Goal: Task Accomplishment & Management: Complete application form

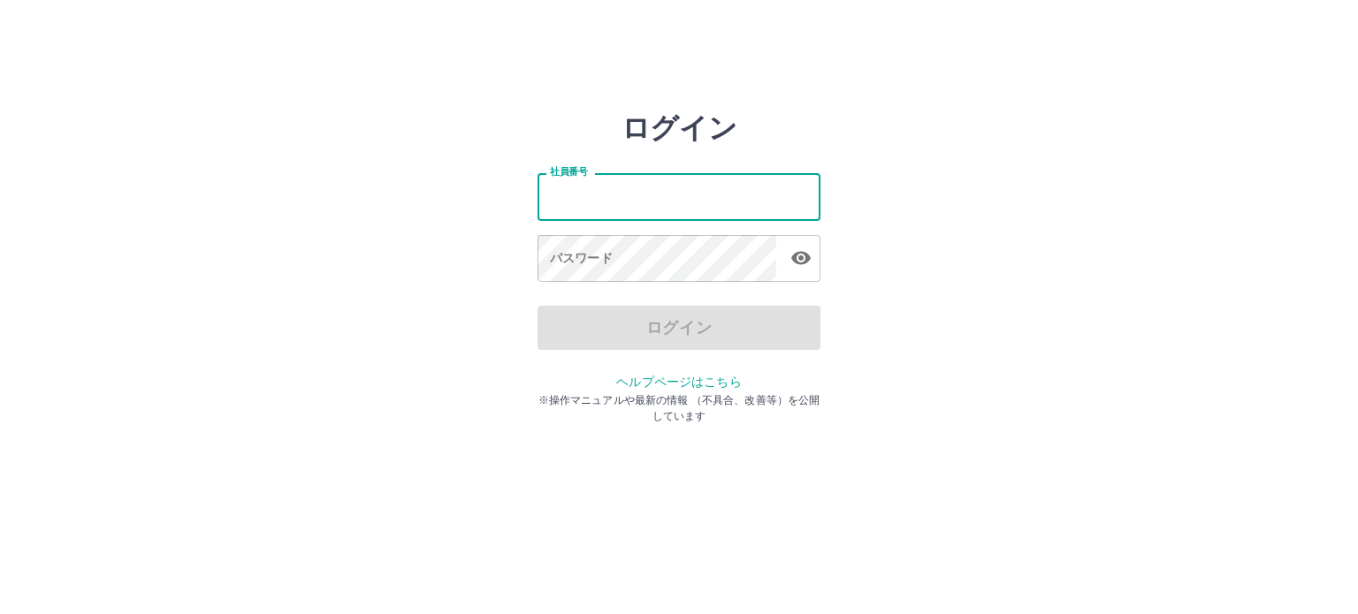
click at [669, 201] on input "社員番号" at bounding box center [678, 196] width 283 height 47
drag, startPoint x: 0, startPoint y: 0, endPoint x: 669, endPoint y: 201, distance: 698.7
click at [669, 201] on input "社員番号" at bounding box center [678, 196] width 283 height 47
type input "*******"
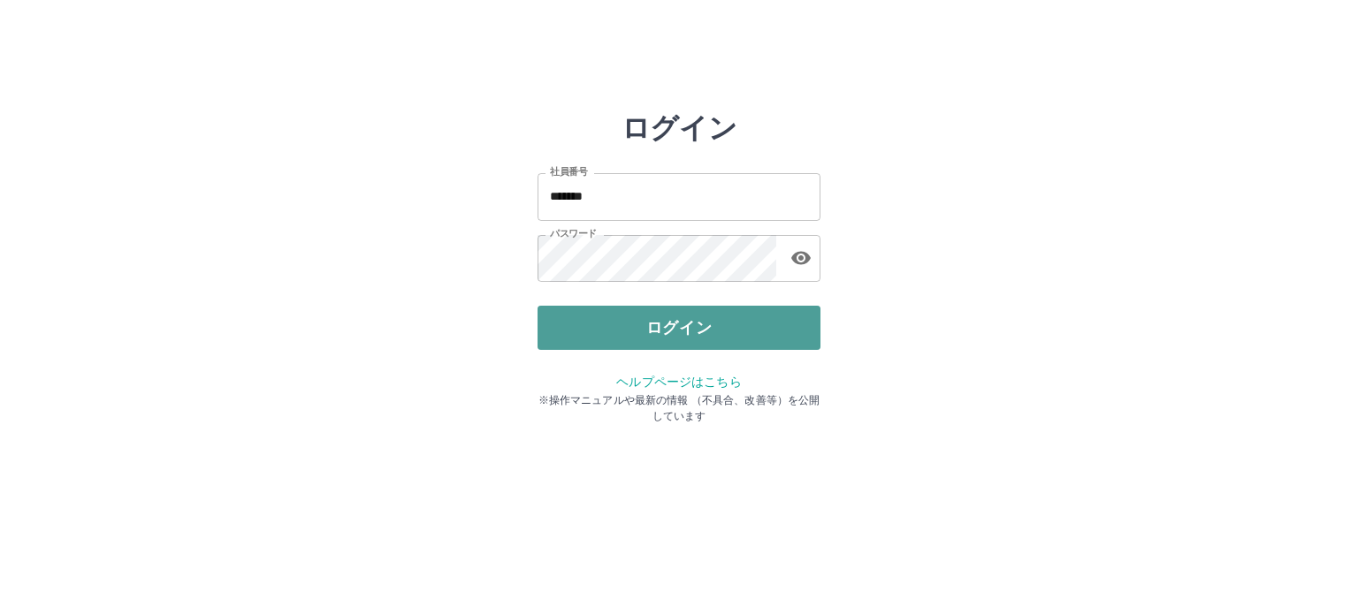
click at [672, 337] on button "ログイン" at bounding box center [678, 328] width 283 height 44
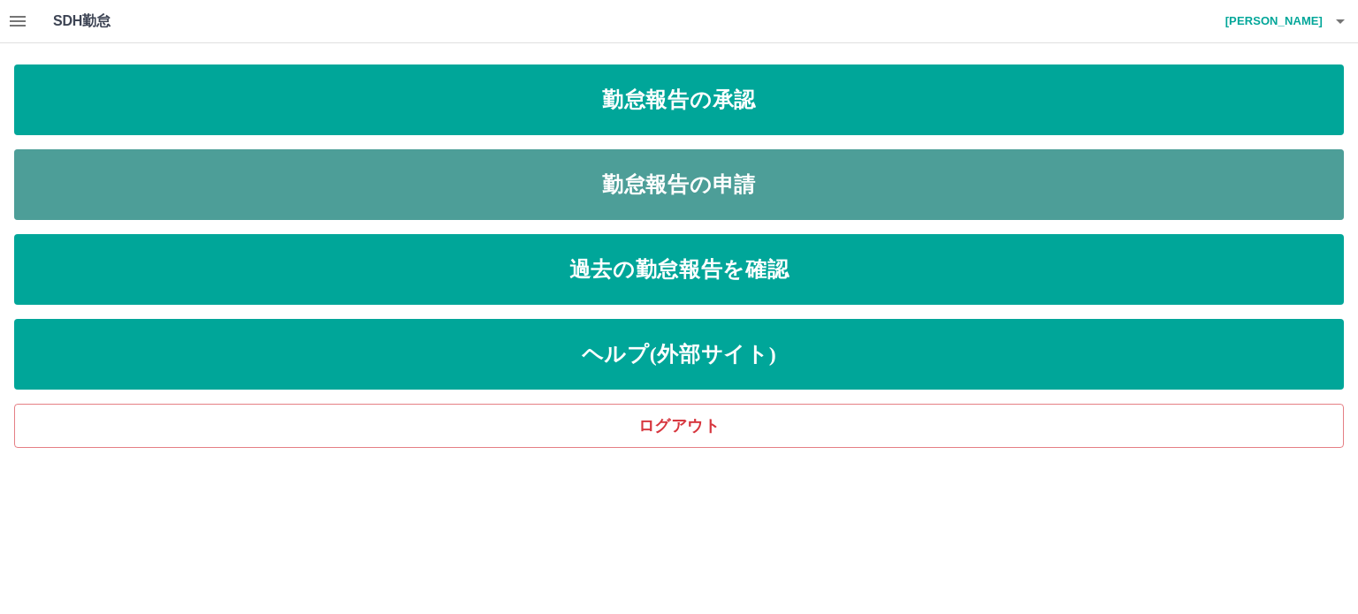
click at [888, 169] on link "勤怠報告の申請" at bounding box center [679, 184] width 1330 height 71
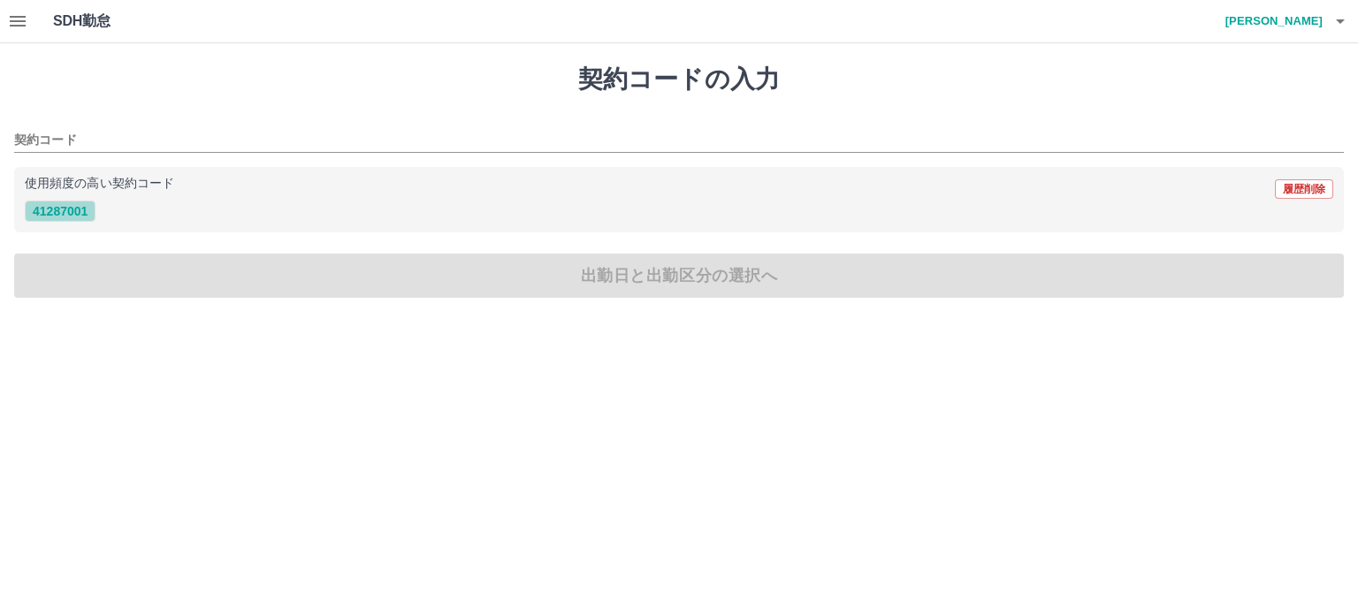
click at [57, 210] on button "41287001" at bounding box center [60, 211] width 71 height 21
type input "********"
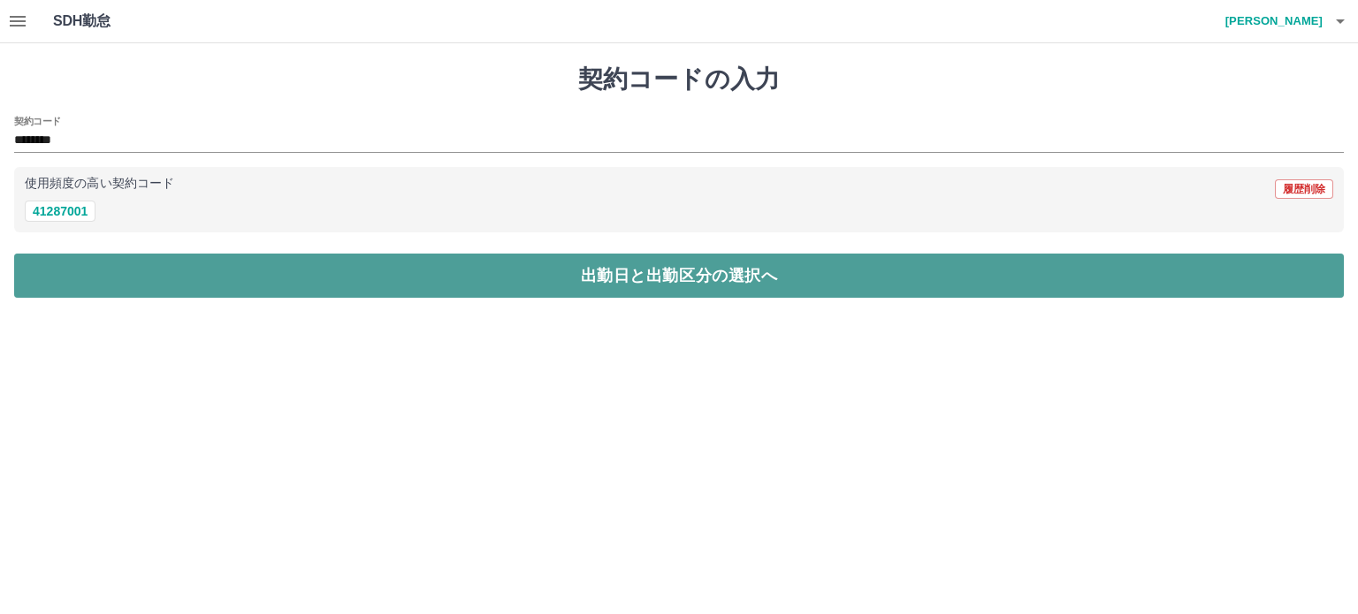
click at [168, 268] on button "出勤日と出勤区分の選択へ" at bounding box center [679, 276] width 1330 height 44
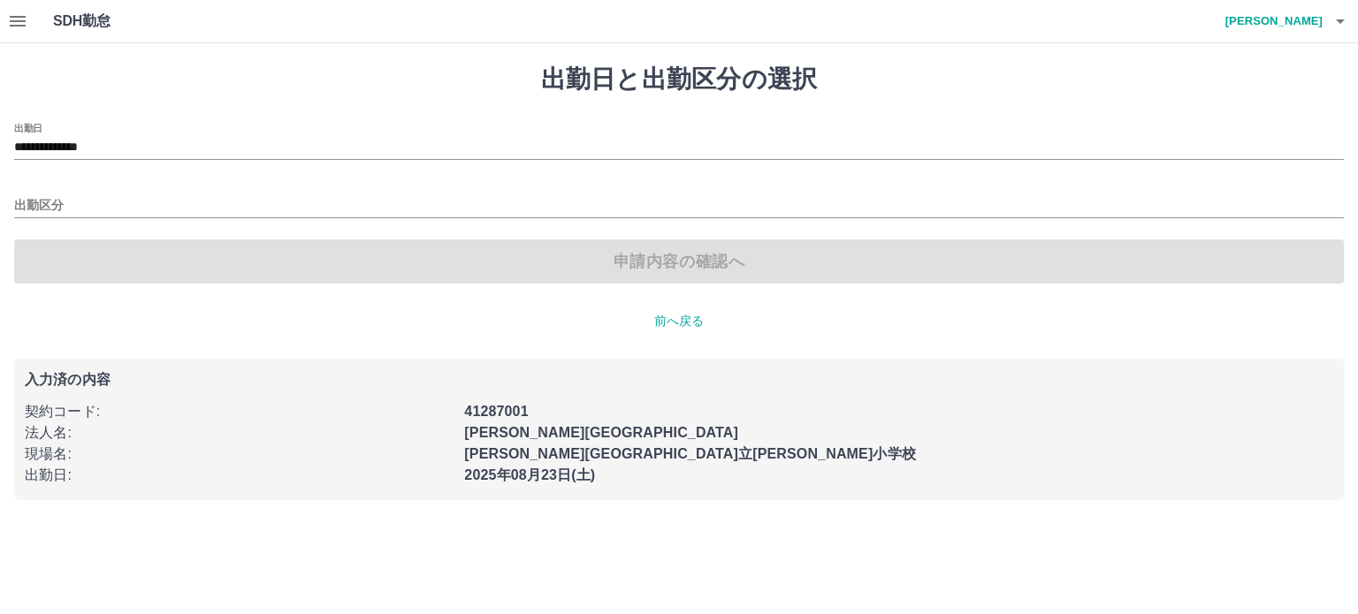
click at [147, 134] on div "**********" at bounding box center [679, 141] width 1330 height 37
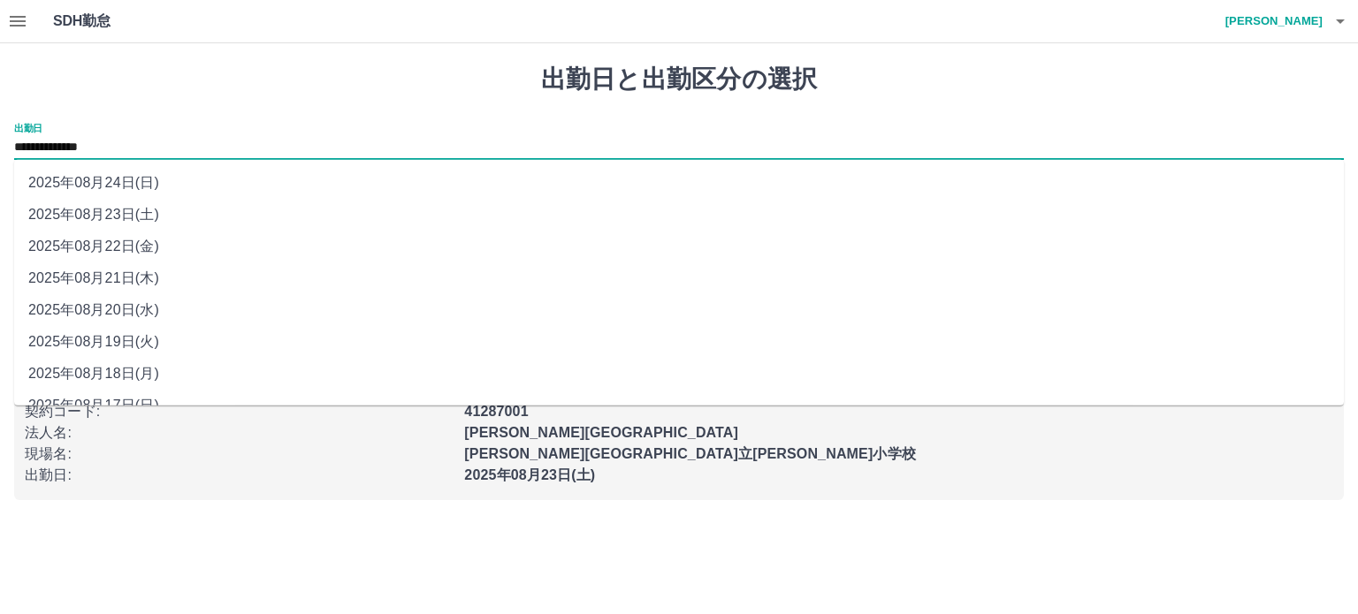
click at [29, 264] on li "2025年08月21日(木)" at bounding box center [679, 279] width 1330 height 32
type input "**********"
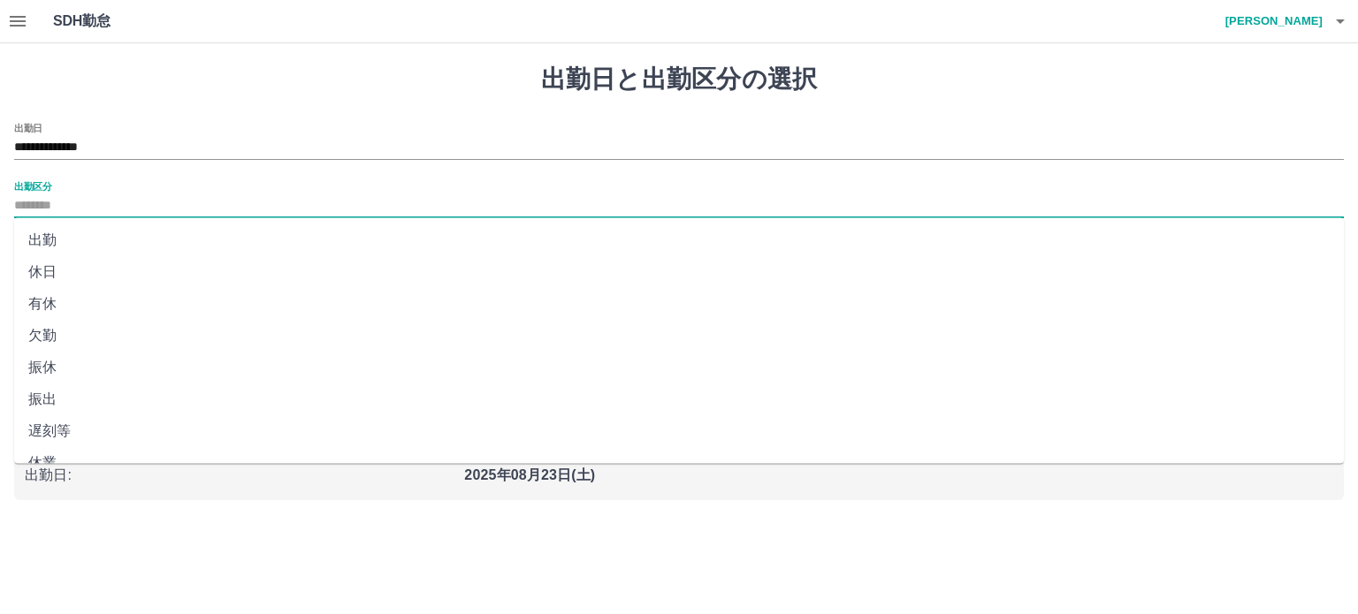
click at [56, 208] on input "出勤区分" at bounding box center [679, 206] width 1330 height 22
click at [24, 370] on li "休業" at bounding box center [679, 375] width 1330 height 32
type input "**"
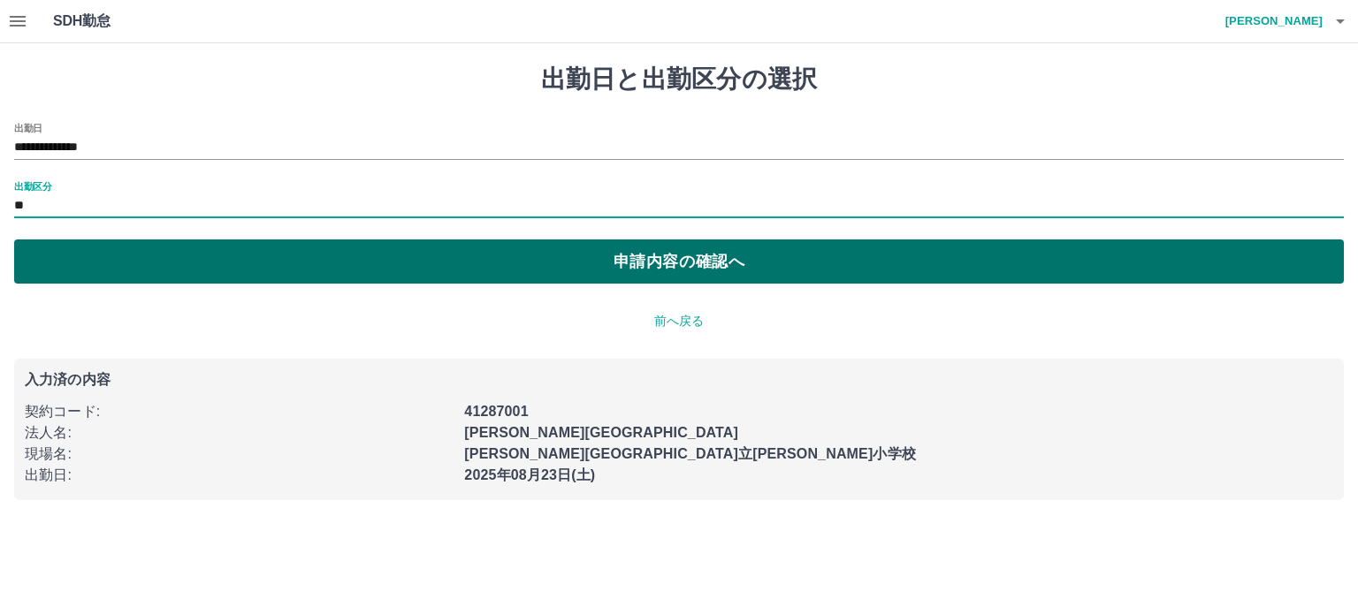
click at [128, 265] on button "申請内容の確認へ" at bounding box center [679, 262] width 1330 height 44
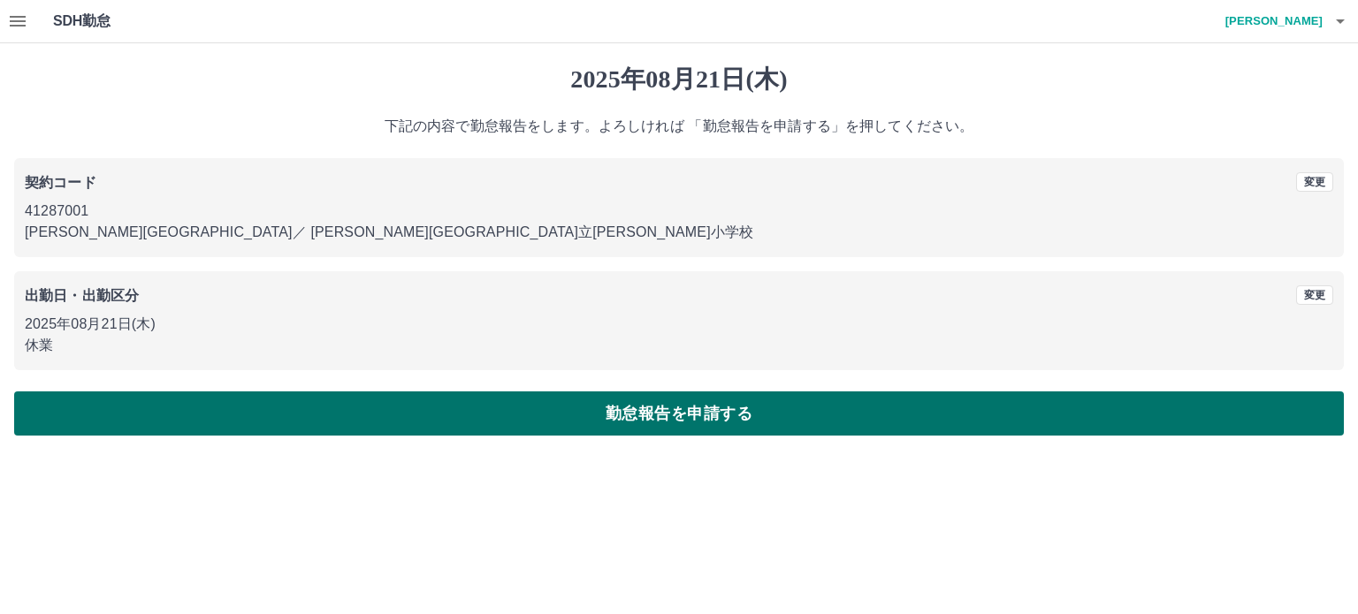
click at [243, 423] on button "勤怠報告を申請する" at bounding box center [679, 414] width 1330 height 44
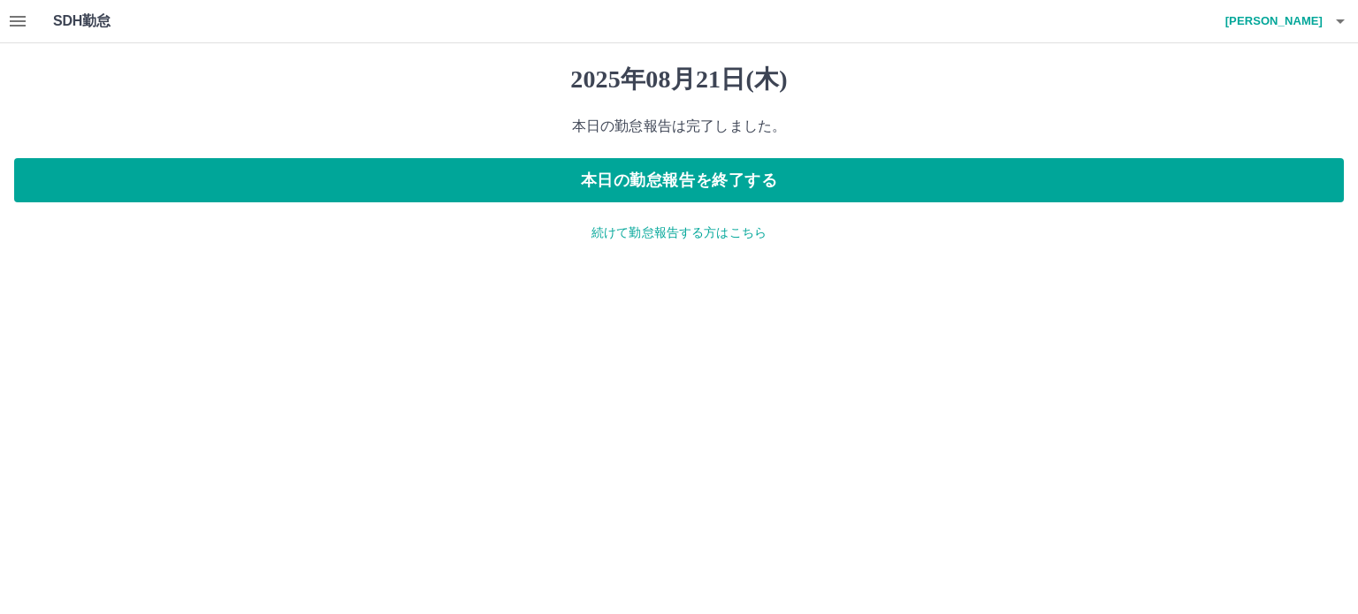
click at [678, 226] on p "続けて勤怠報告する方はこちら" at bounding box center [679, 233] width 1330 height 19
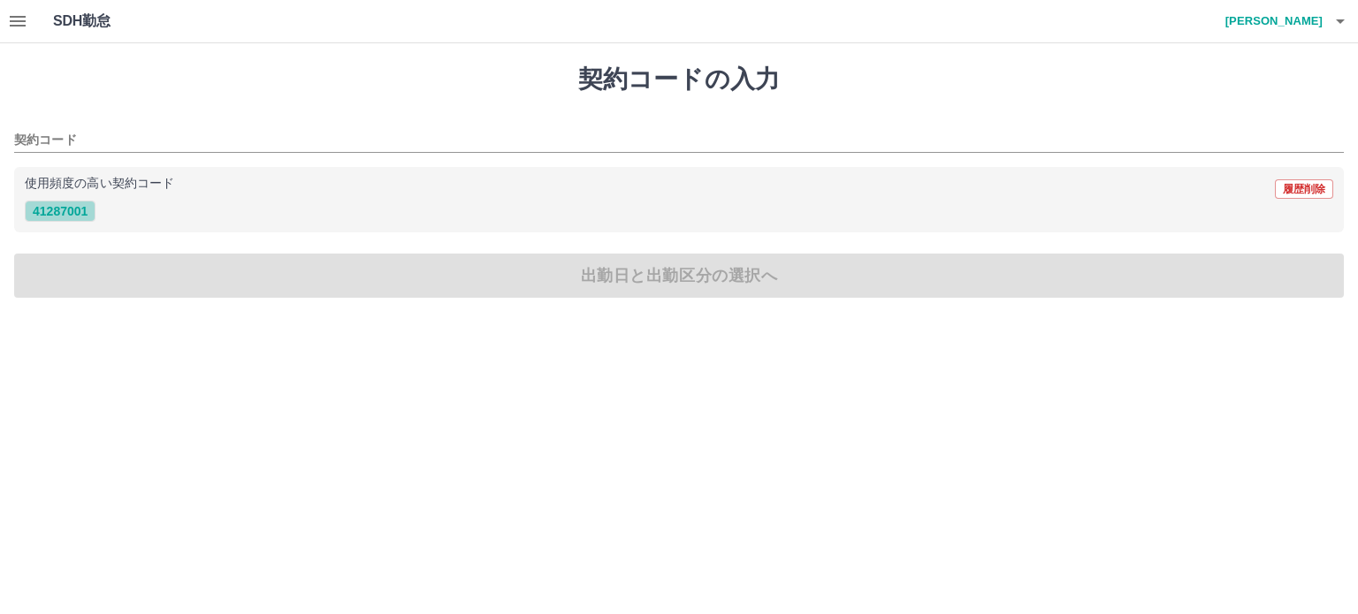
click at [28, 208] on button "41287001" at bounding box center [60, 211] width 71 height 21
type input "********"
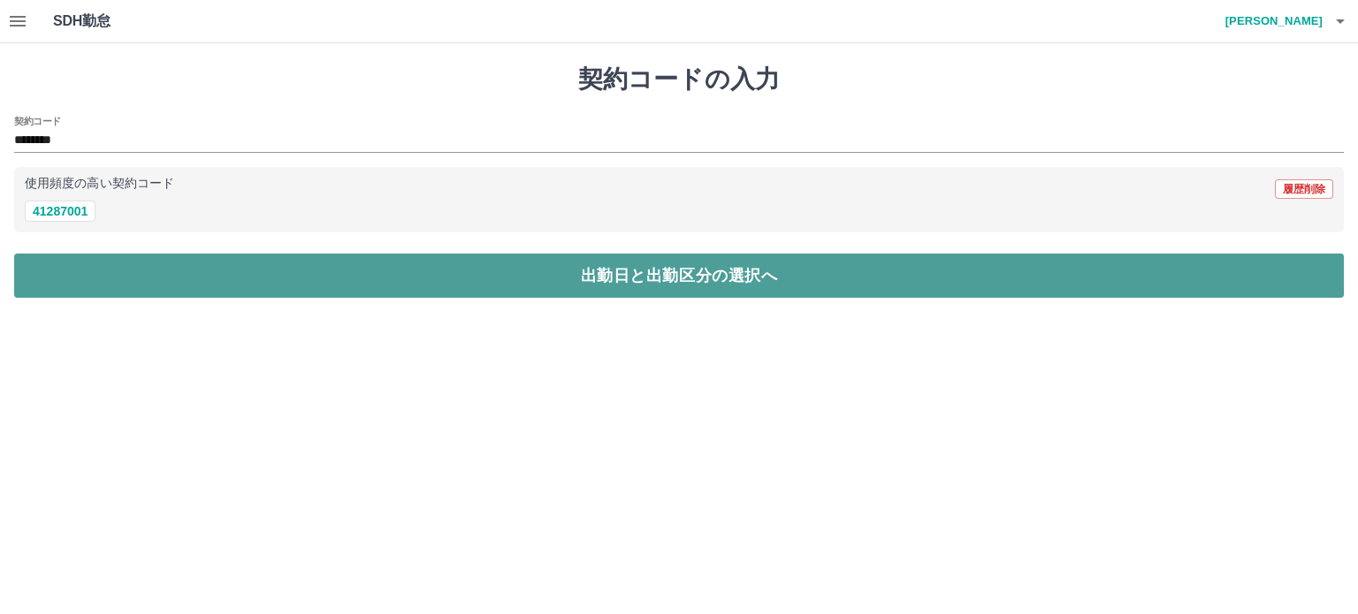
click at [59, 276] on button "出勤日と出勤区分の選択へ" at bounding box center [679, 276] width 1330 height 44
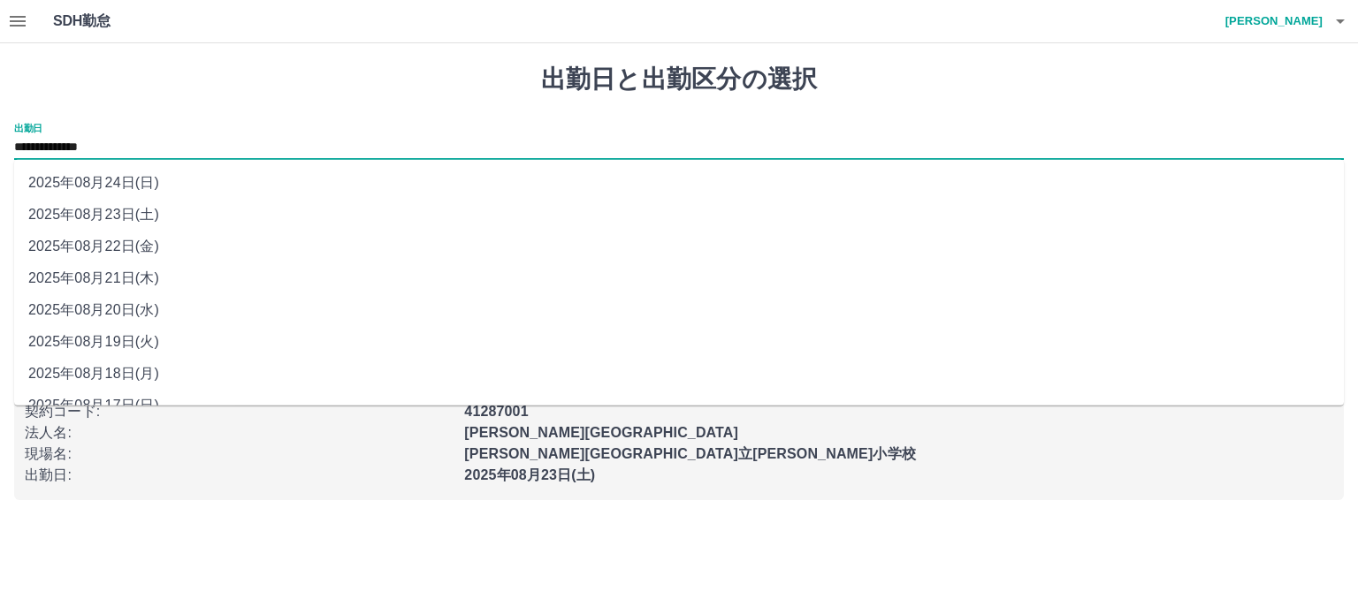
click at [88, 150] on input "**********" at bounding box center [679, 148] width 1330 height 22
click at [54, 240] on li "2025年08月22日(金)" at bounding box center [679, 247] width 1330 height 32
type input "**********"
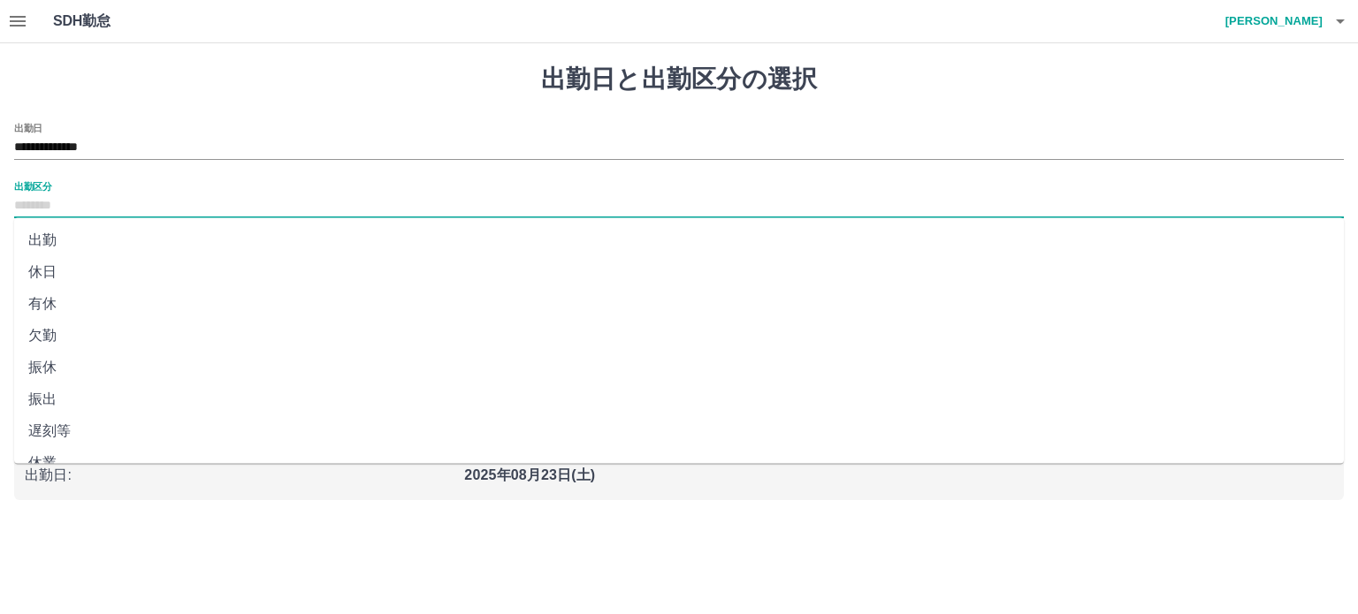
click at [69, 195] on input "出勤区分" at bounding box center [679, 206] width 1330 height 22
click at [20, 275] on li "休業" at bounding box center [679, 287] width 1330 height 32
type input "**"
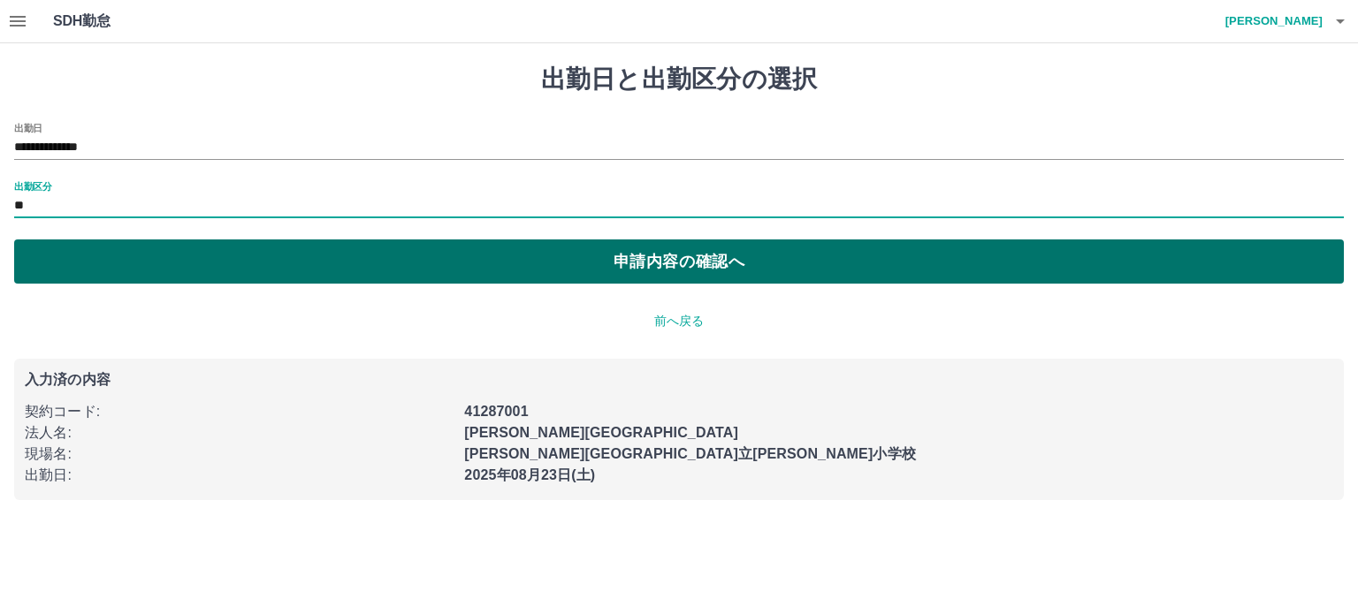
click at [52, 253] on button "申請内容の確認へ" at bounding box center [679, 262] width 1330 height 44
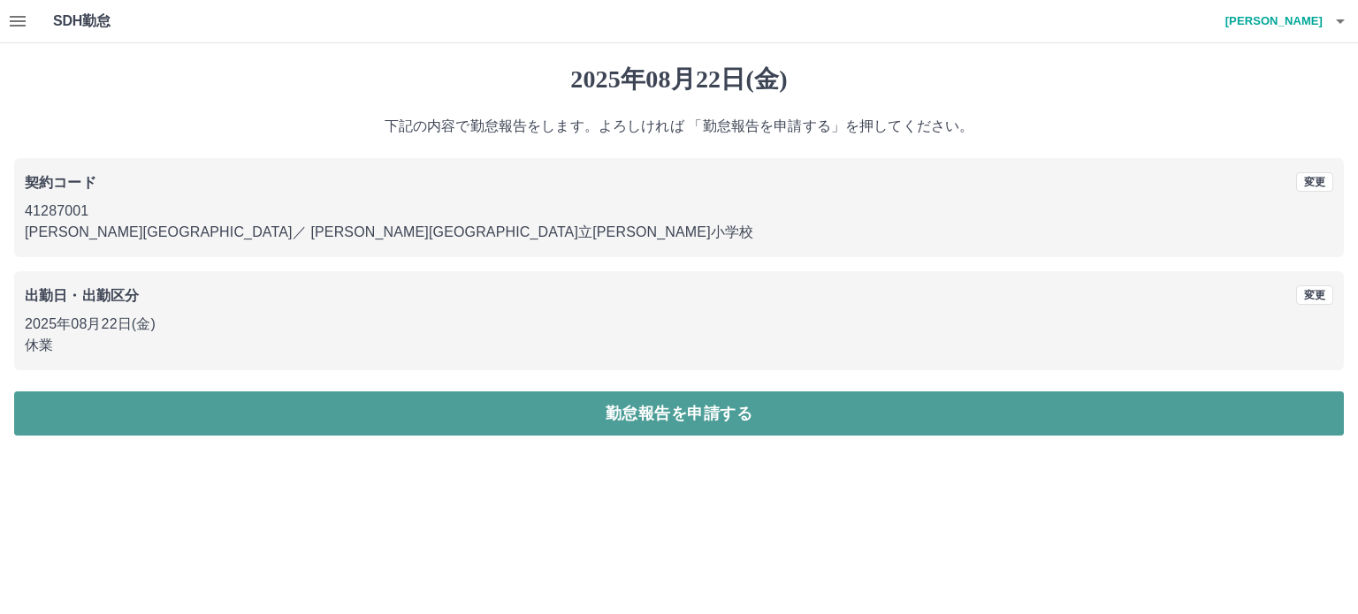
click at [35, 416] on button "勤怠報告を申請する" at bounding box center [679, 414] width 1330 height 44
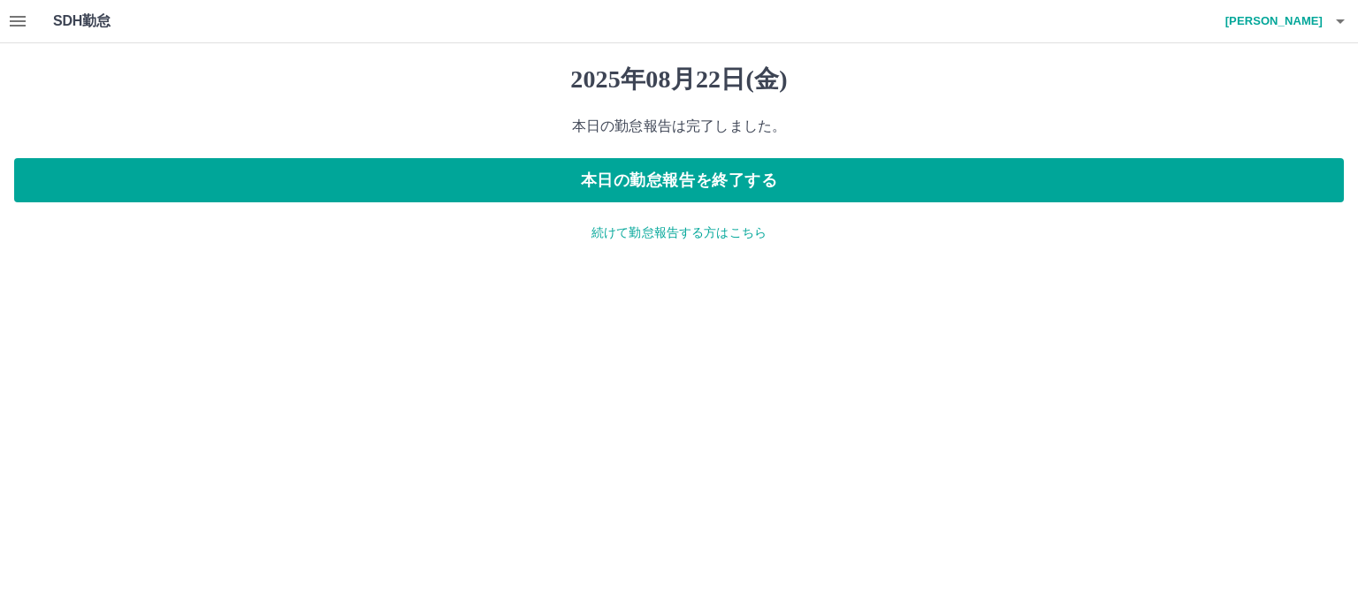
click at [647, 220] on div "2025年08月22日(金) 本日の勤怠報告は完了しました。 本日の勤怠報告を終了する 続けて勤怠報告する方はこちら" at bounding box center [679, 153] width 1358 height 220
click at [637, 231] on p "続けて勤怠報告する方はこちら" at bounding box center [679, 233] width 1330 height 19
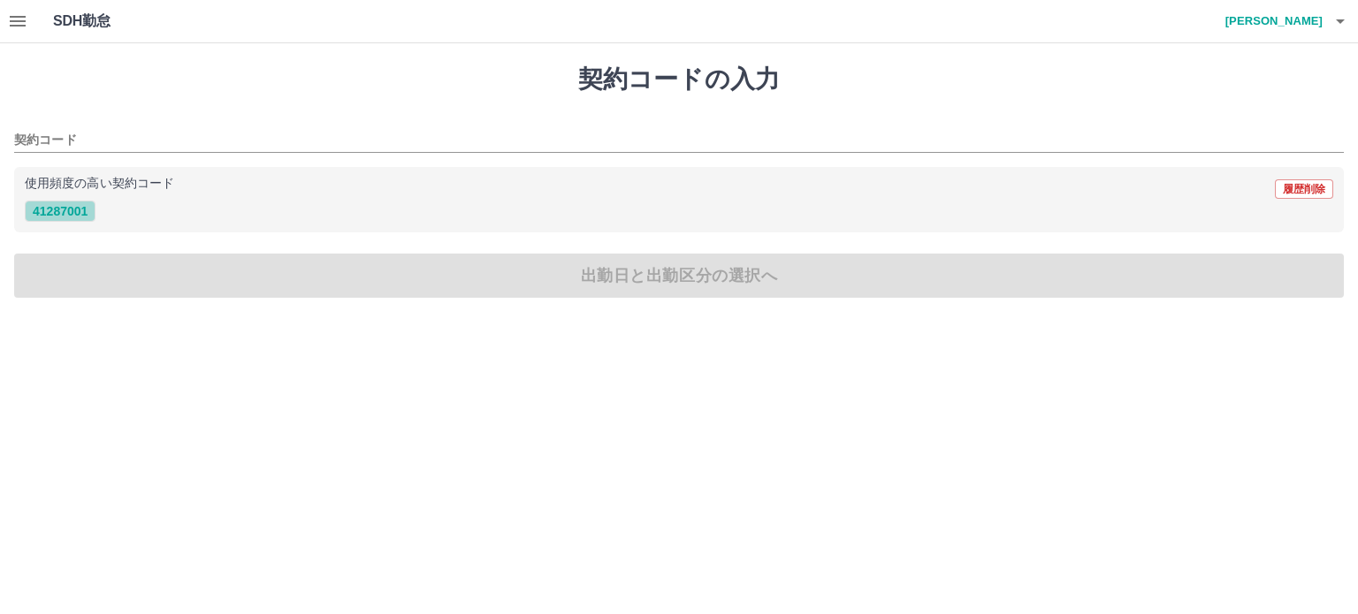
click at [58, 210] on button "41287001" at bounding box center [60, 211] width 71 height 21
type input "********"
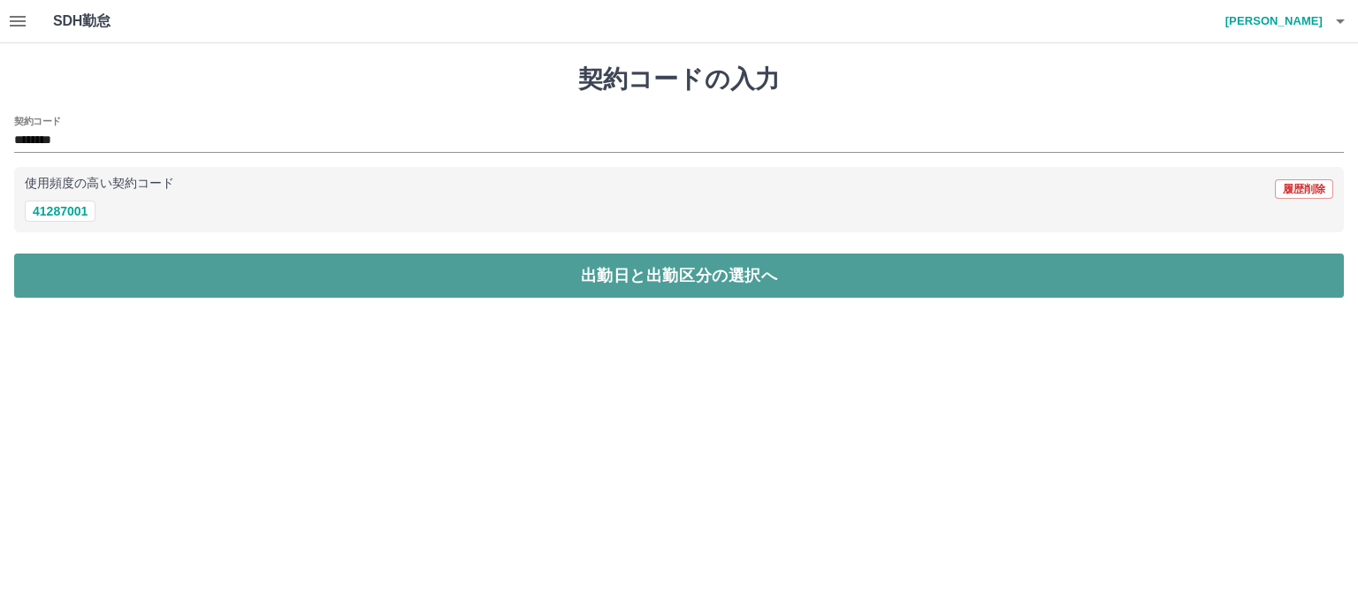
click at [50, 272] on button "出勤日と出勤区分の選択へ" at bounding box center [679, 276] width 1330 height 44
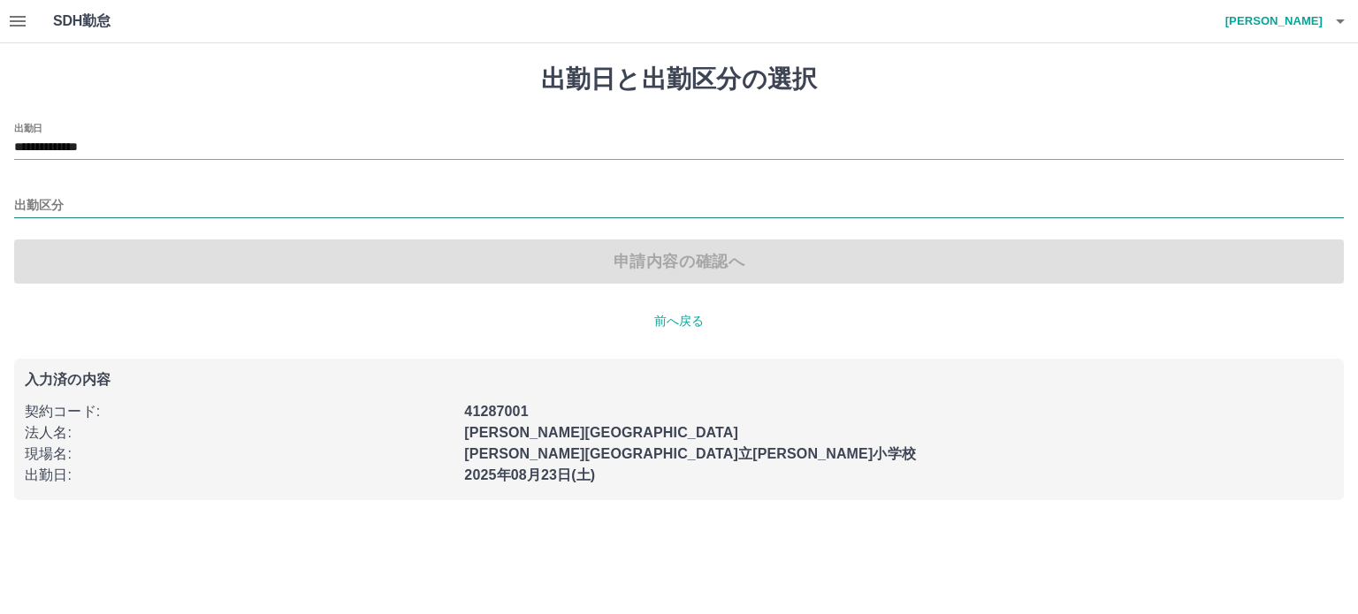
click at [66, 197] on input "出勤区分" at bounding box center [679, 206] width 1330 height 22
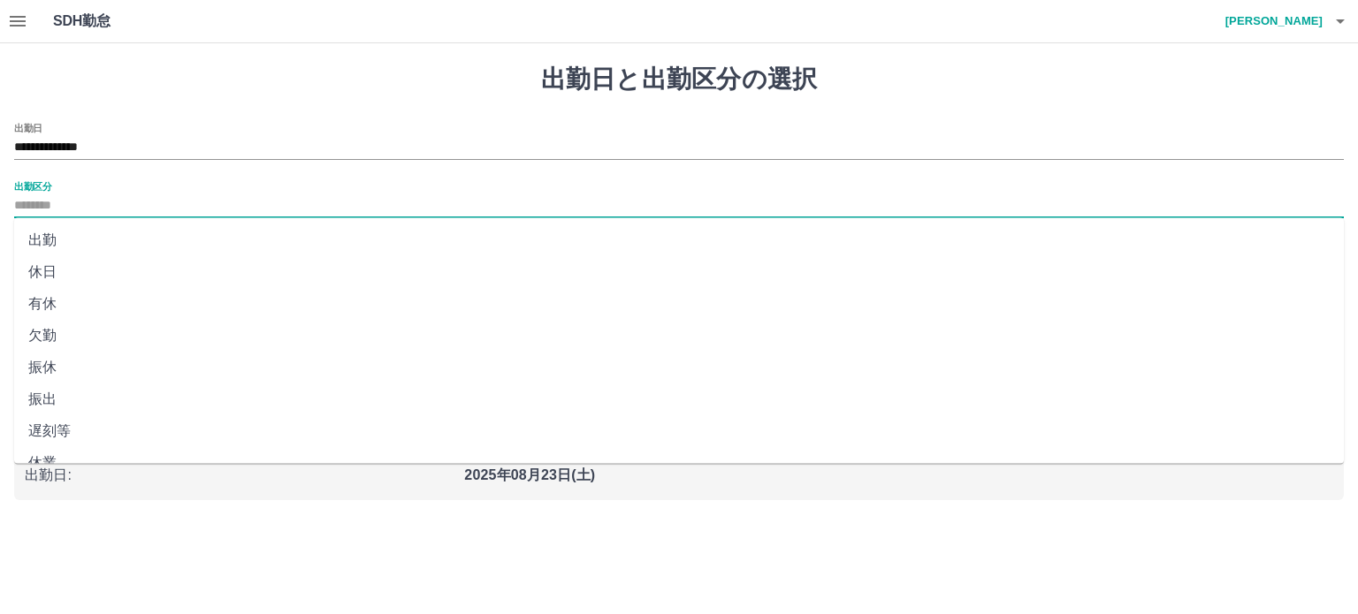
click at [25, 267] on li "休日" at bounding box center [679, 272] width 1330 height 32
type input "**"
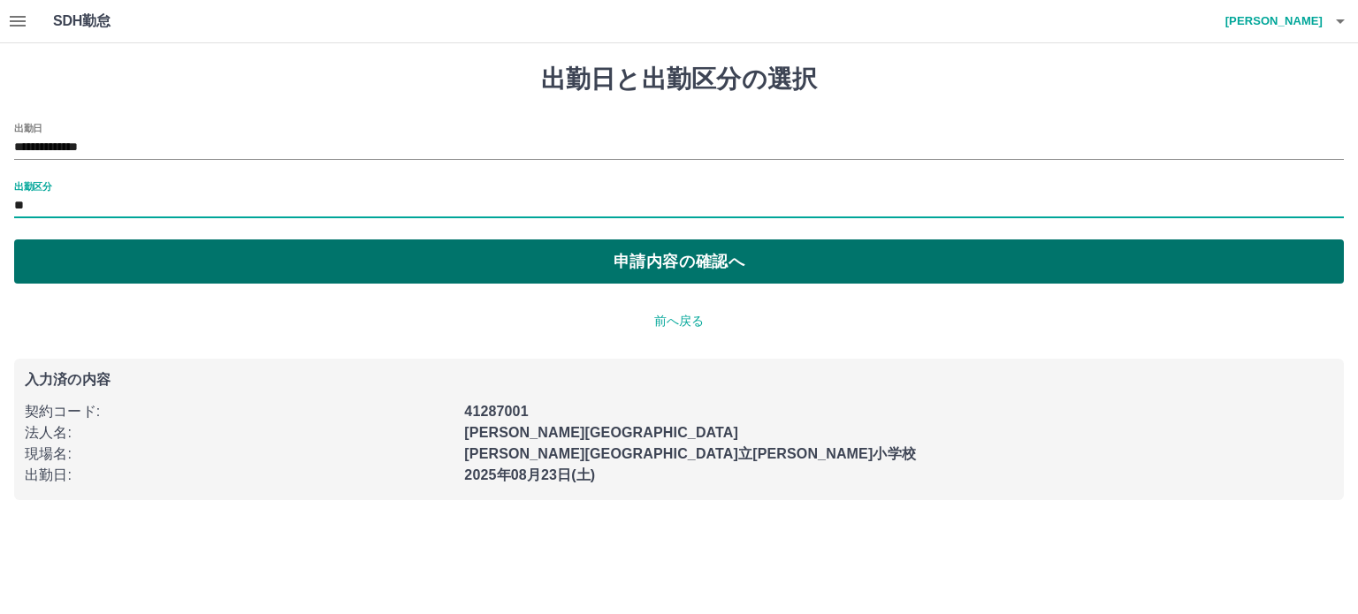
click at [27, 269] on button "申請内容の確認へ" at bounding box center [679, 262] width 1330 height 44
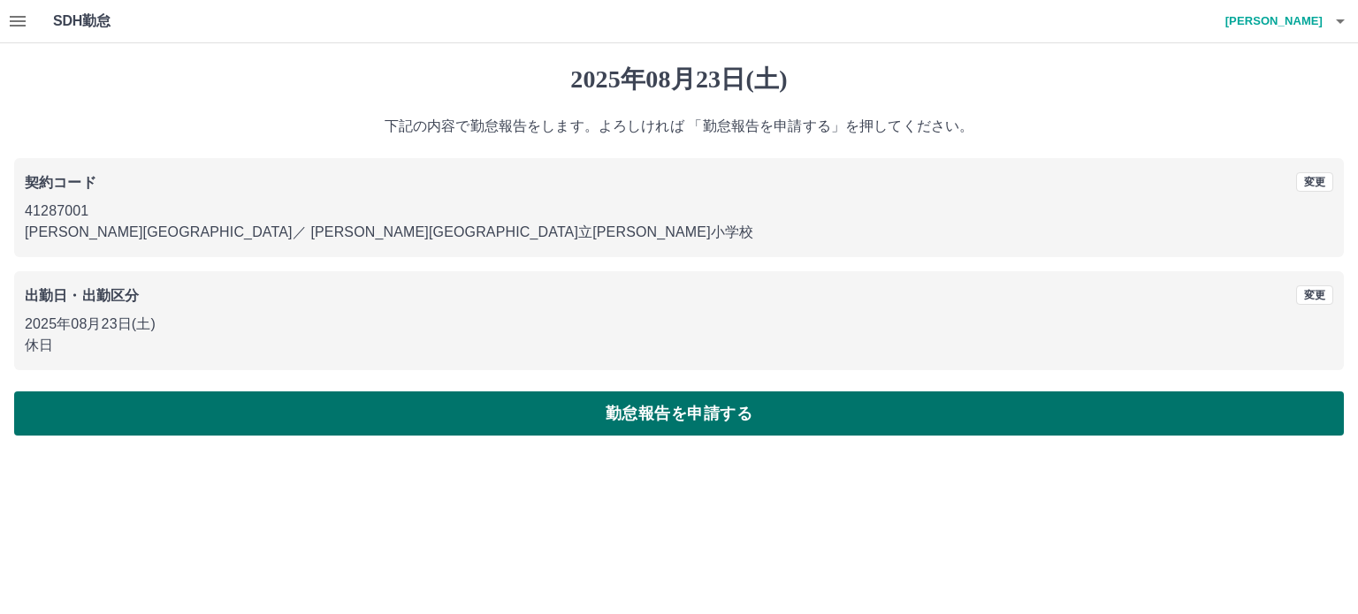
click at [145, 419] on button "勤怠報告を申請する" at bounding box center [679, 414] width 1330 height 44
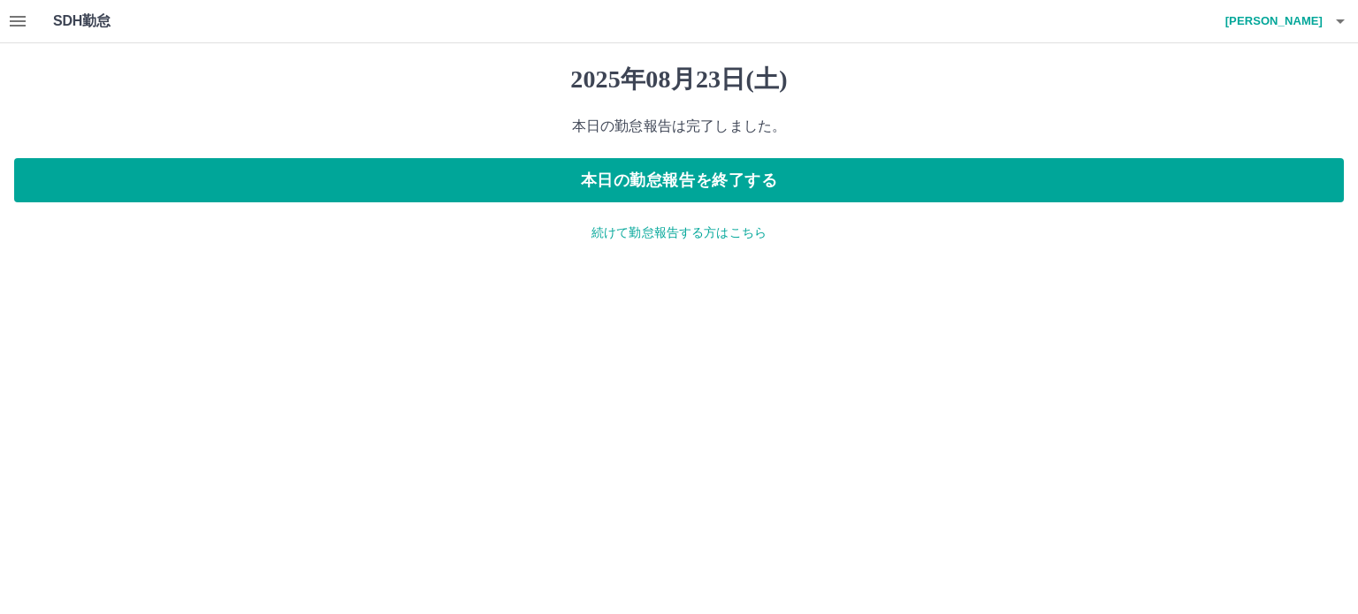
click at [731, 232] on p "続けて勤怠報告する方はこちら" at bounding box center [679, 233] width 1330 height 19
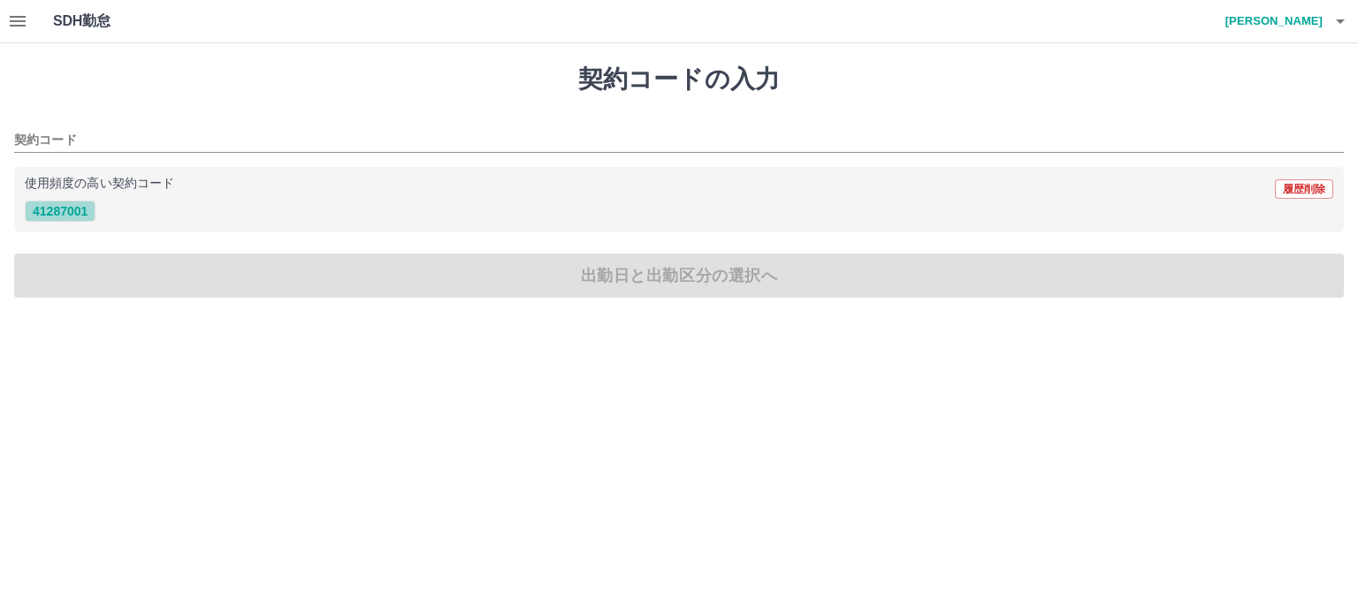
click at [74, 208] on button "41287001" at bounding box center [60, 211] width 71 height 21
type input "********"
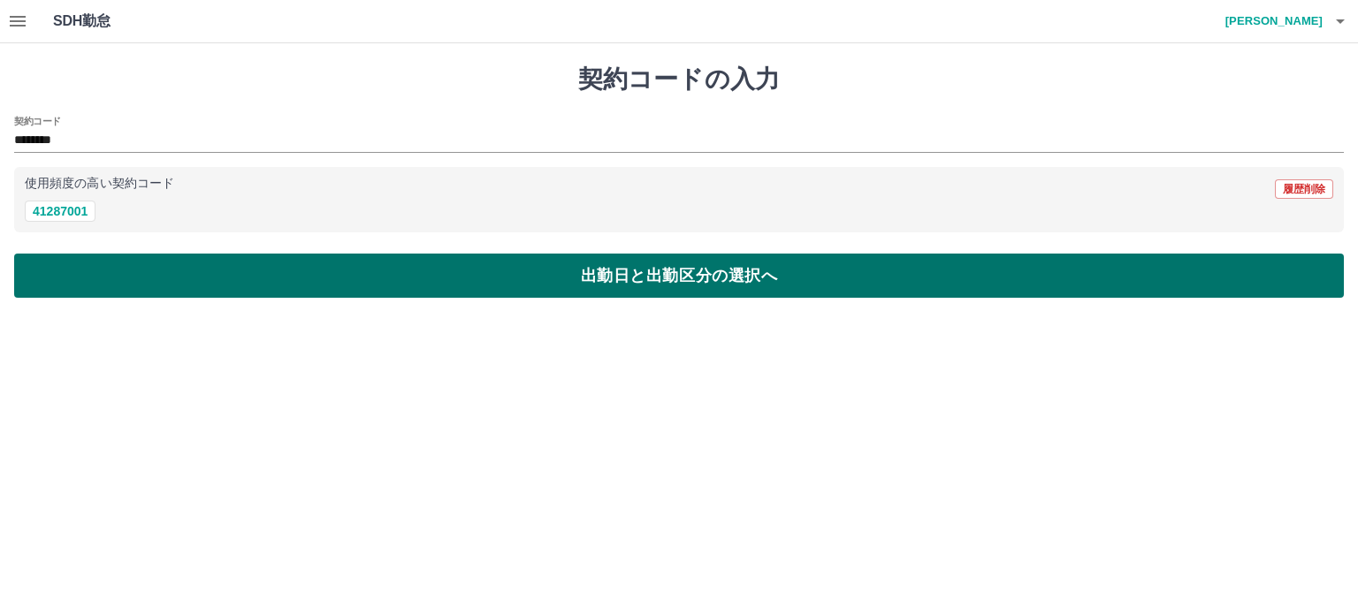
click at [31, 278] on button "出勤日と出勤区分の選択へ" at bounding box center [679, 276] width 1330 height 44
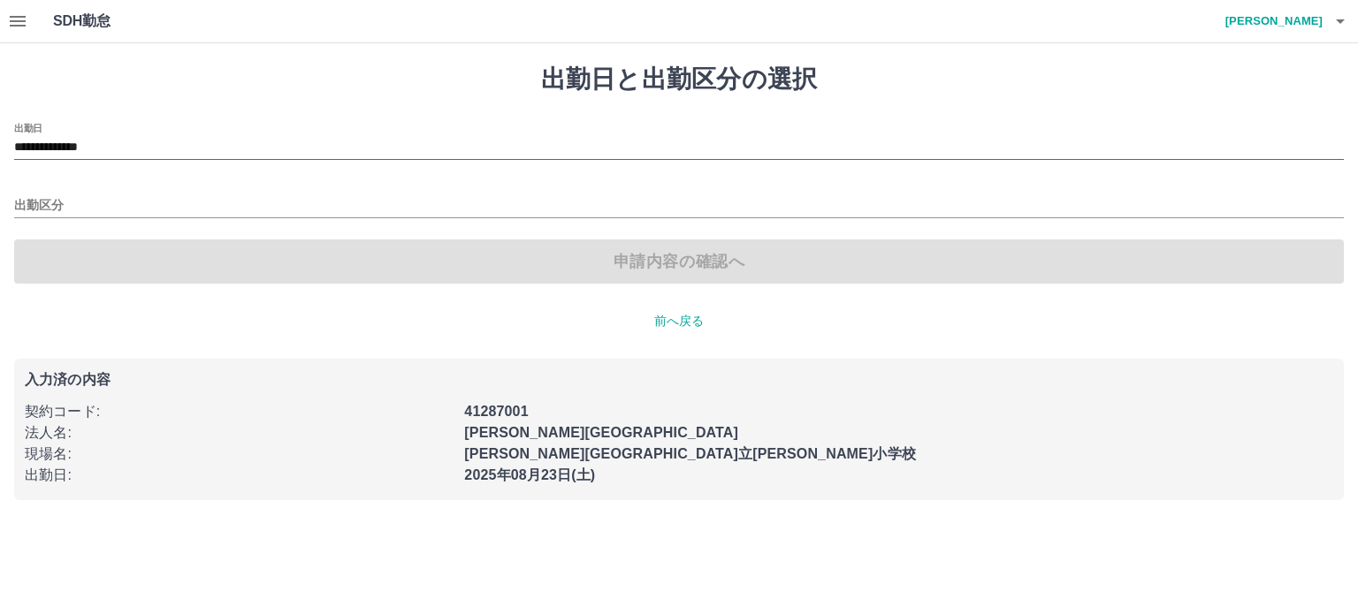
click at [98, 145] on input "**********" at bounding box center [679, 148] width 1330 height 22
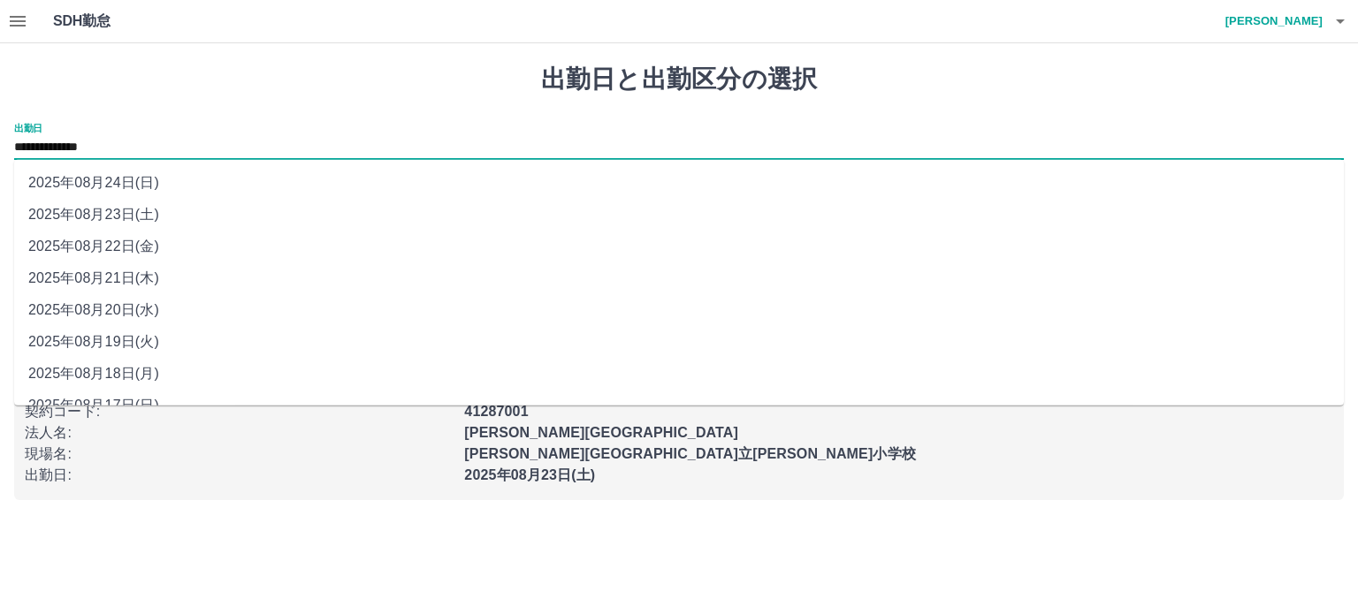
click at [79, 177] on li "2025年08月24日(日)" at bounding box center [679, 183] width 1330 height 32
type input "**********"
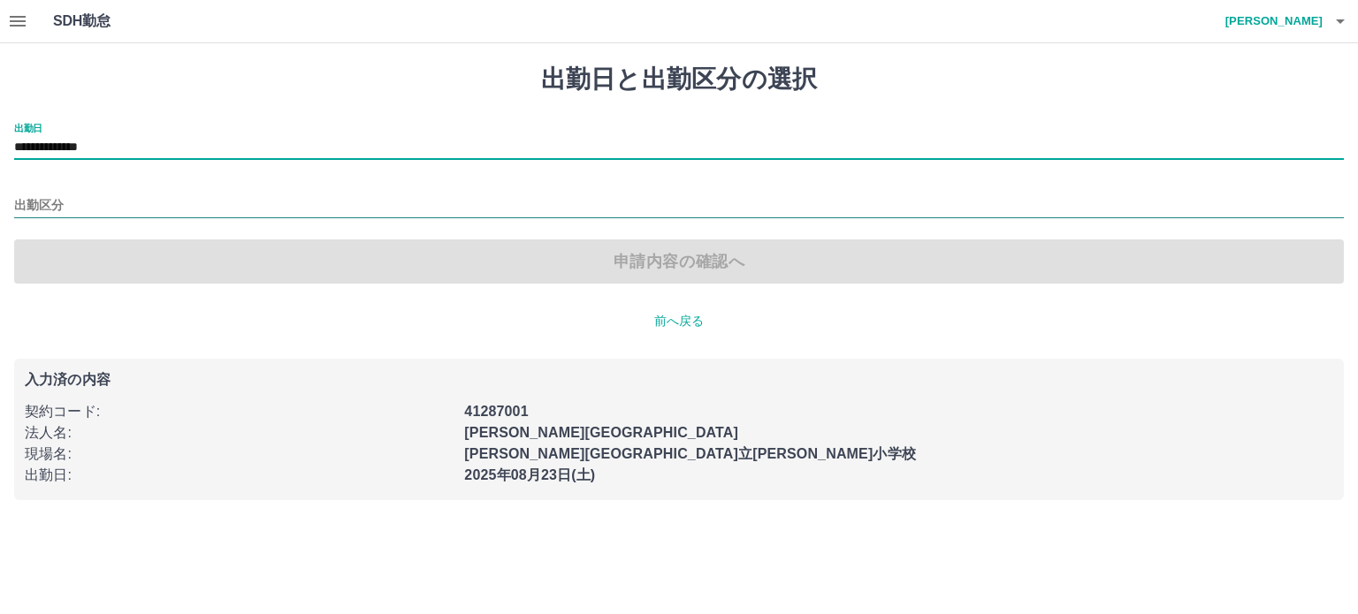
click at [52, 204] on input "出勤区分" at bounding box center [679, 206] width 1330 height 22
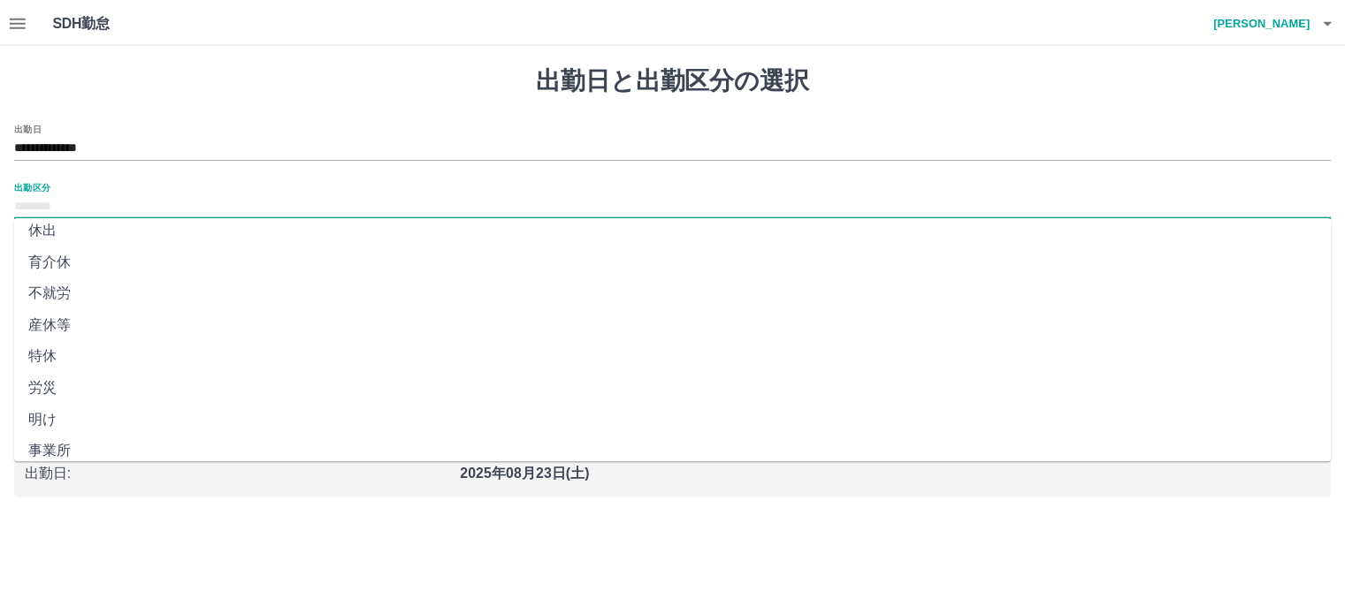
scroll to position [340, 0]
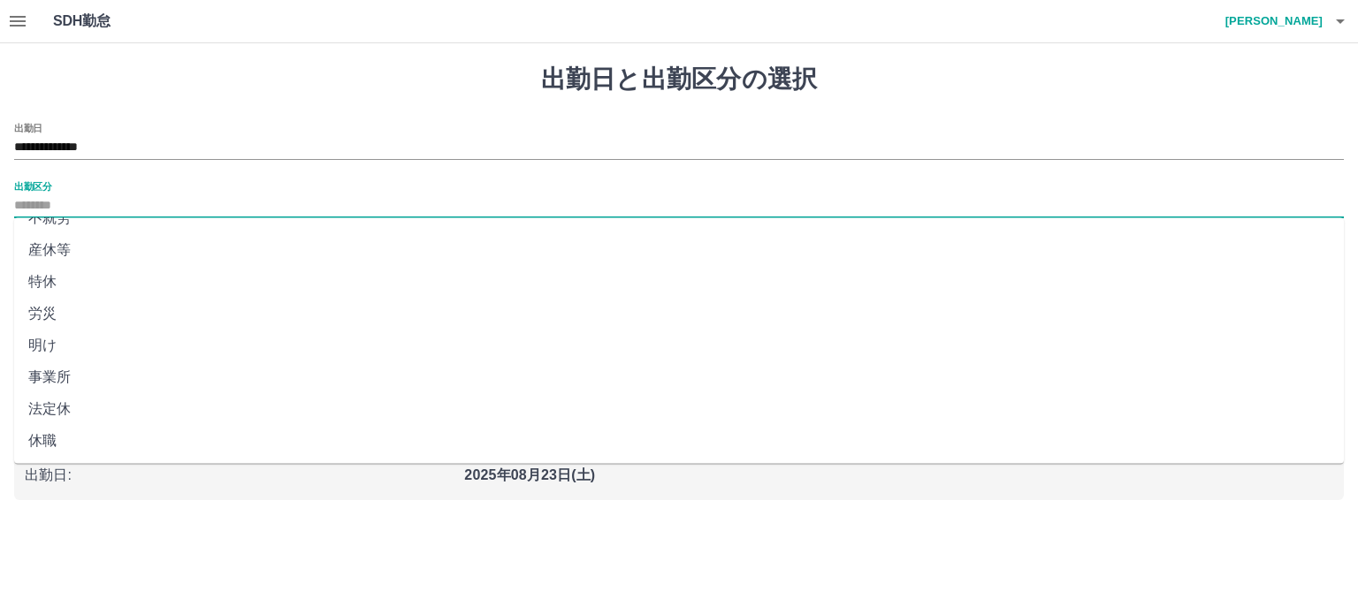
click at [27, 406] on li "法定休" at bounding box center [679, 409] width 1330 height 32
type input "***"
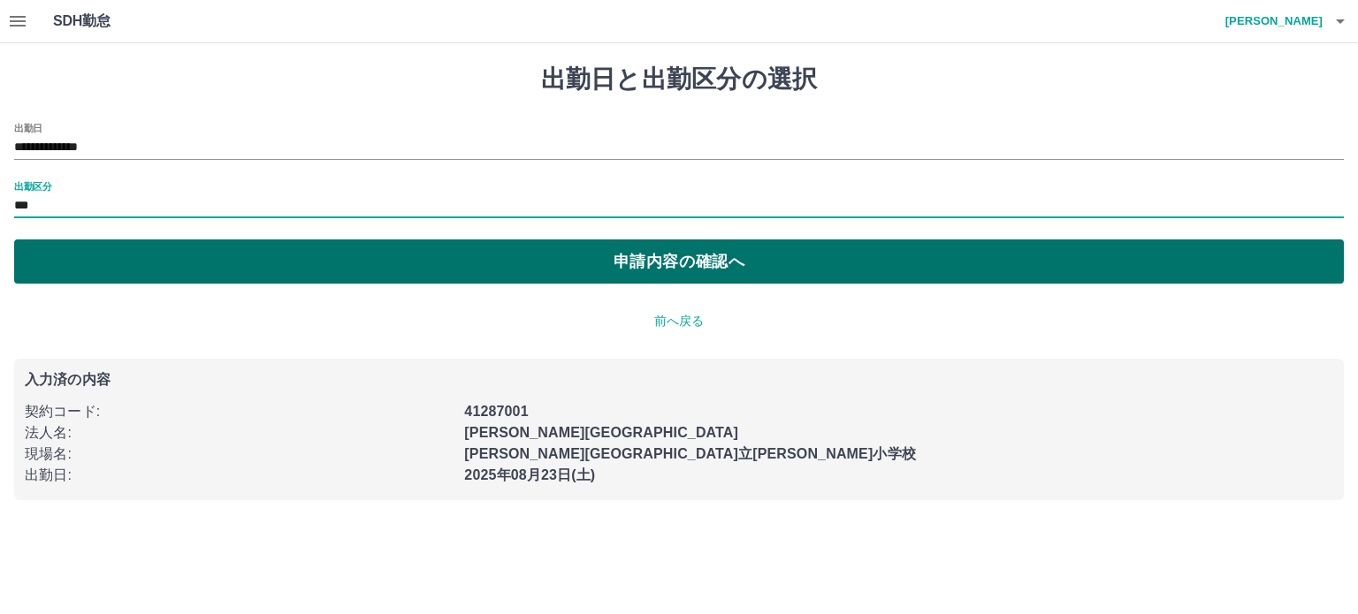
click at [131, 264] on button "申請内容の確認へ" at bounding box center [679, 262] width 1330 height 44
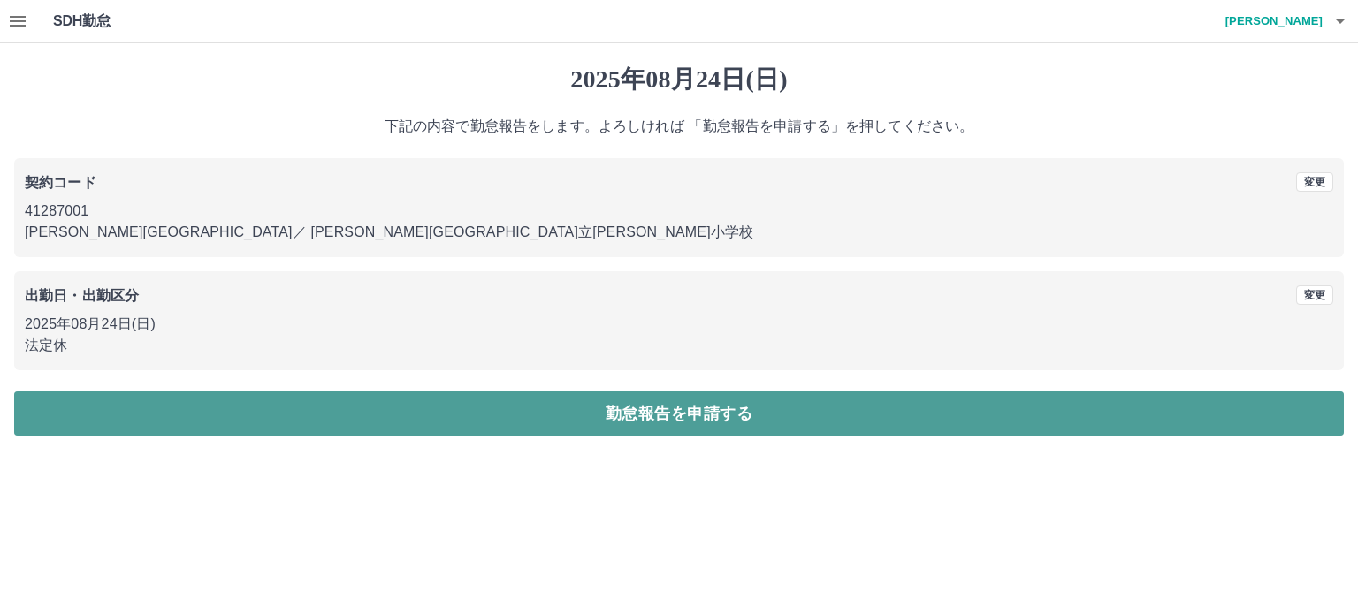
click at [162, 420] on button "勤怠報告を申請する" at bounding box center [679, 414] width 1330 height 44
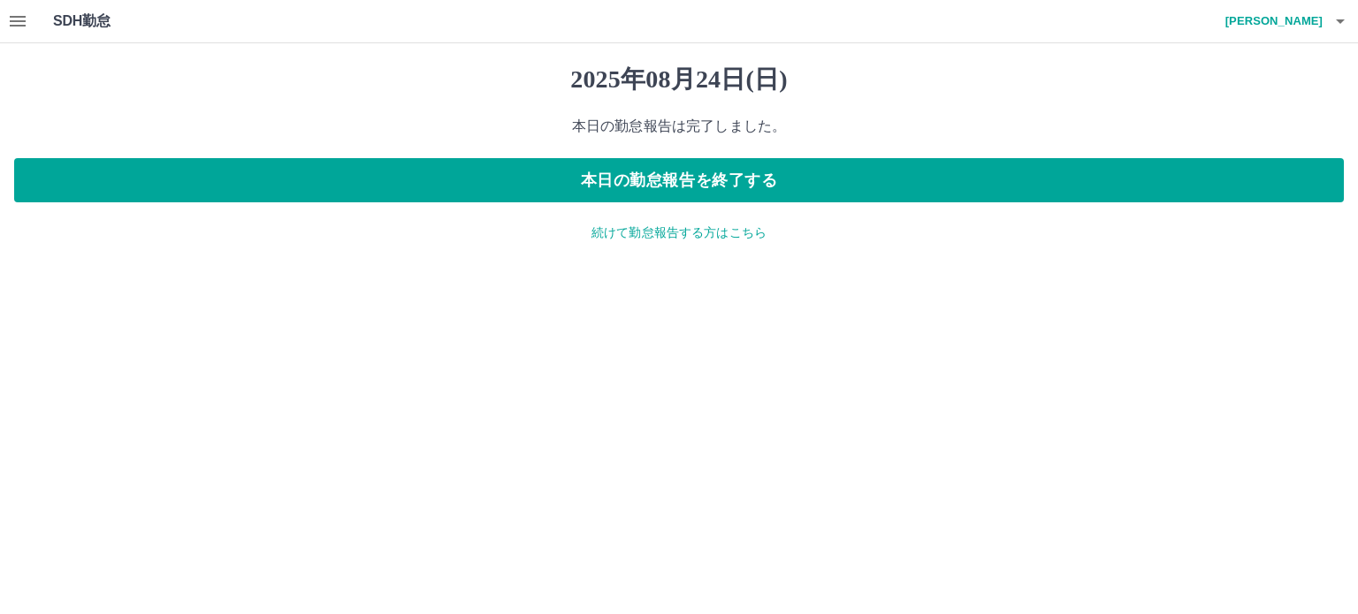
click at [702, 233] on p "続けて勤怠報告する方はこちら" at bounding box center [679, 233] width 1330 height 19
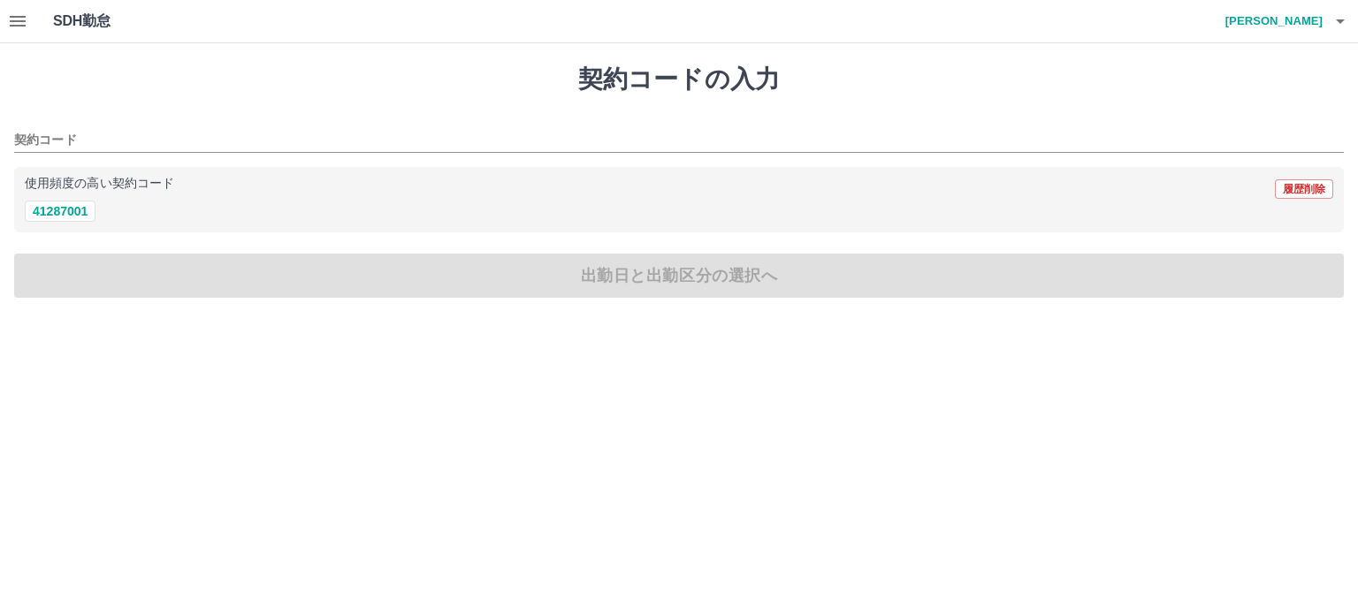
click at [14, 19] on icon "button" at bounding box center [17, 21] width 21 height 21
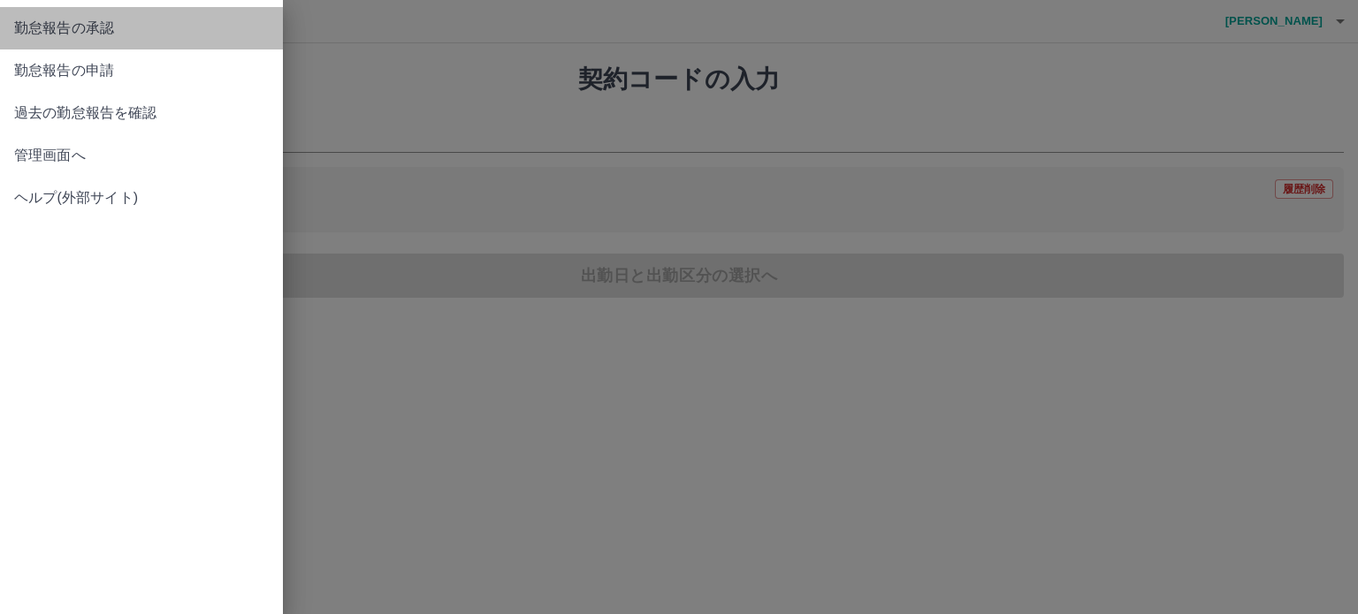
click at [21, 34] on span "勤怠報告の承認" at bounding box center [141, 28] width 255 height 21
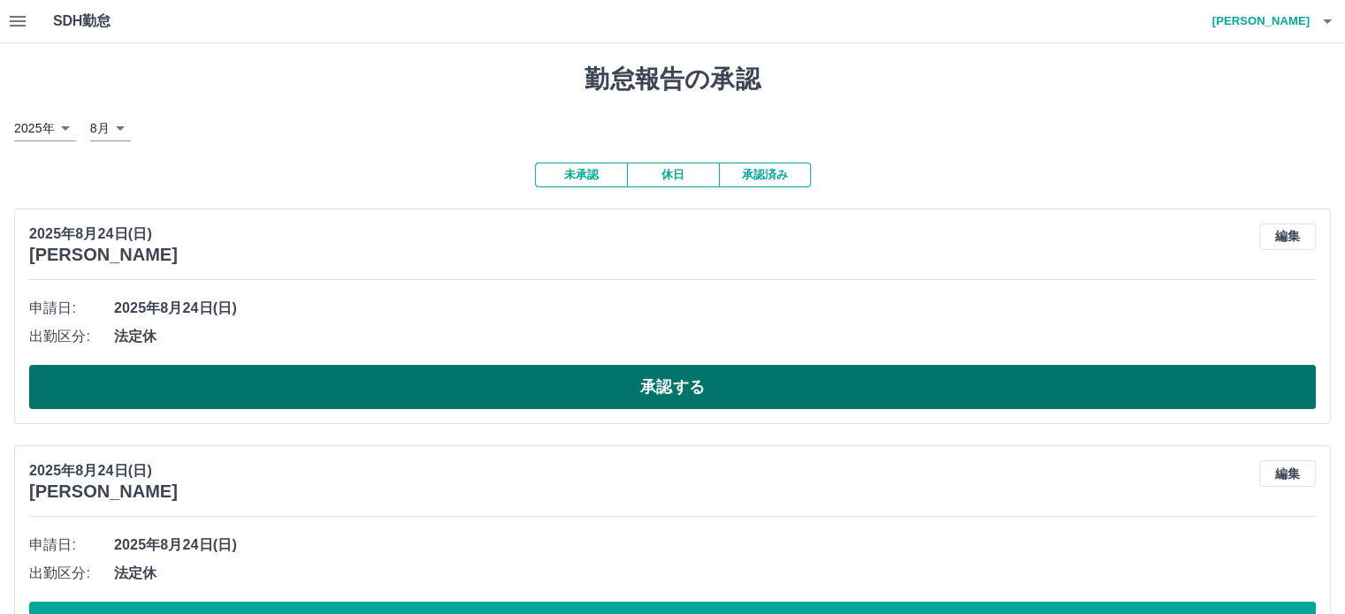
click at [356, 386] on button "承認する" at bounding box center [672, 387] width 1286 height 44
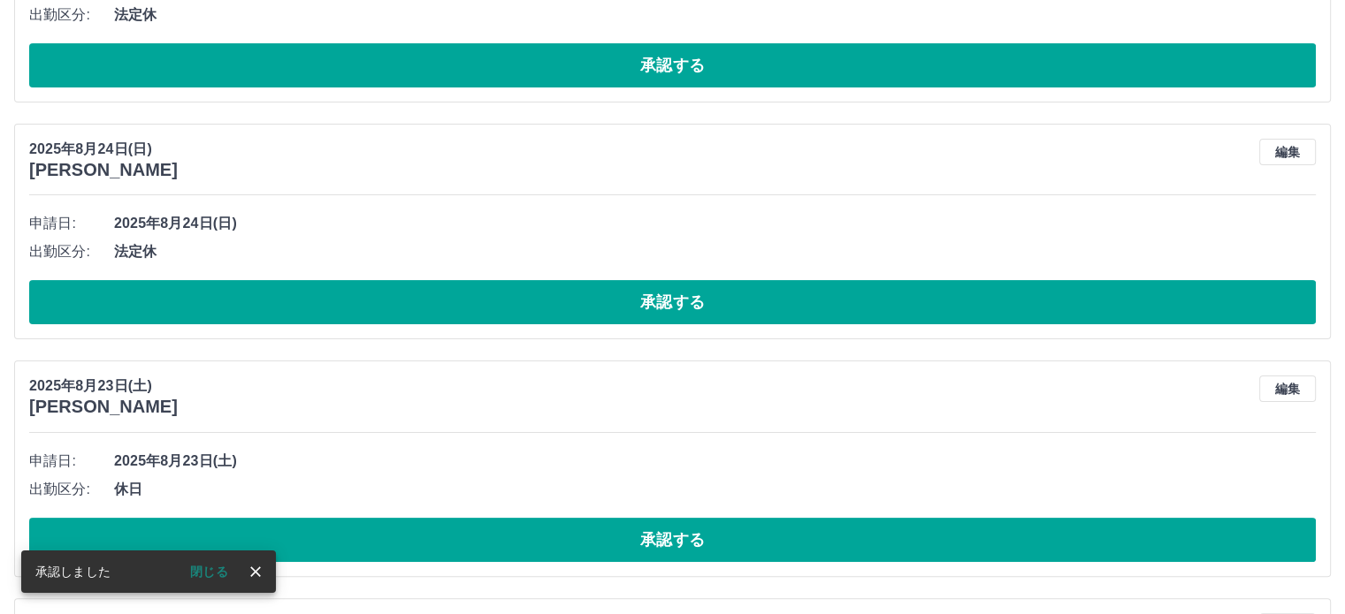
scroll to position [354, 0]
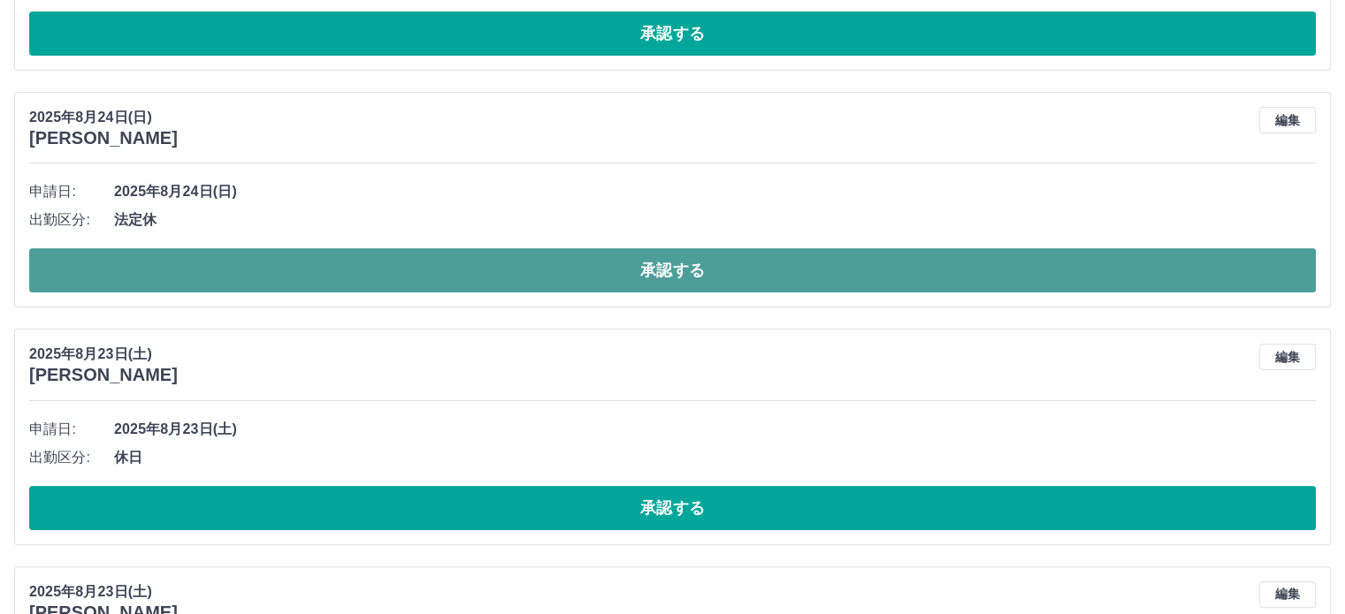
click at [431, 282] on button "承認する" at bounding box center [672, 270] width 1286 height 44
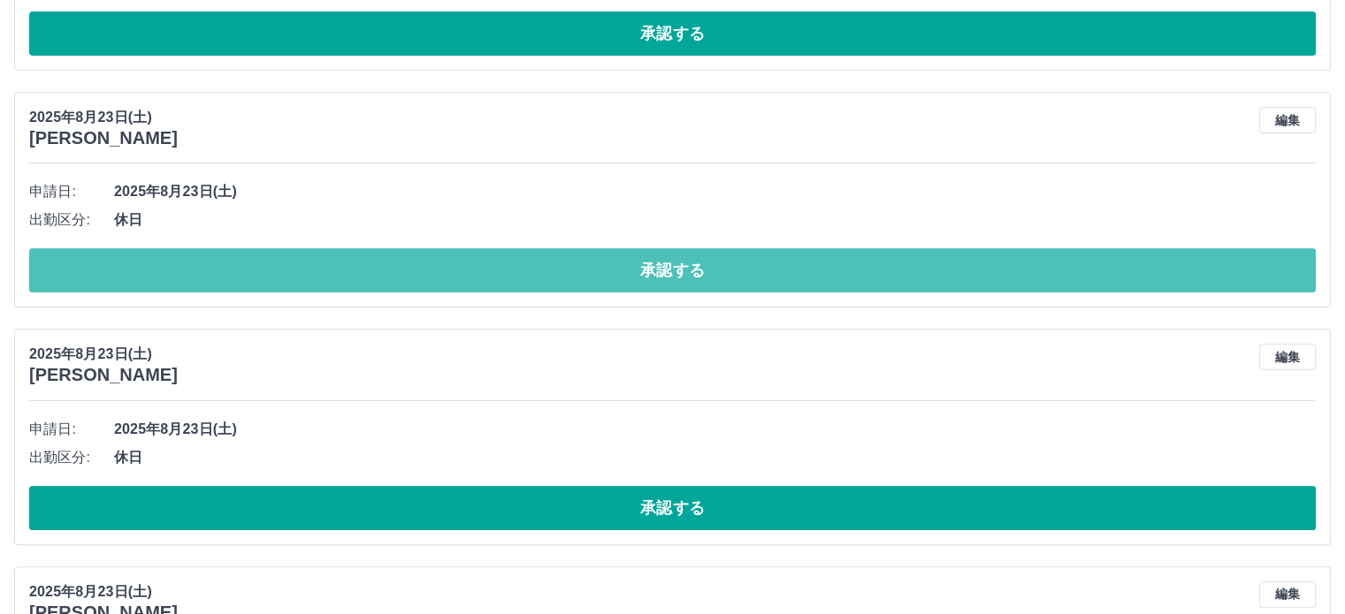
click at [431, 282] on button "承認する" at bounding box center [672, 270] width 1286 height 44
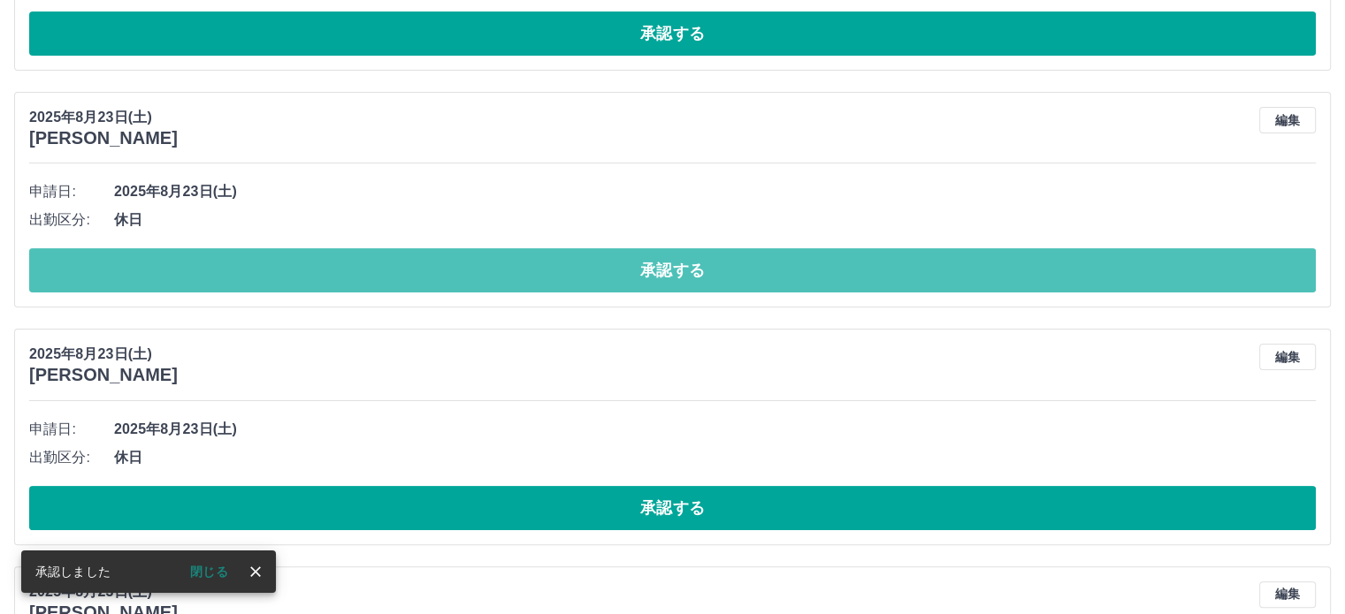
click at [431, 282] on button "承認する" at bounding box center [672, 270] width 1286 height 44
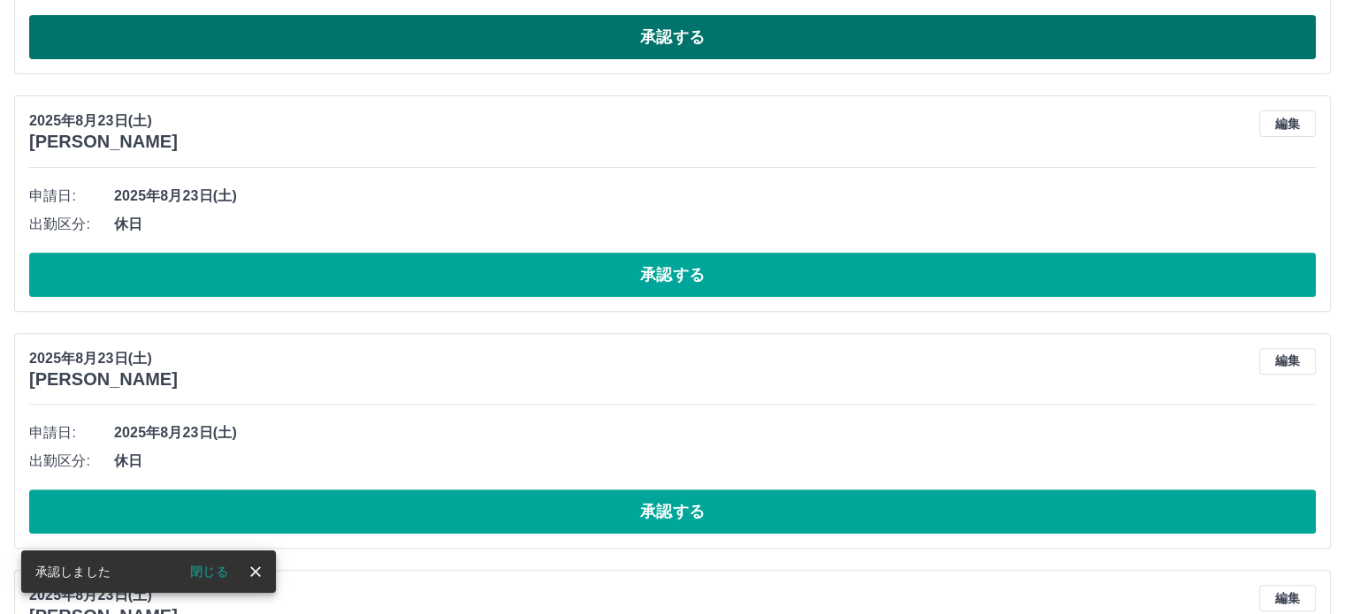
scroll to position [619, 0]
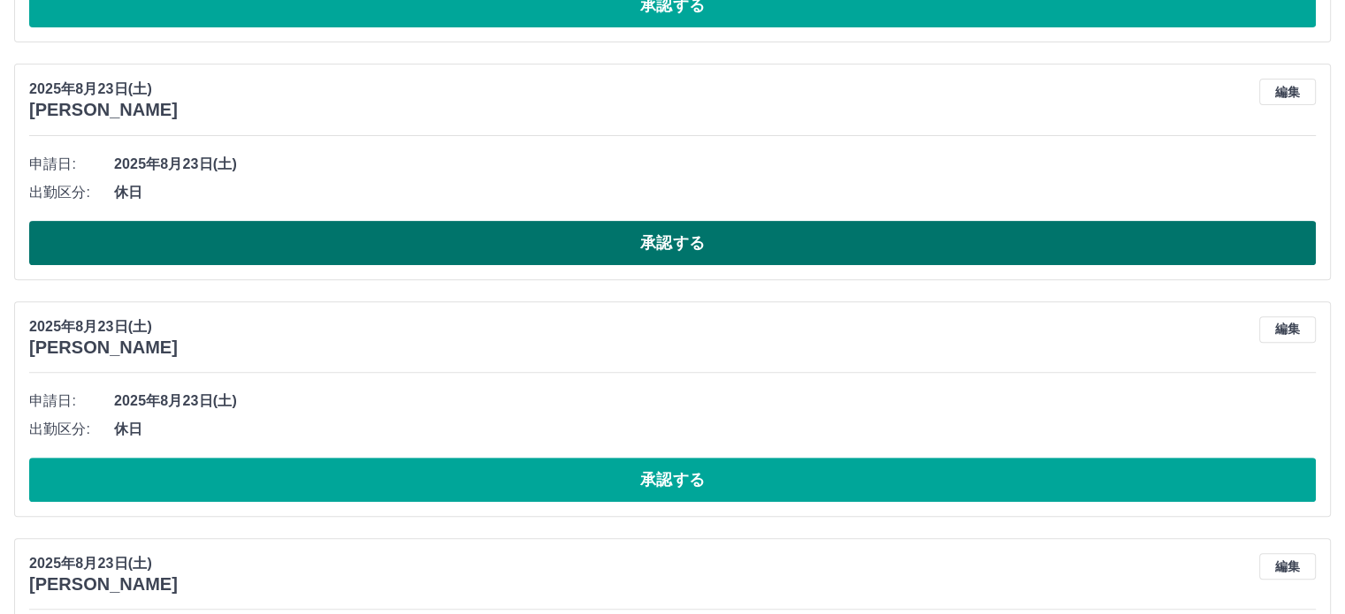
click at [453, 250] on button "承認する" at bounding box center [672, 243] width 1286 height 44
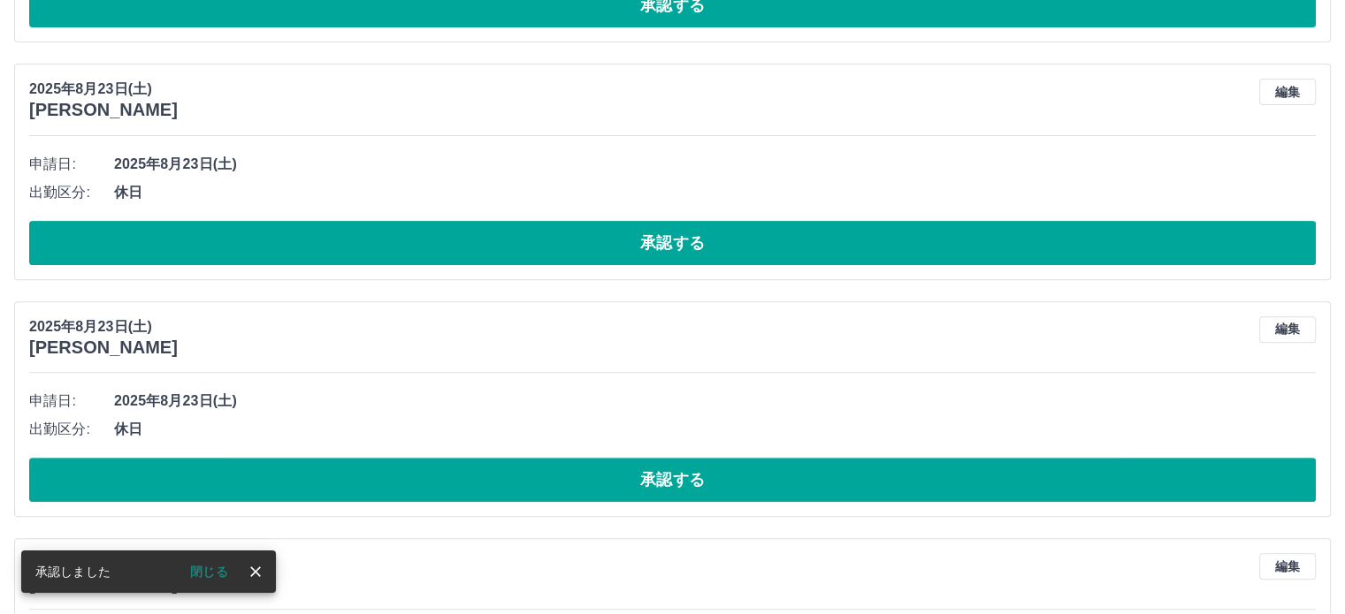
click at [453, 250] on button "承認する" at bounding box center [672, 243] width 1286 height 44
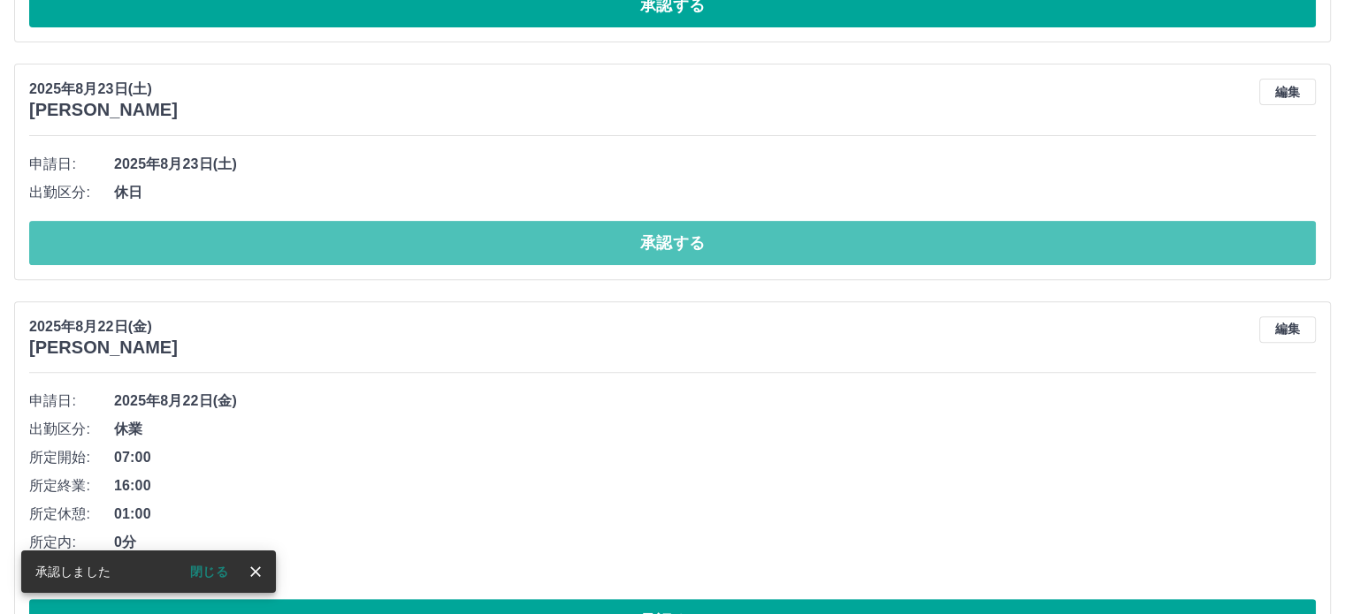
click at [453, 250] on button "承認する" at bounding box center [672, 243] width 1286 height 44
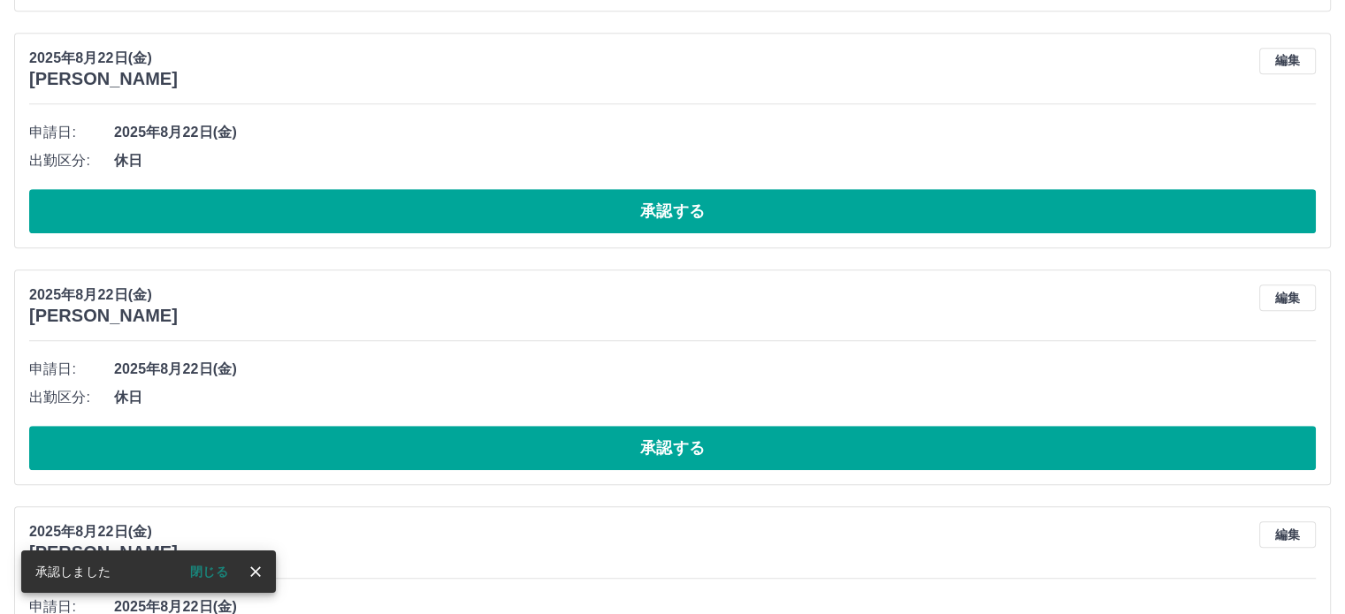
scroll to position [1061, 0]
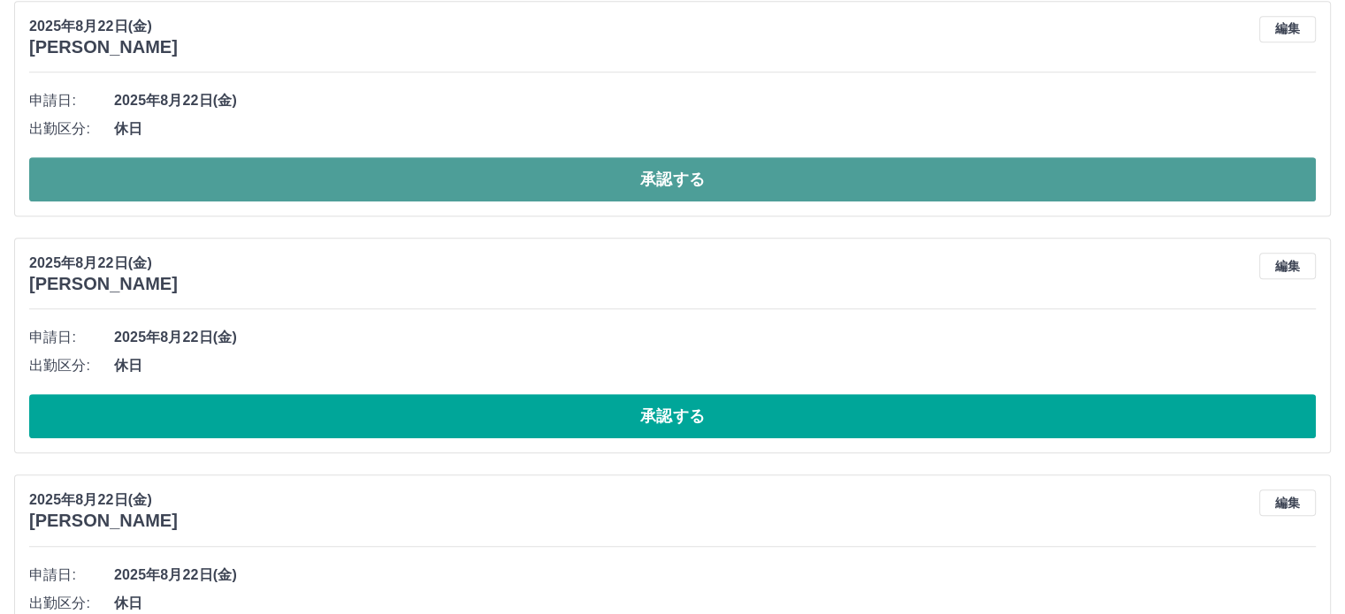
click at [482, 176] on button "承認する" at bounding box center [672, 179] width 1286 height 44
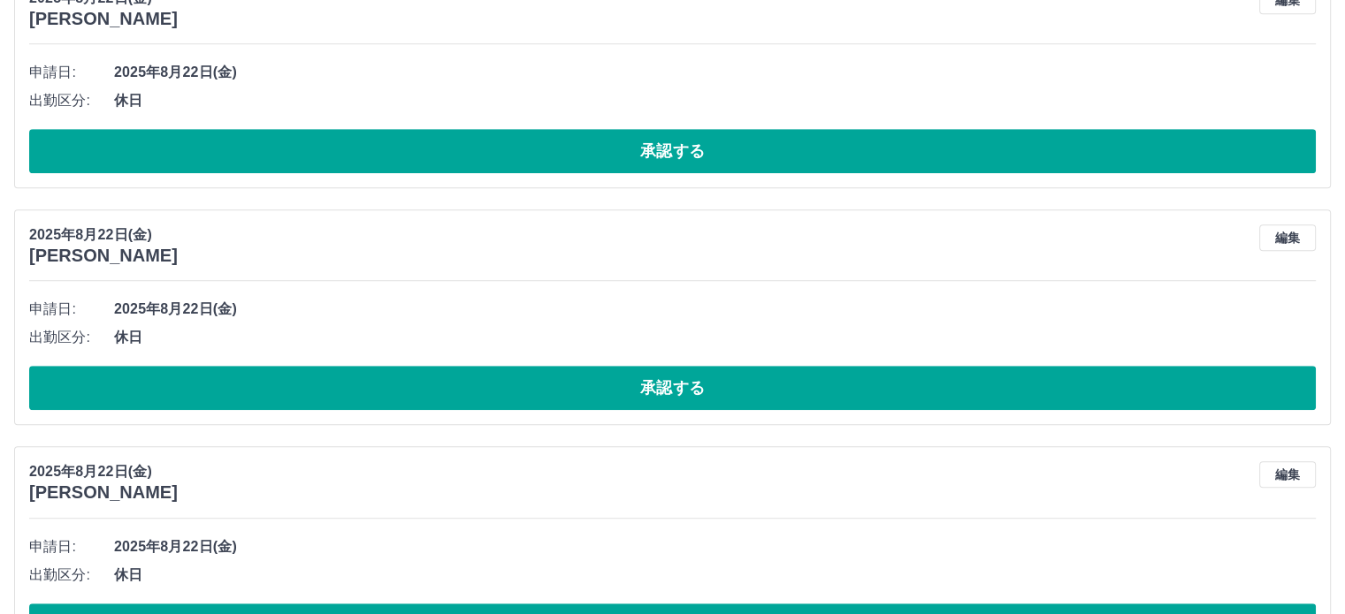
scroll to position [1001, 0]
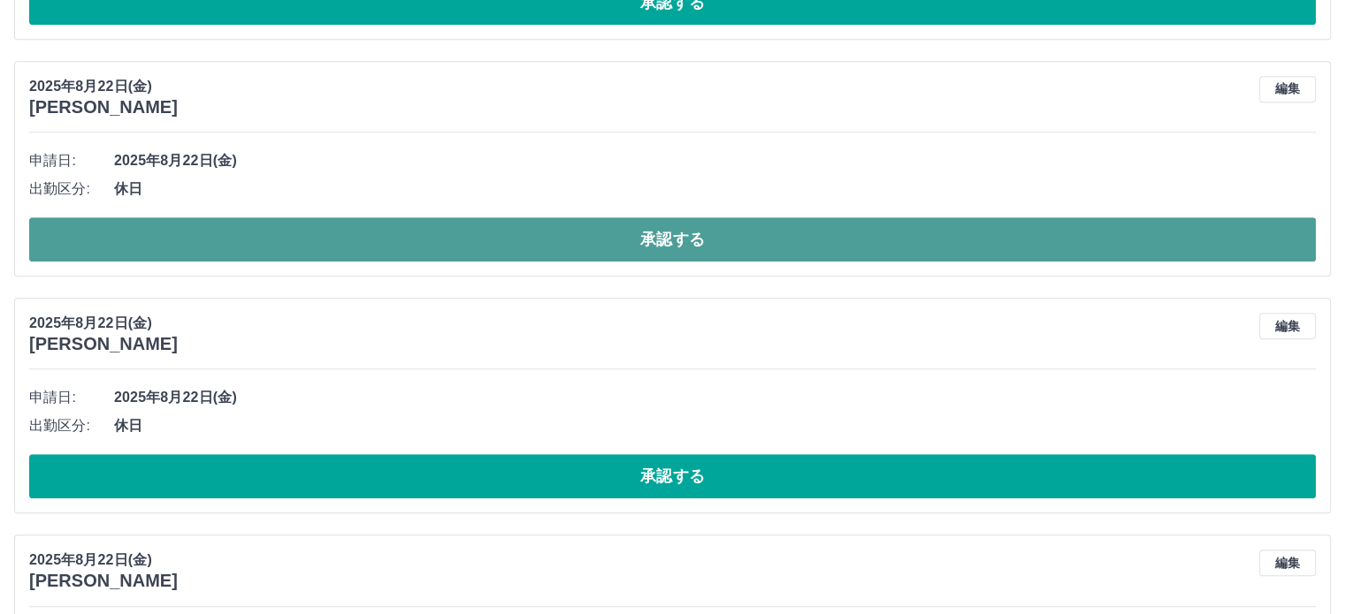
click at [484, 231] on button "承認する" at bounding box center [672, 239] width 1286 height 44
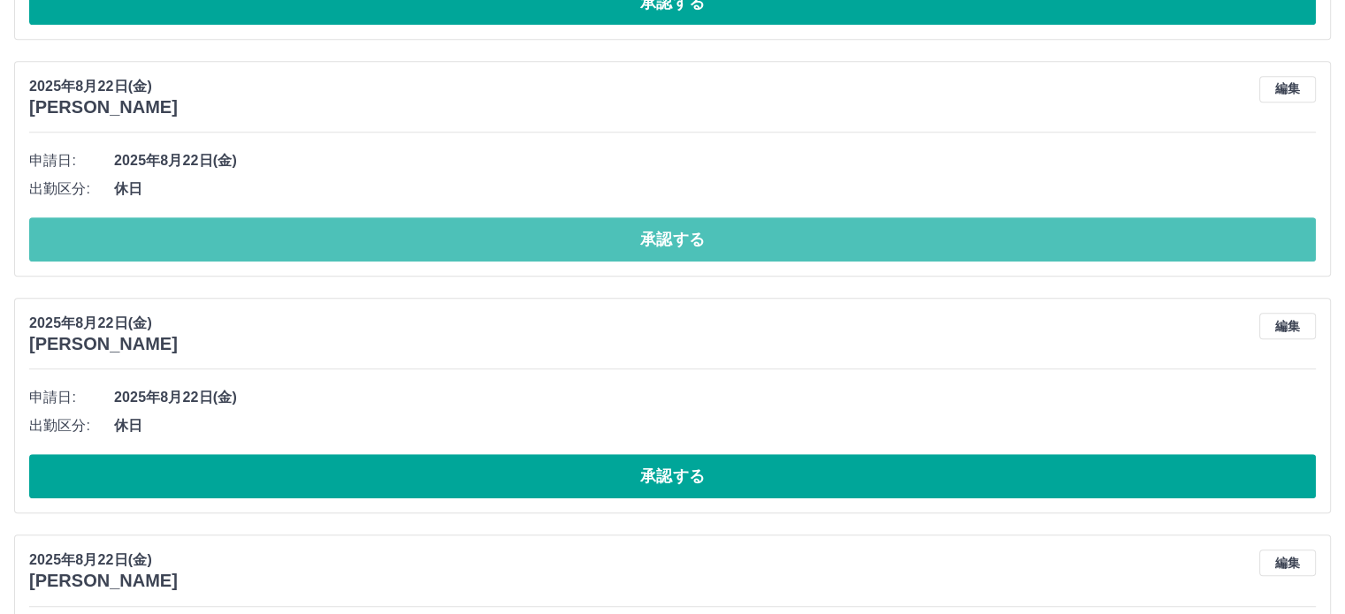
click at [484, 231] on button "承認する" at bounding box center [672, 239] width 1286 height 44
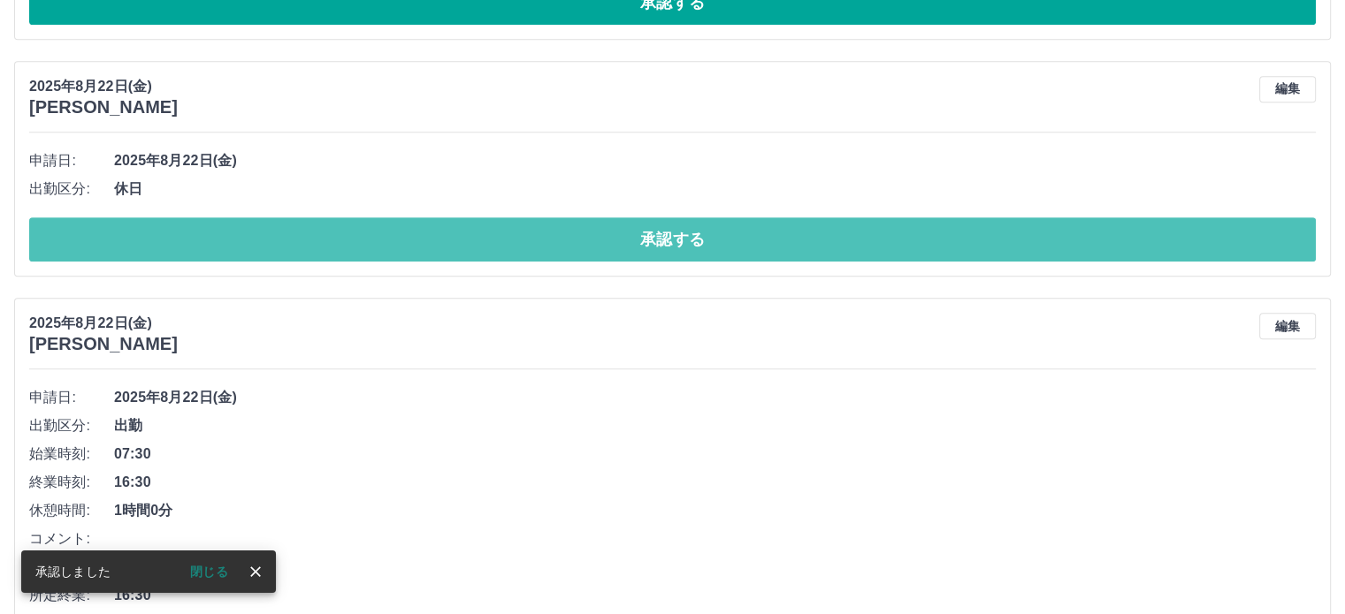
click at [484, 231] on button "承認する" at bounding box center [672, 239] width 1286 height 44
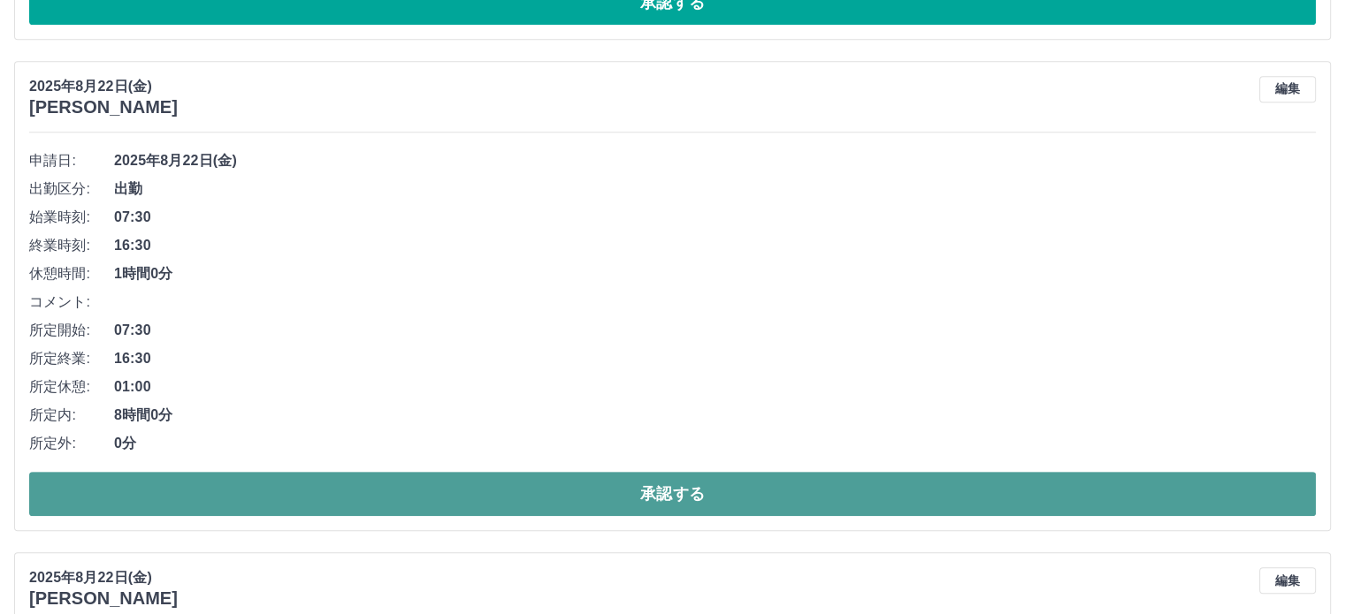
click at [443, 478] on button "承認する" at bounding box center [672, 494] width 1286 height 44
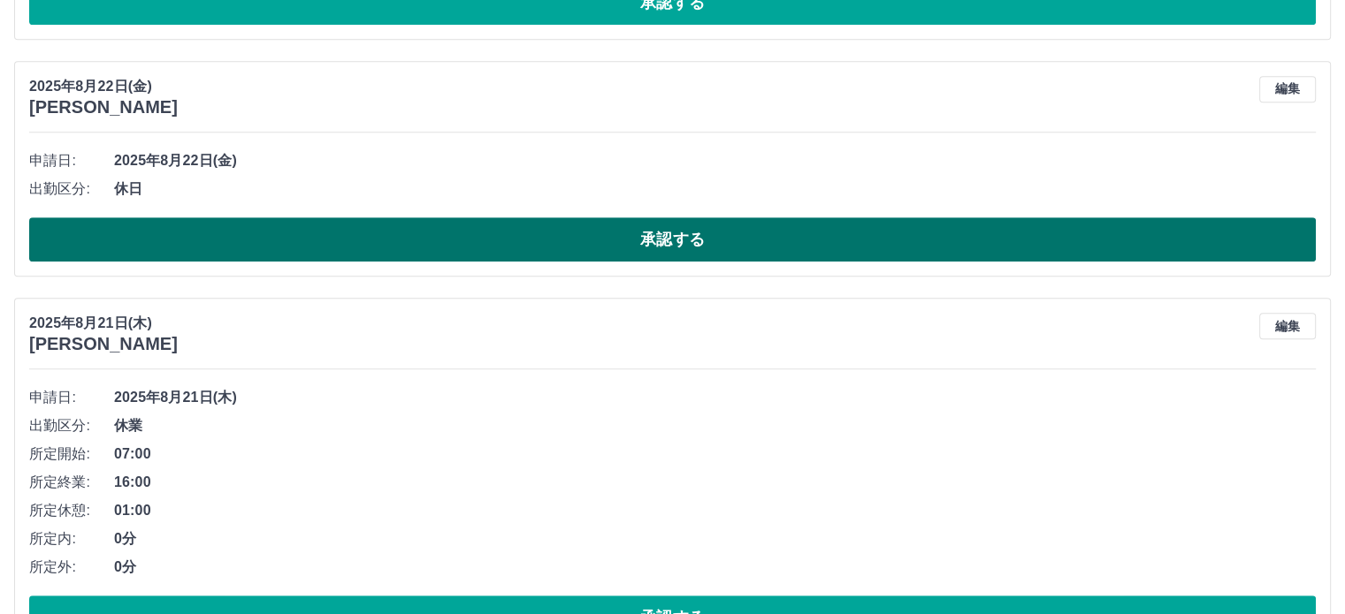
click at [525, 250] on button "承認する" at bounding box center [672, 239] width 1286 height 44
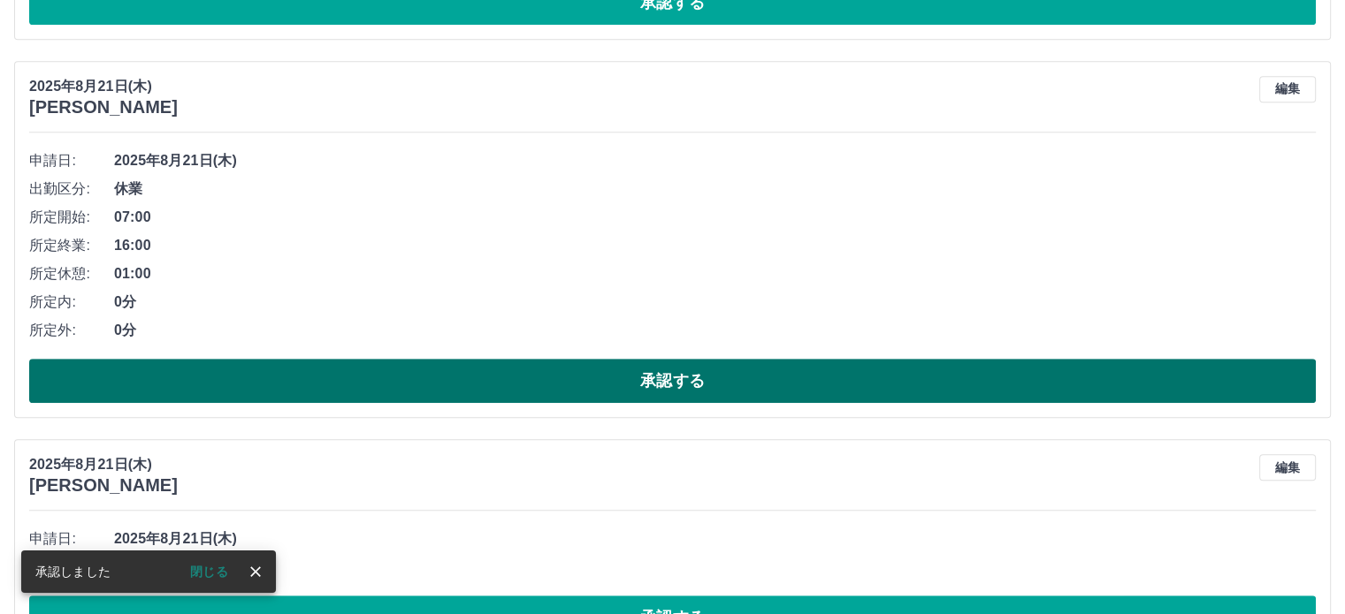
click at [509, 370] on button "承認する" at bounding box center [672, 381] width 1286 height 44
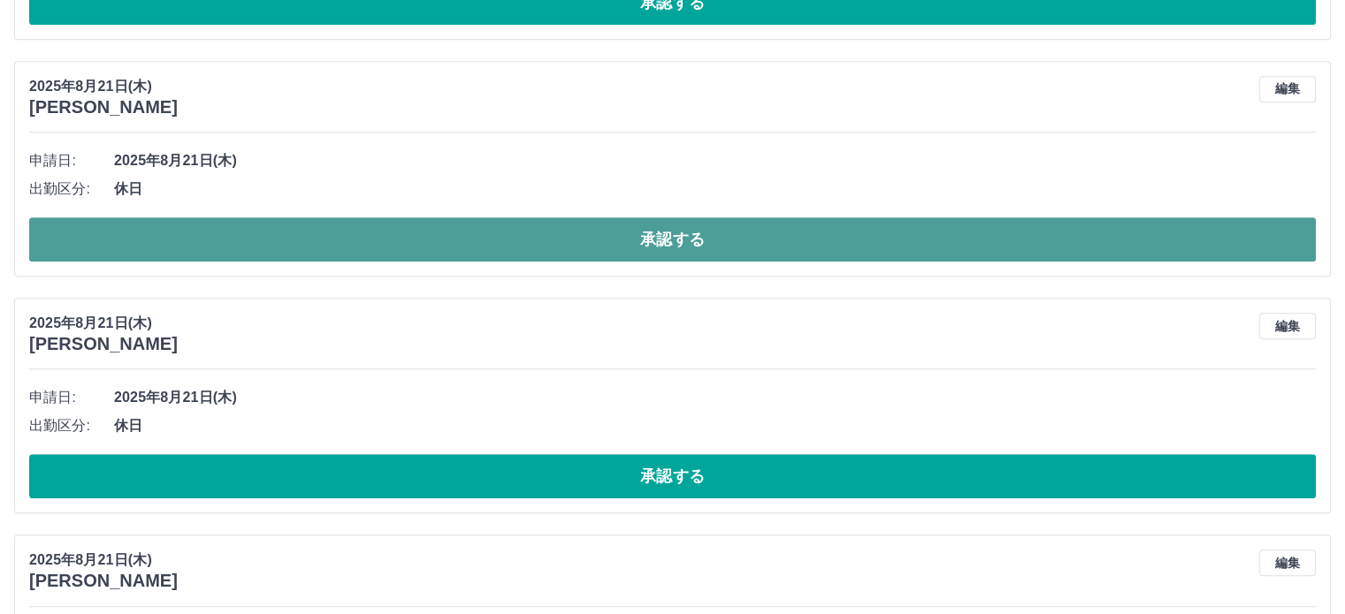
click at [591, 255] on button "承認する" at bounding box center [672, 239] width 1286 height 44
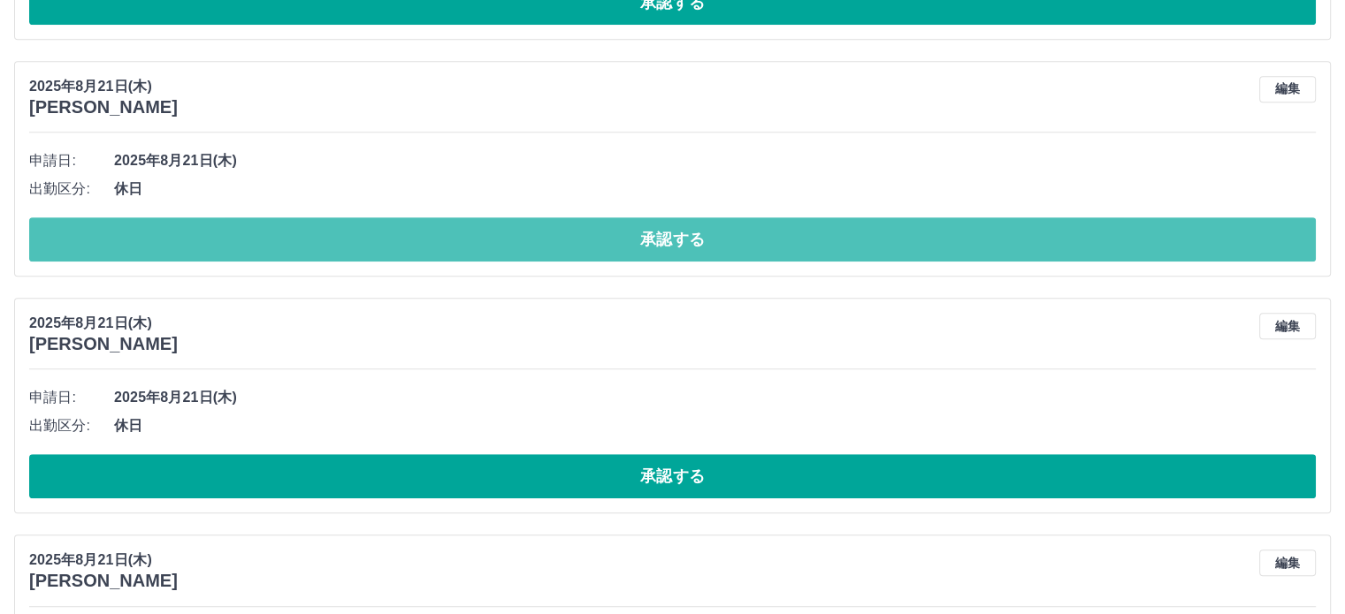
click at [591, 255] on button "承認する" at bounding box center [672, 239] width 1286 height 44
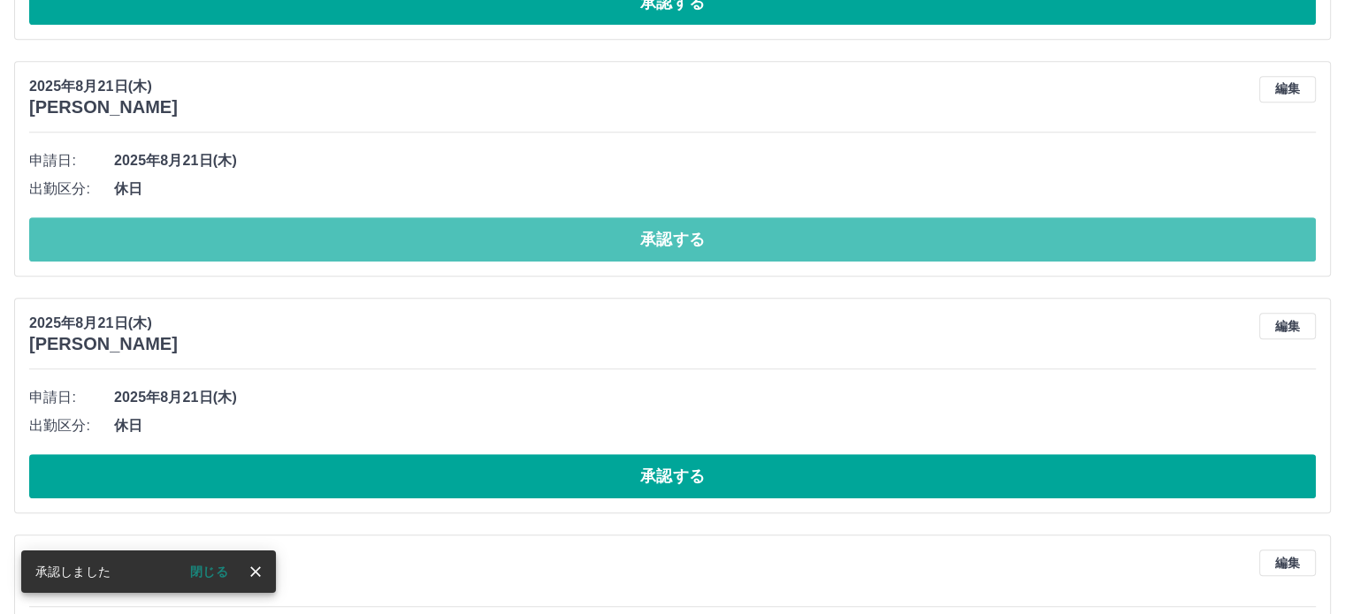
click at [591, 255] on button "承認する" at bounding box center [672, 239] width 1286 height 44
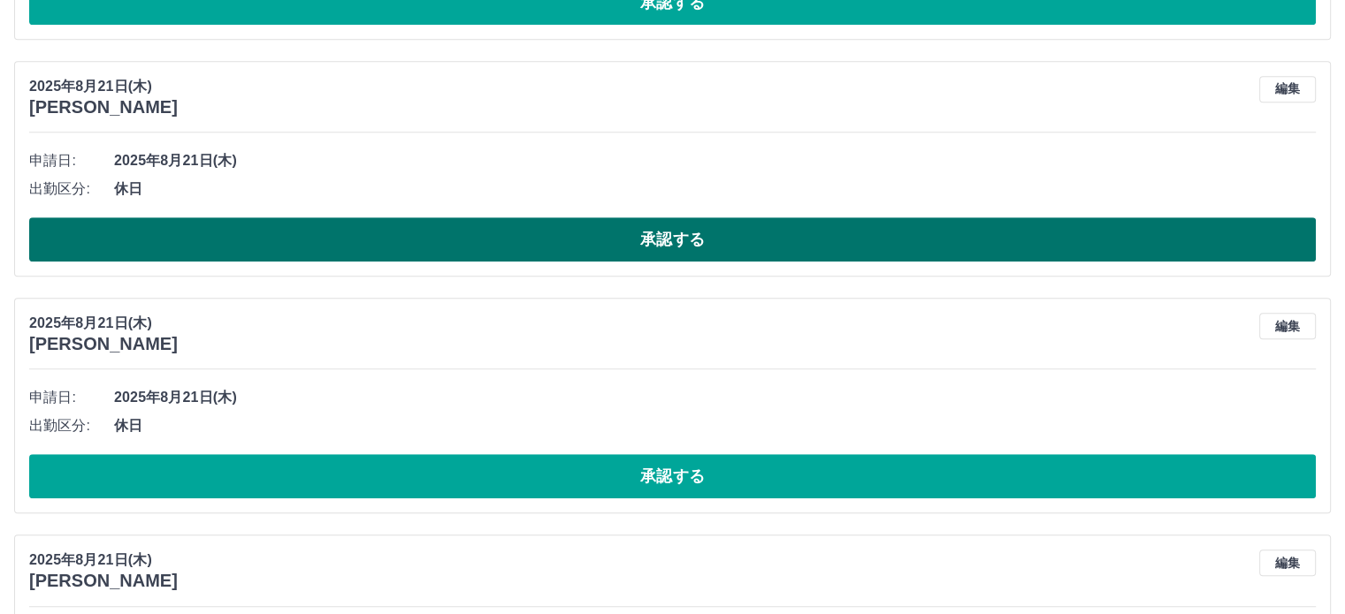
click at [594, 243] on button "承認する" at bounding box center [672, 239] width 1286 height 44
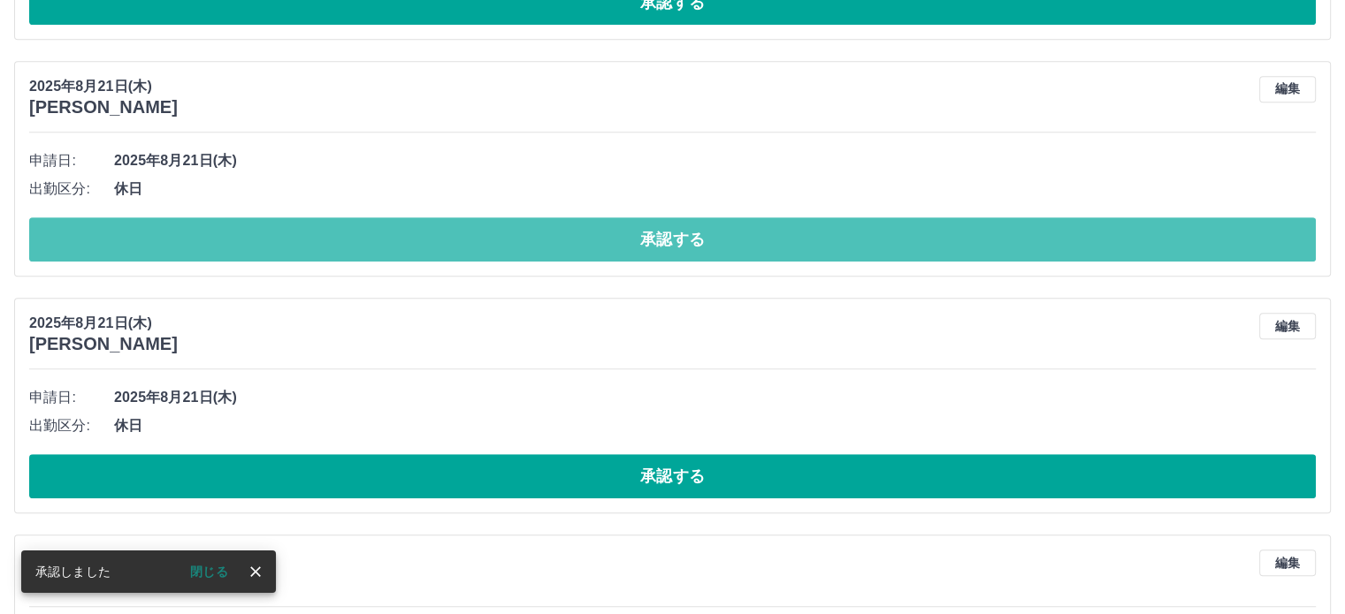
click at [594, 243] on button "承認する" at bounding box center [672, 239] width 1286 height 44
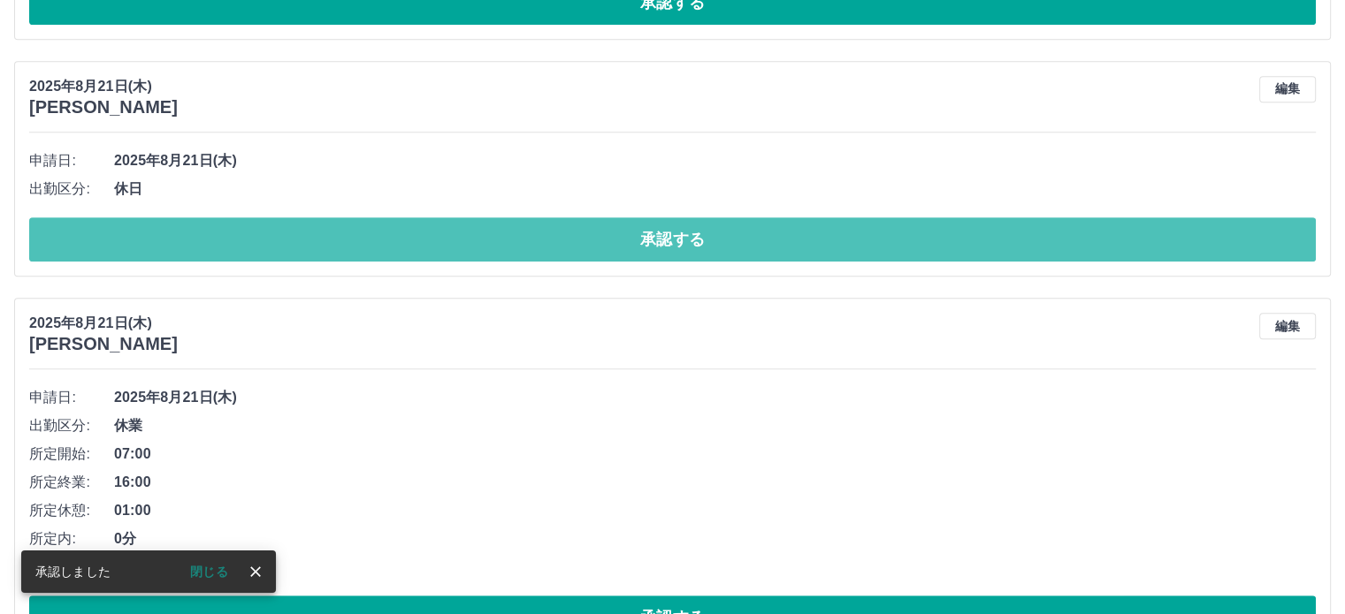
click at [594, 243] on button "承認する" at bounding box center [672, 239] width 1286 height 44
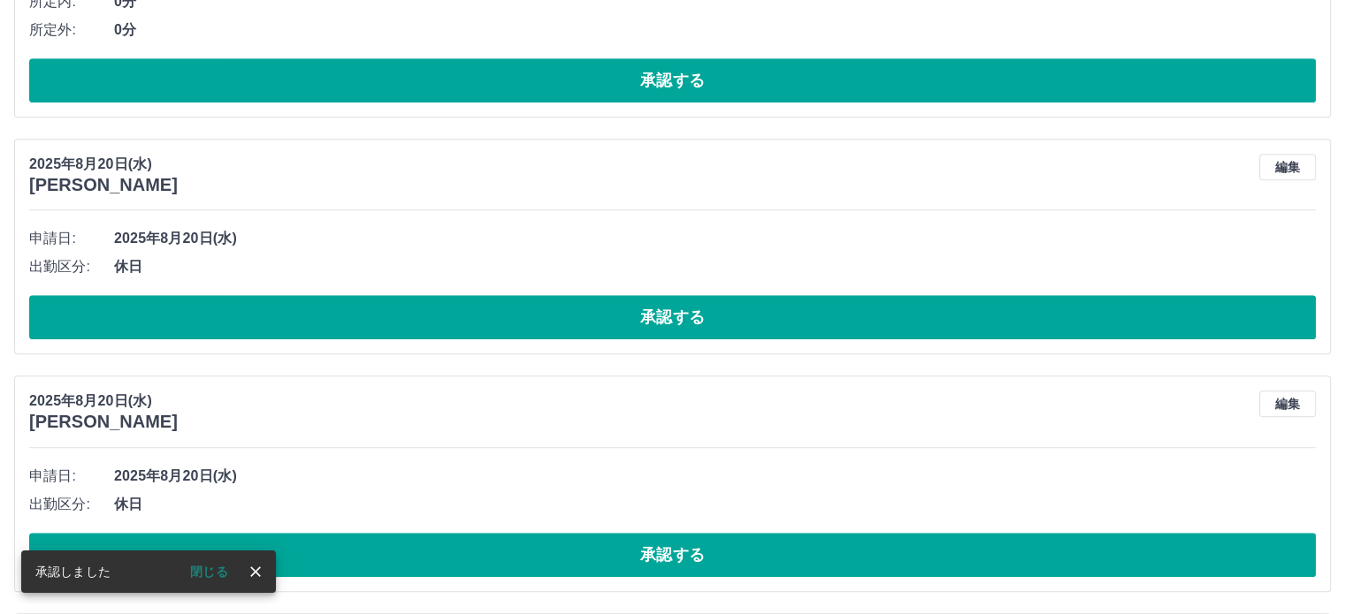
scroll to position [1354, 0]
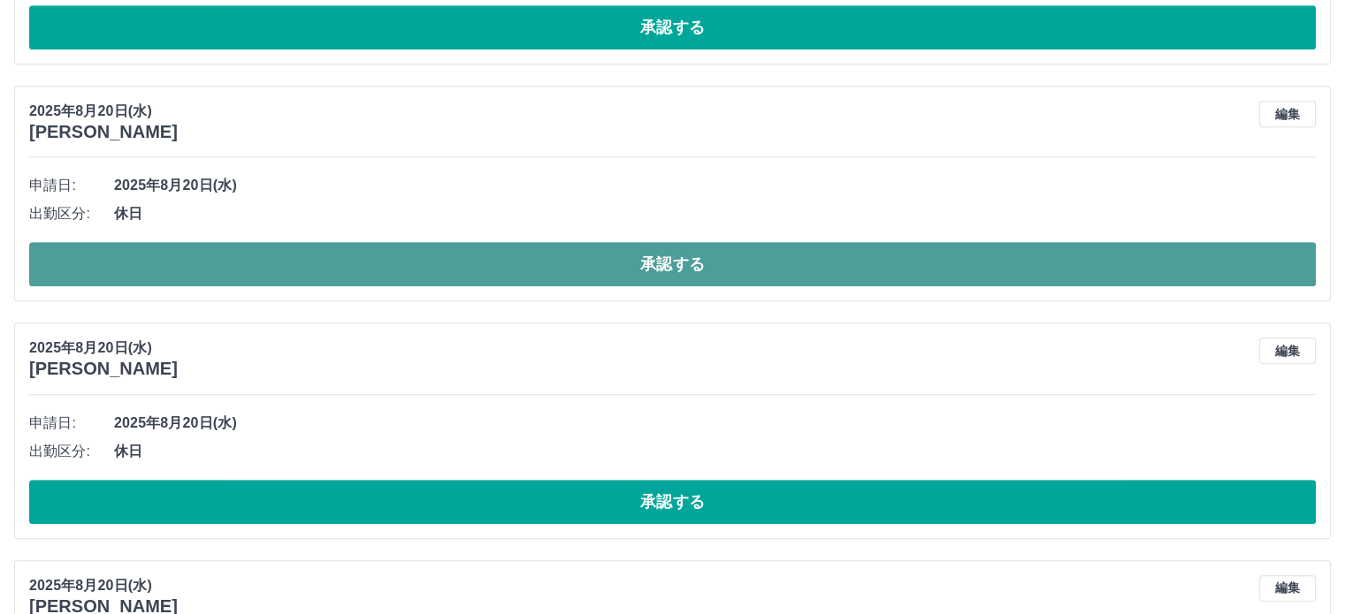
click at [634, 265] on button "承認する" at bounding box center [672, 264] width 1286 height 44
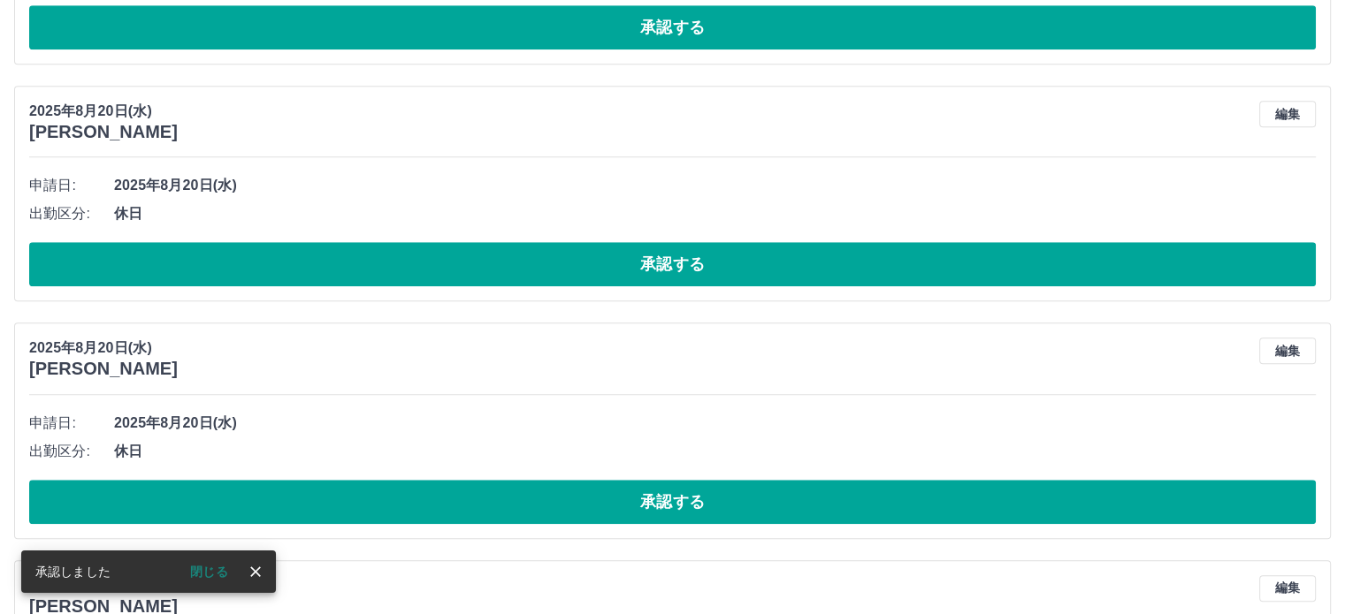
click at [634, 265] on button "承認する" at bounding box center [672, 264] width 1286 height 44
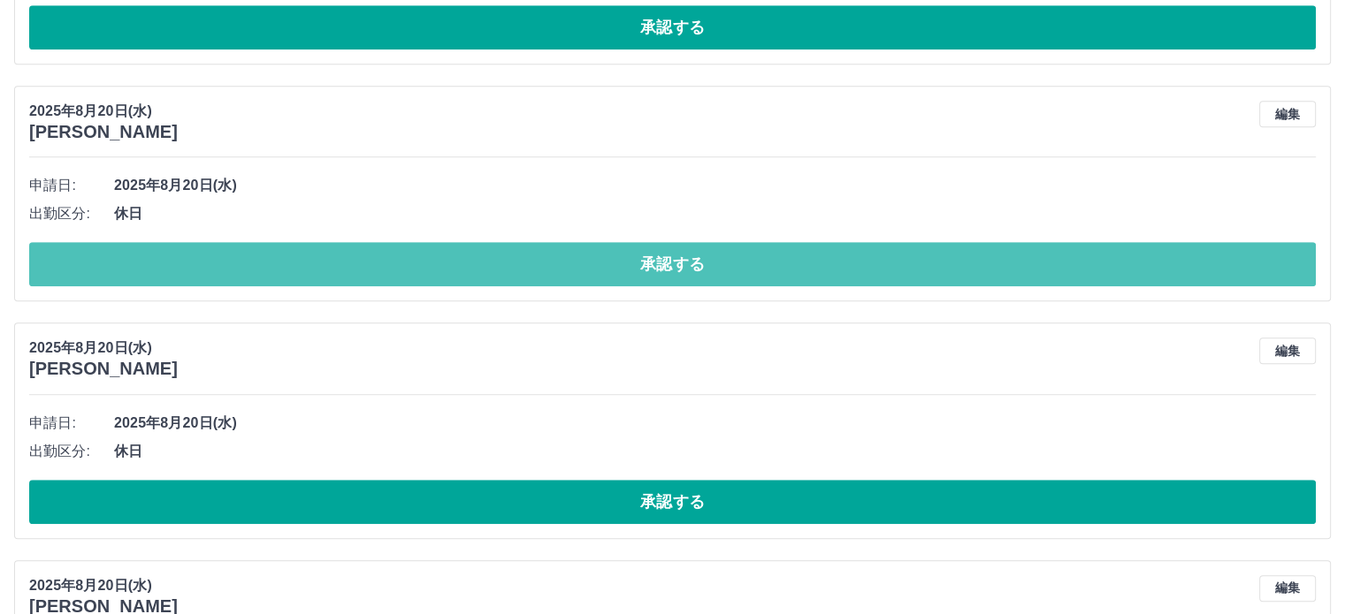
click at [634, 265] on button "承認する" at bounding box center [672, 264] width 1286 height 44
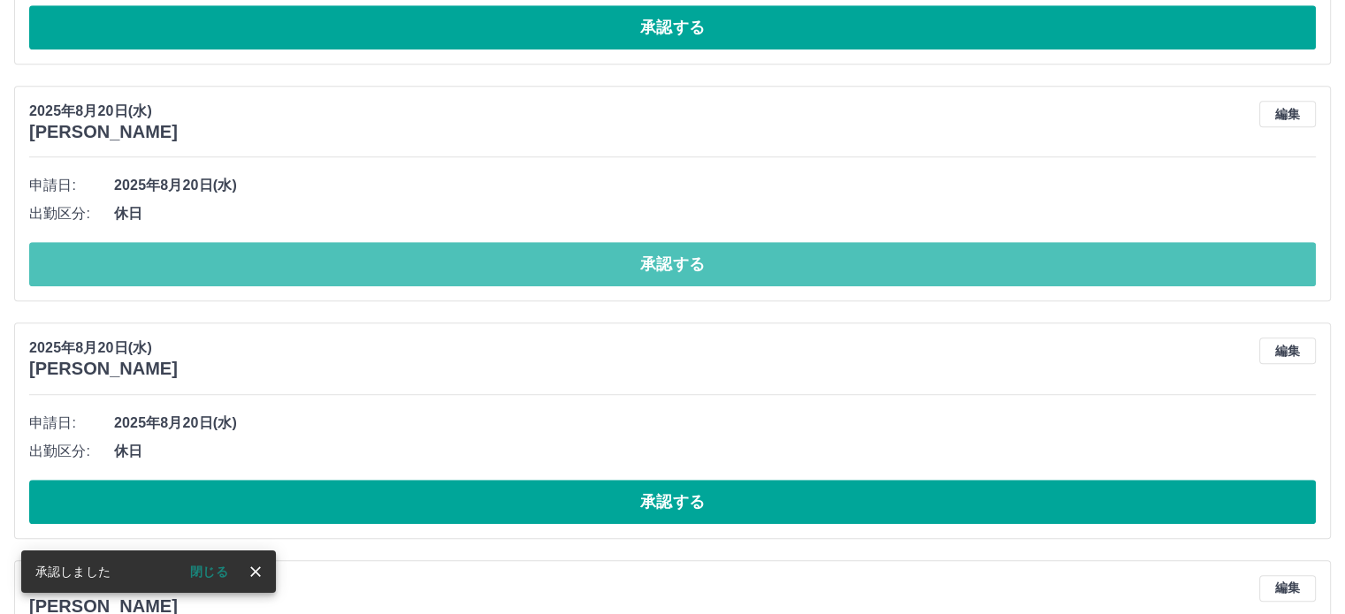
click at [634, 265] on button "承認する" at bounding box center [672, 264] width 1286 height 44
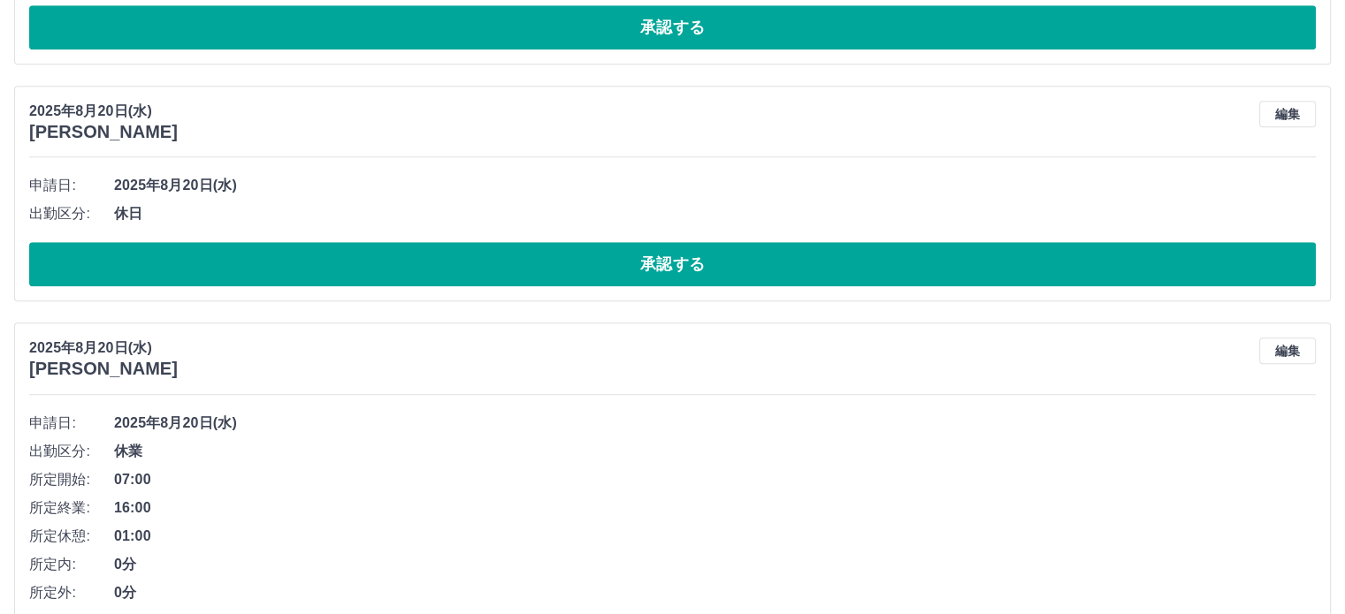
click at [634, 265] on button "承認する" at bounding box center [672, 264] width 1286 height 44
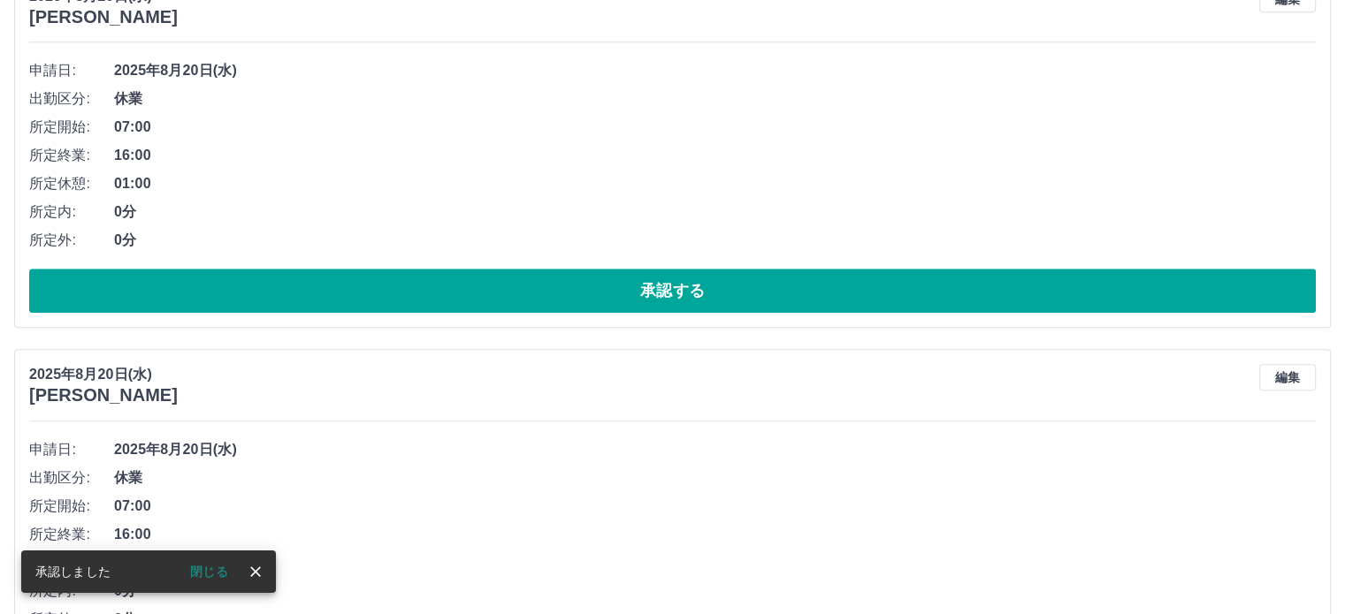
scroll to position [1443, 0]
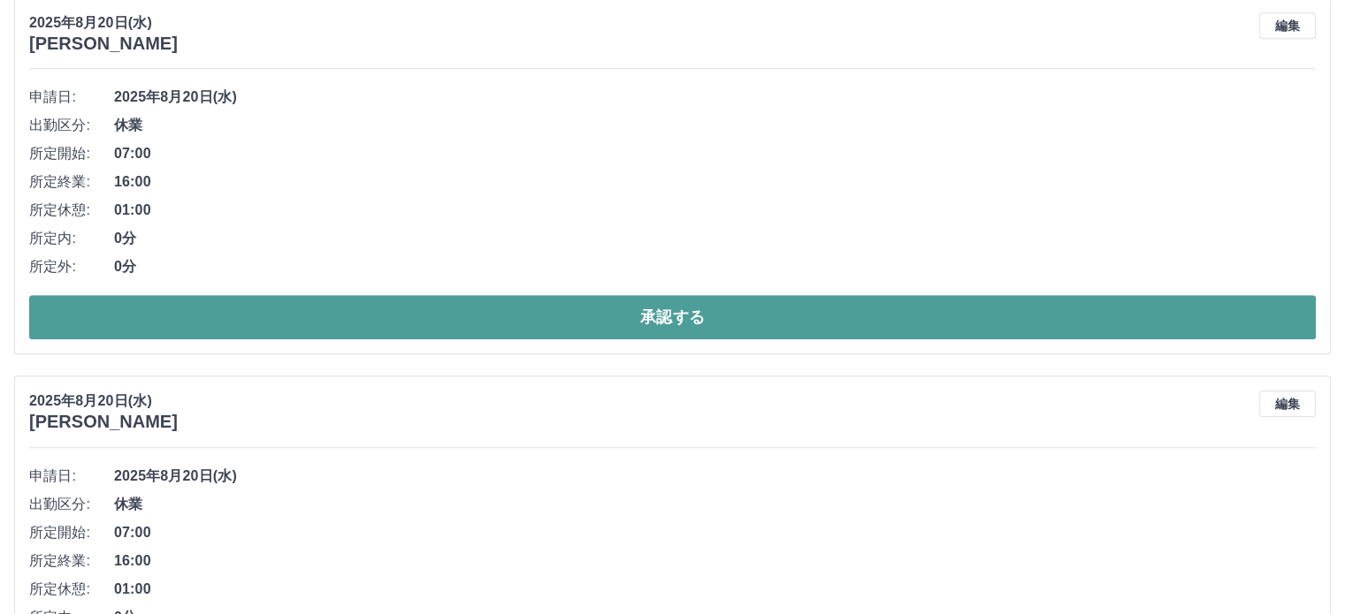
click at [639, 311] on button "承認する" at bounding box center [672, 317] width 1286 height 44
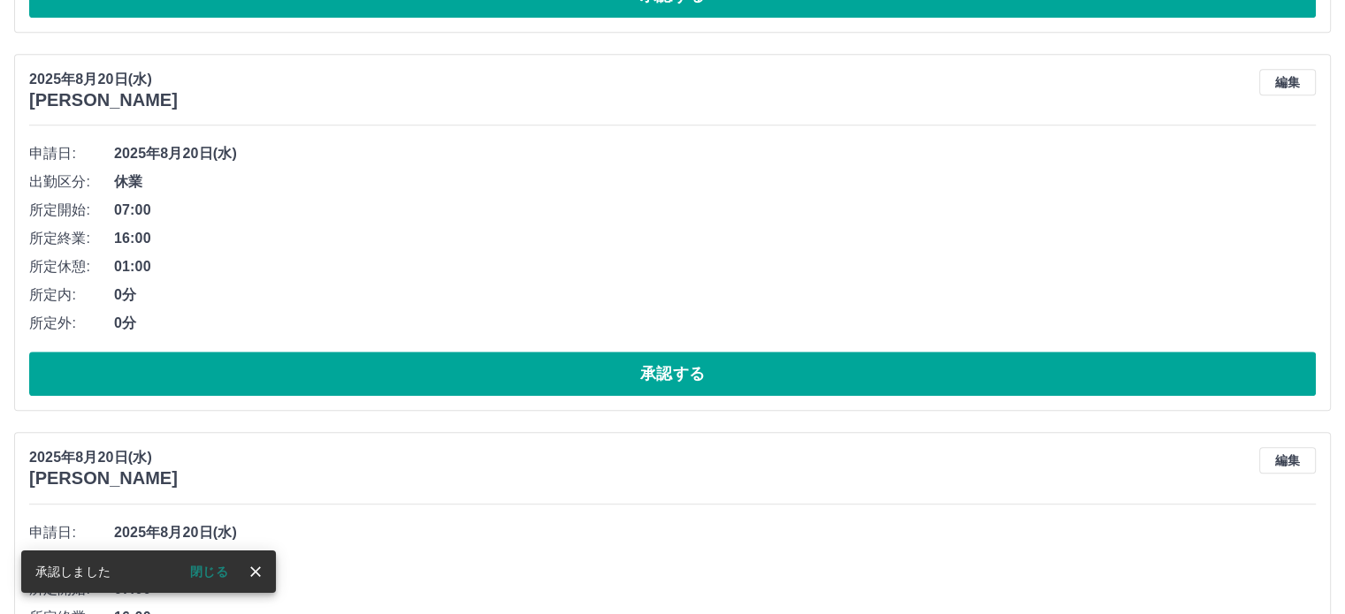
scroll to position [1418, 0]
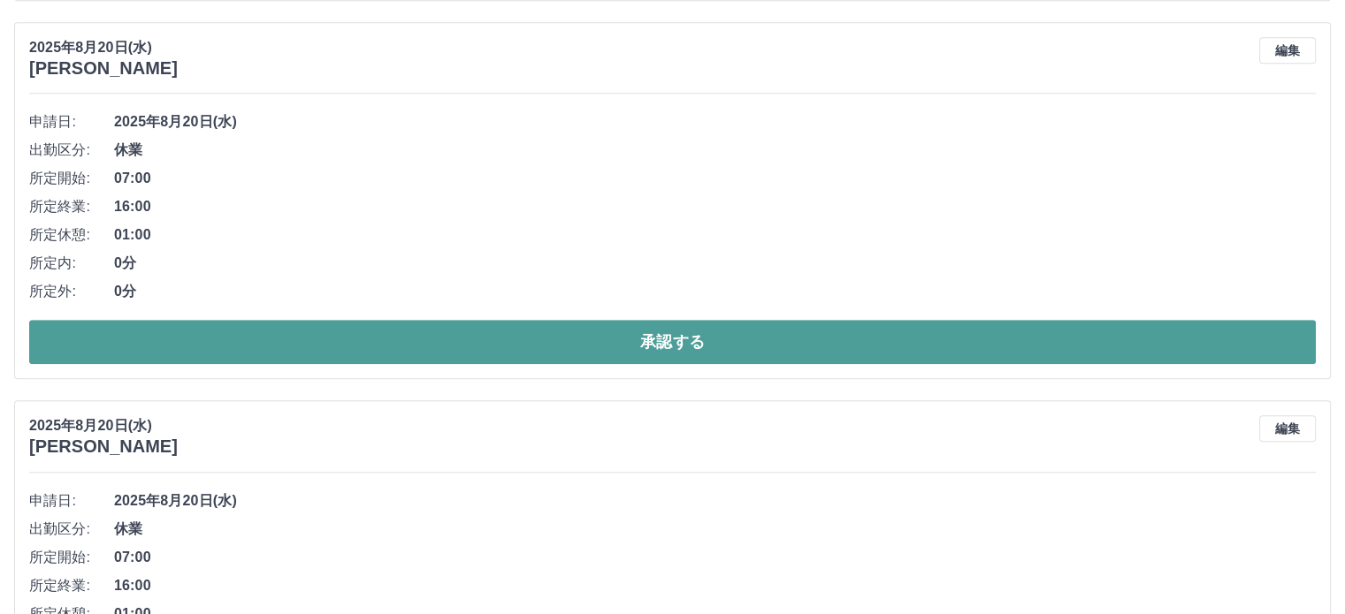
click at [633, 332] on button "承認する" at bounding box center [672, 342] width 1286 height 44
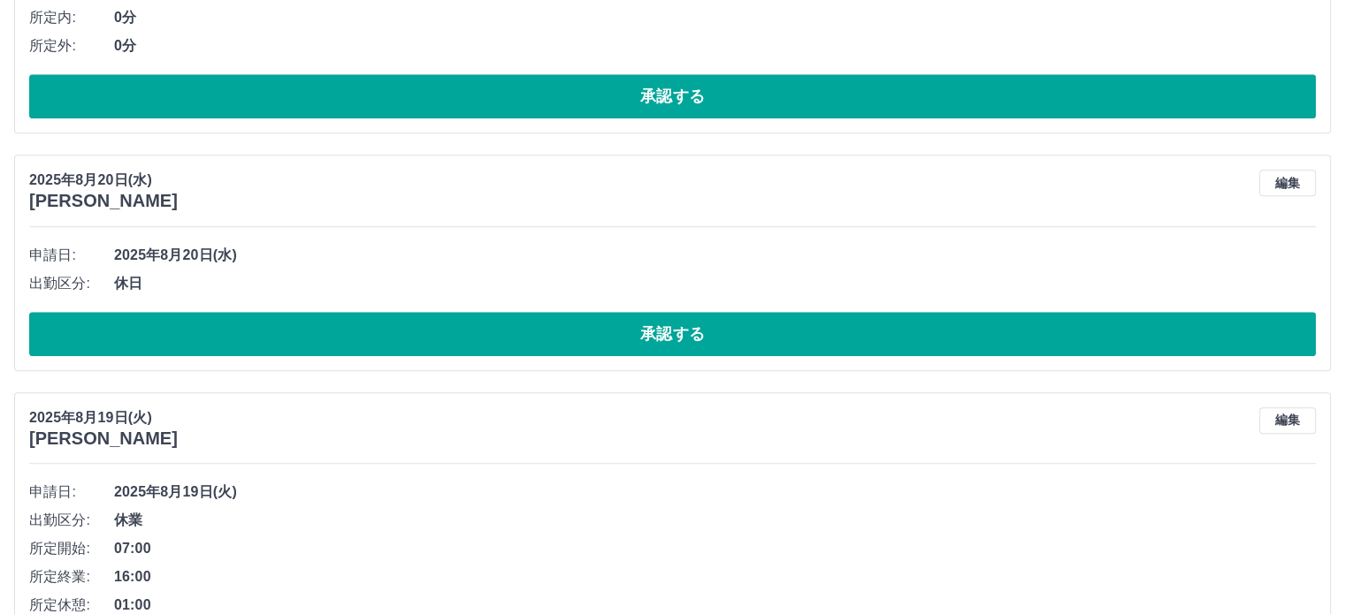
scroll to position [1747, 0]
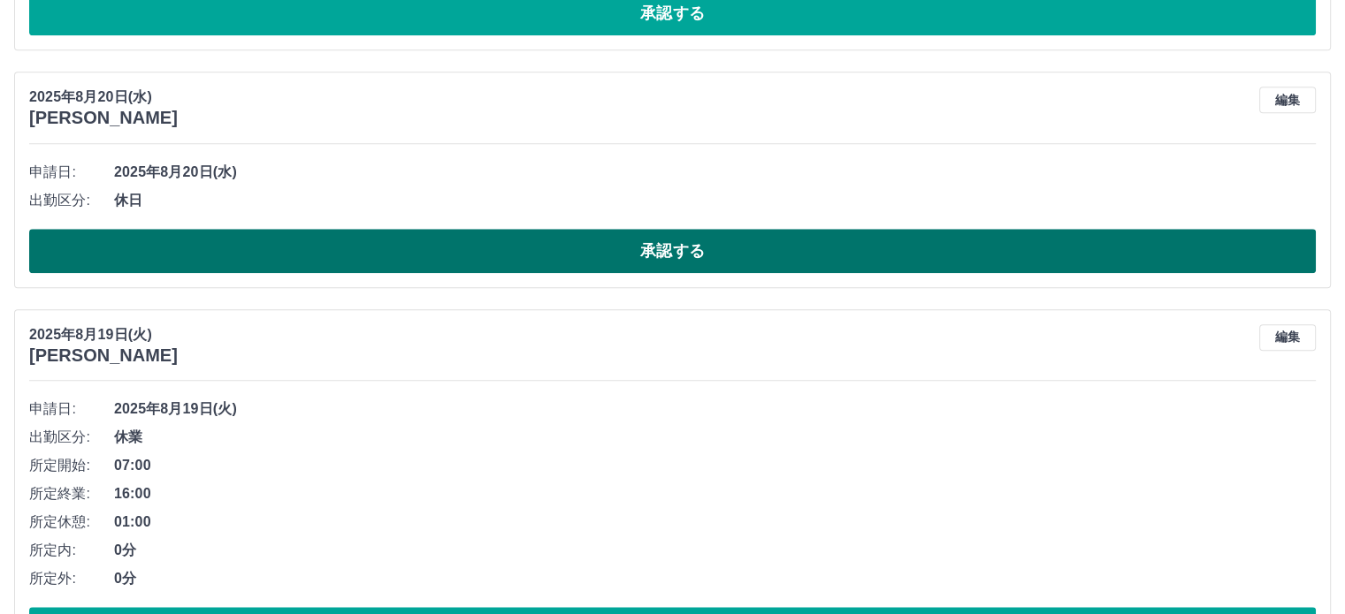
click at [642, 256] on button "承認する" at bounding box center [672, 251] width 1286 height 44
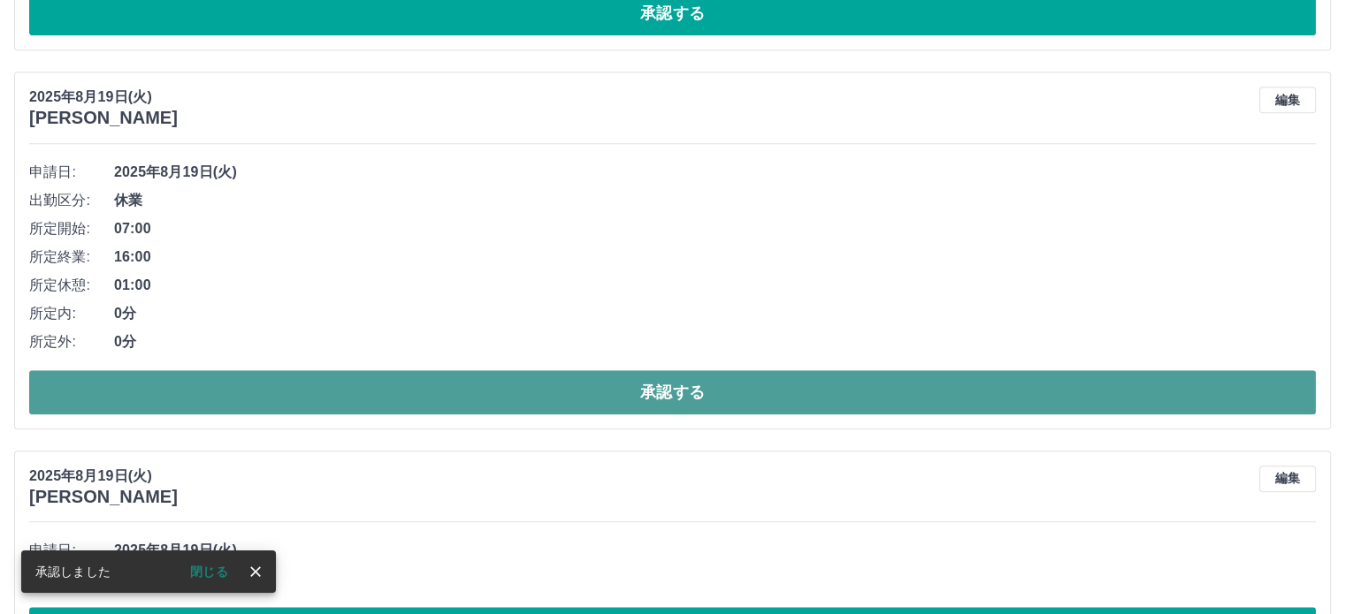
click at [623, 392] on button "承認する" at bounding box center [672, 392] width 1286 height 44
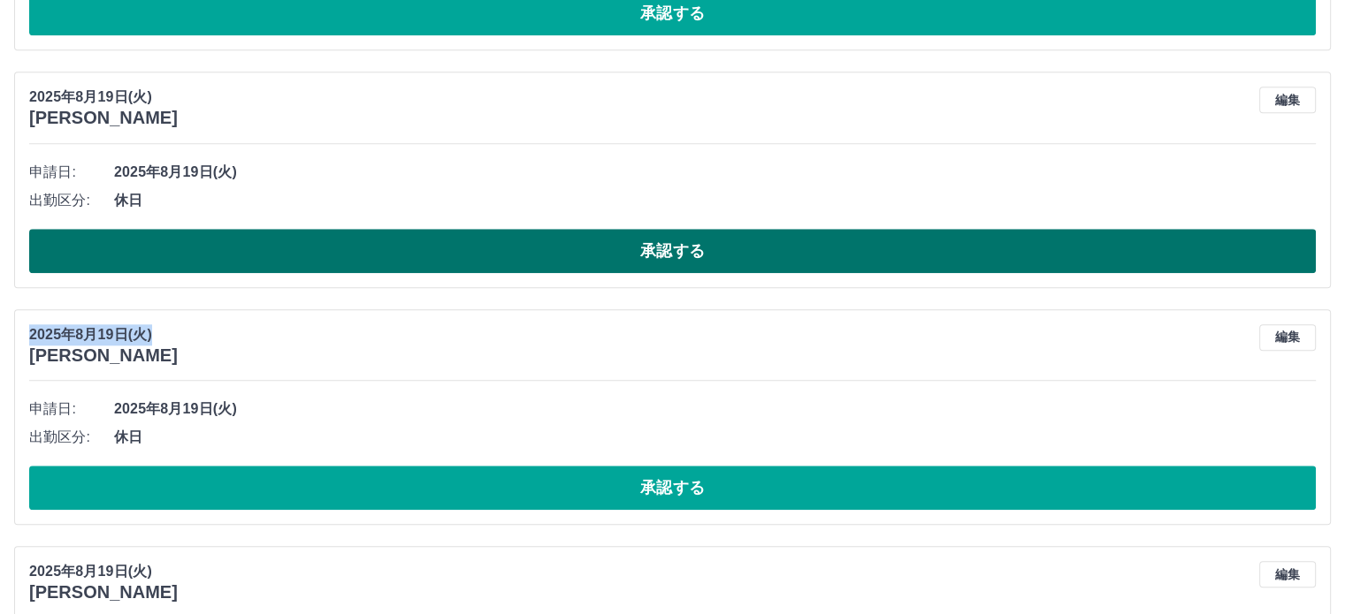
click at [647, 244] on button "承認する" at bounding box center [672, 251] width 1286 height 44
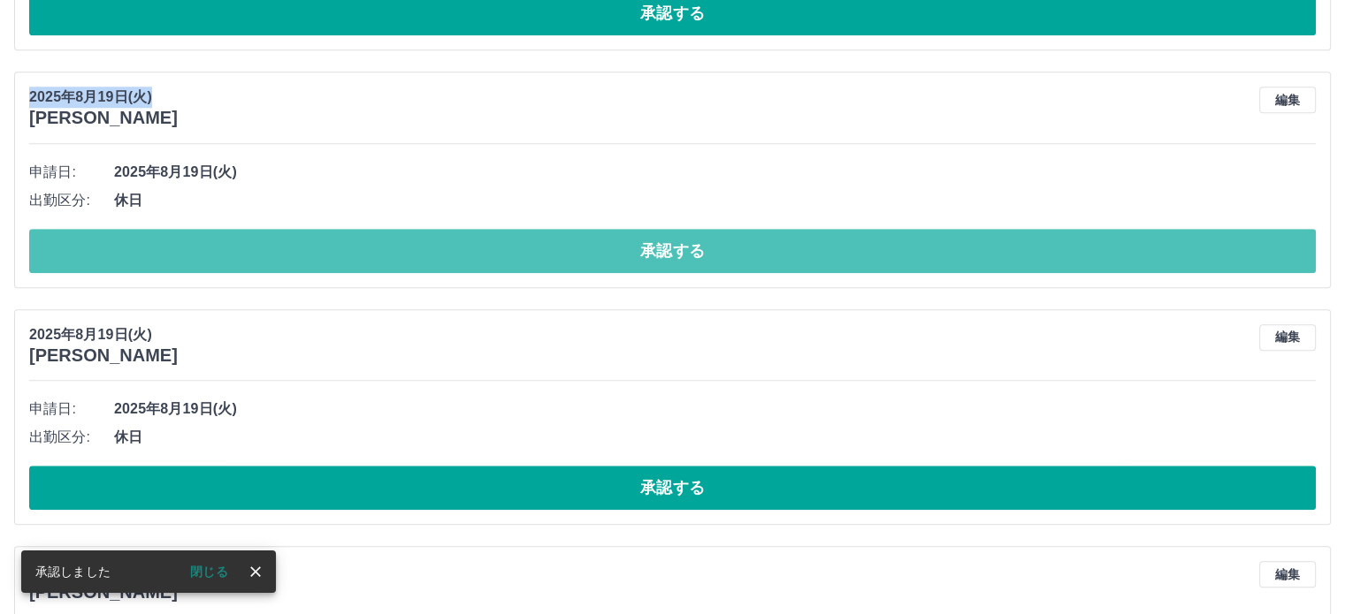
click at [647, 244] on button "承認する" at bounding box center [672, 251] width 1286 height 44
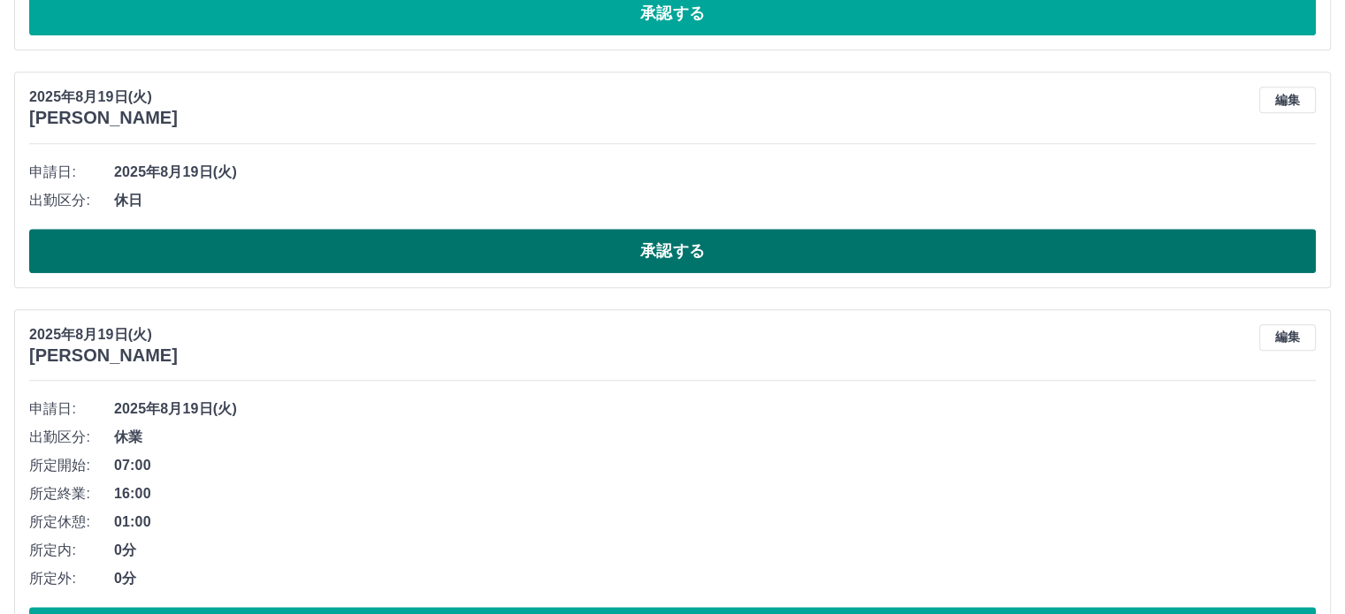
click at [655, 246] on button "承認する" at bounding box center [672, 251] width 1286 height 44
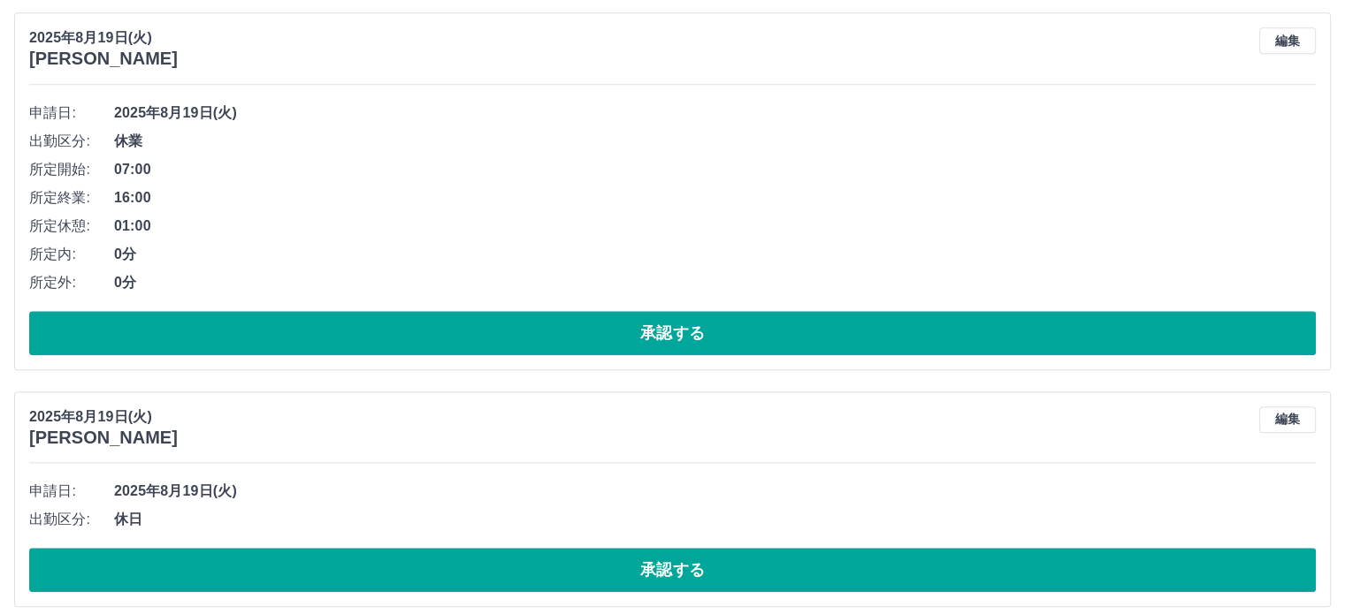
scroll to position [1835, 0]
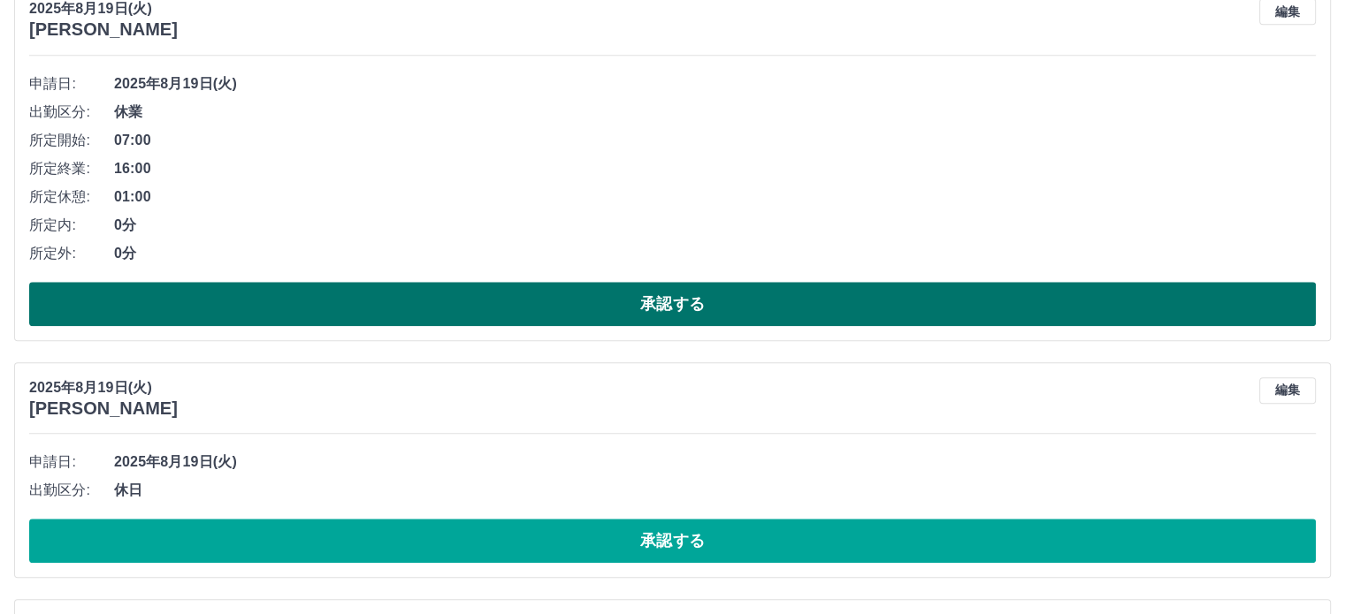
click at [697, 305] on button "承認する" at bounding box center [672, 304] width 1286 height 44
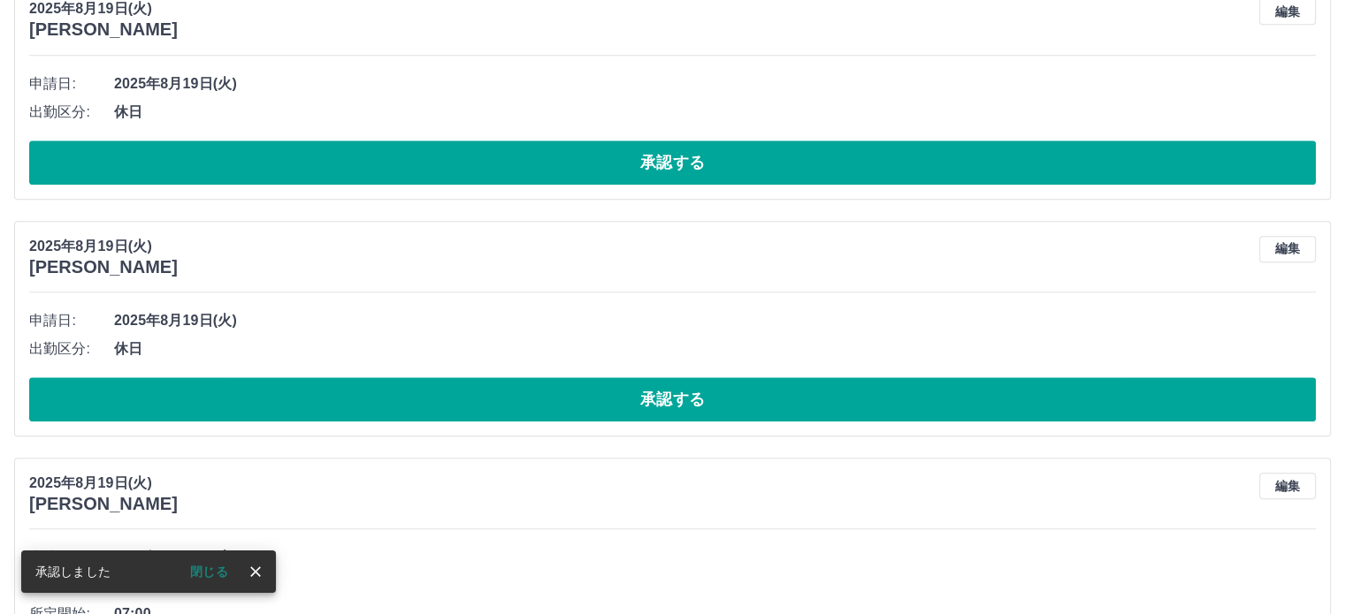
scroll to position [1457, 0]
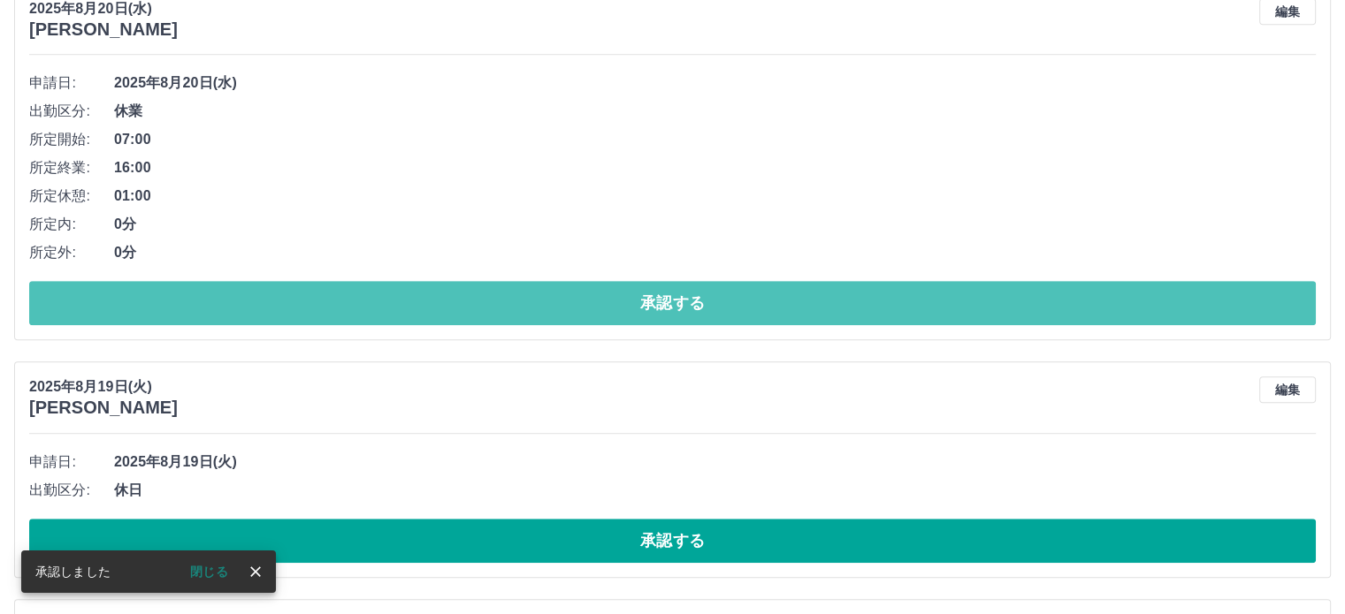
click at [697, 305] on button "承認する" at bounding box center [672, 303] width 1286 height 44
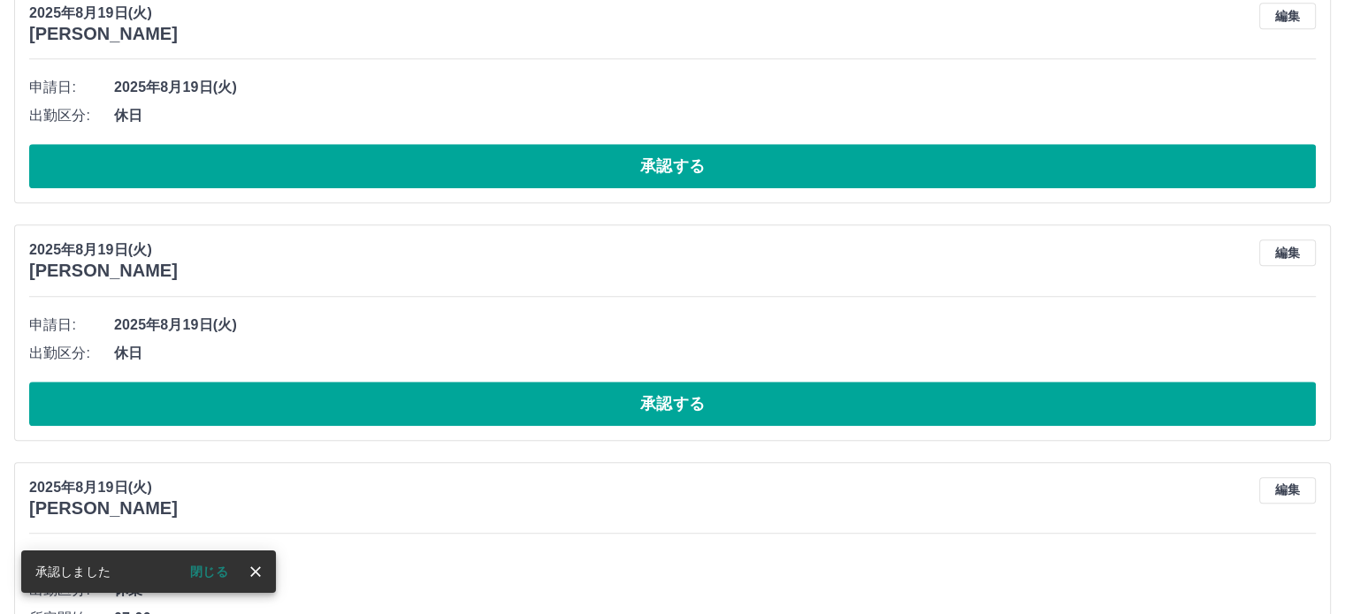
scroll to position [1432, 0]
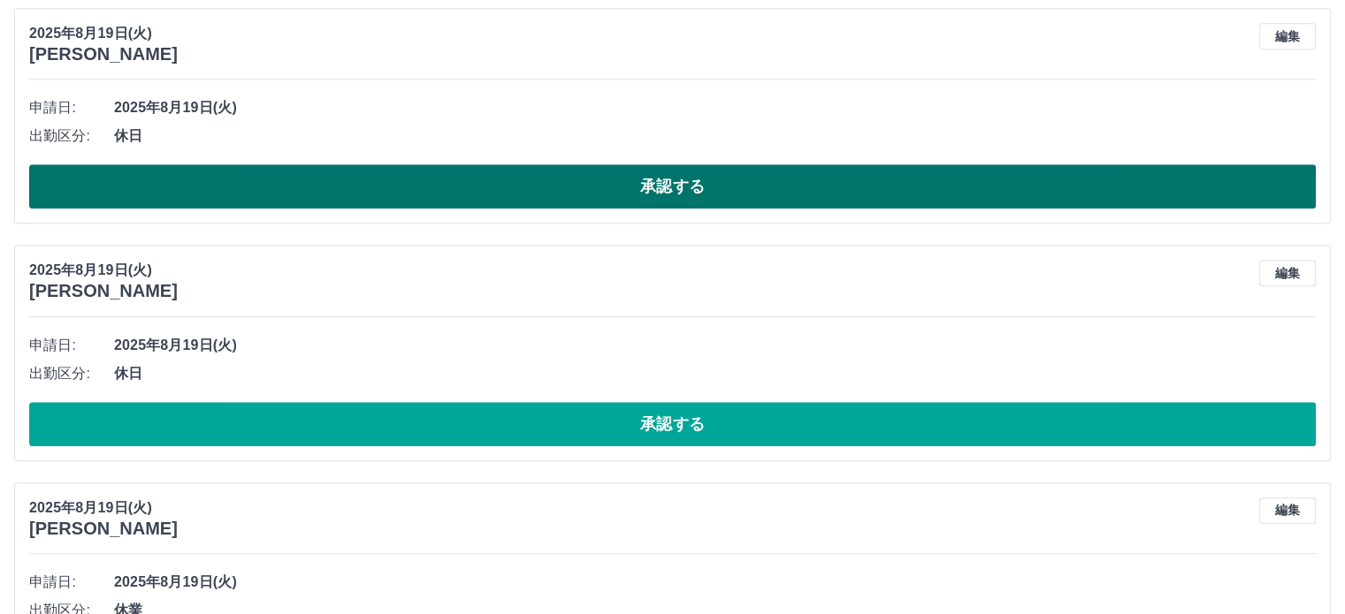
click at [721, 199] on button "承認する" at bounding box center [672, 186] width 1286 height 44
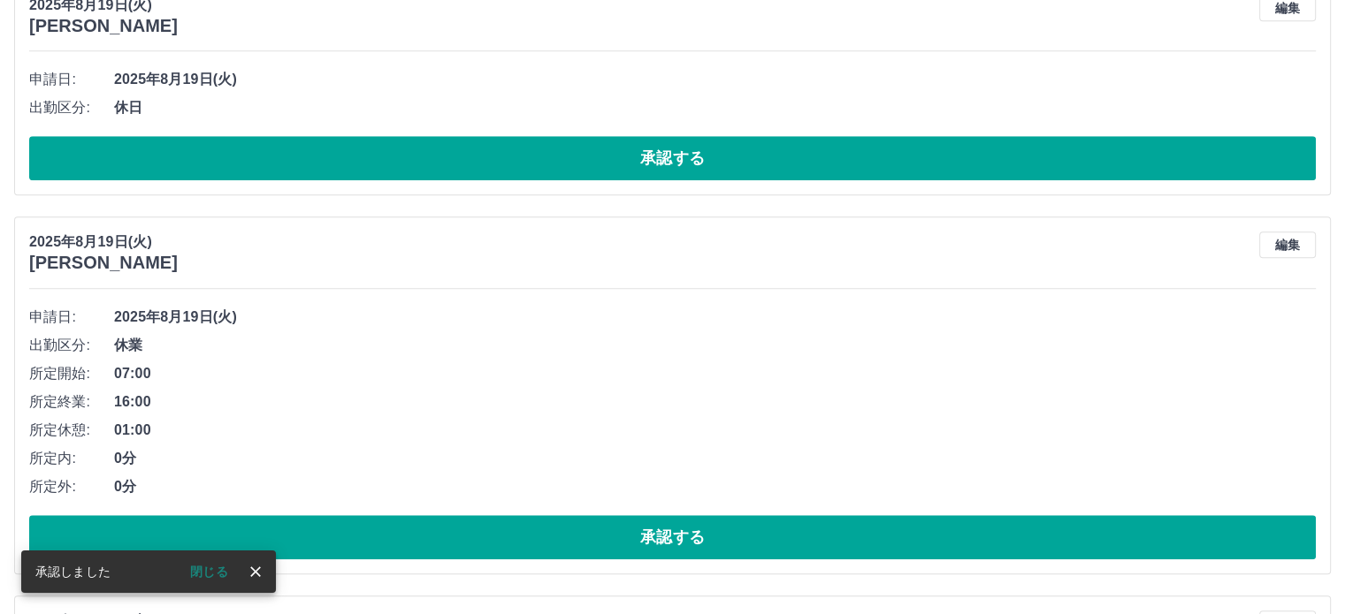
scroll to position [1460, 0]
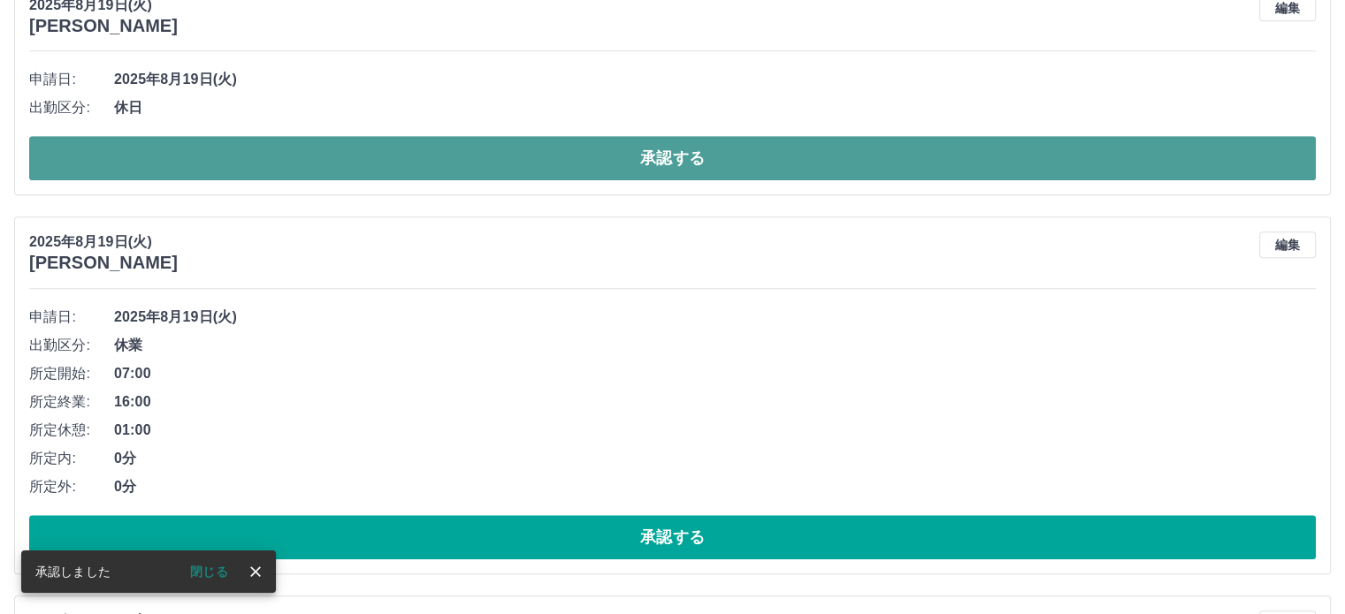
click at [731, 163] on button "承認する" at bounding box center [672, 158] width 1286 height 44
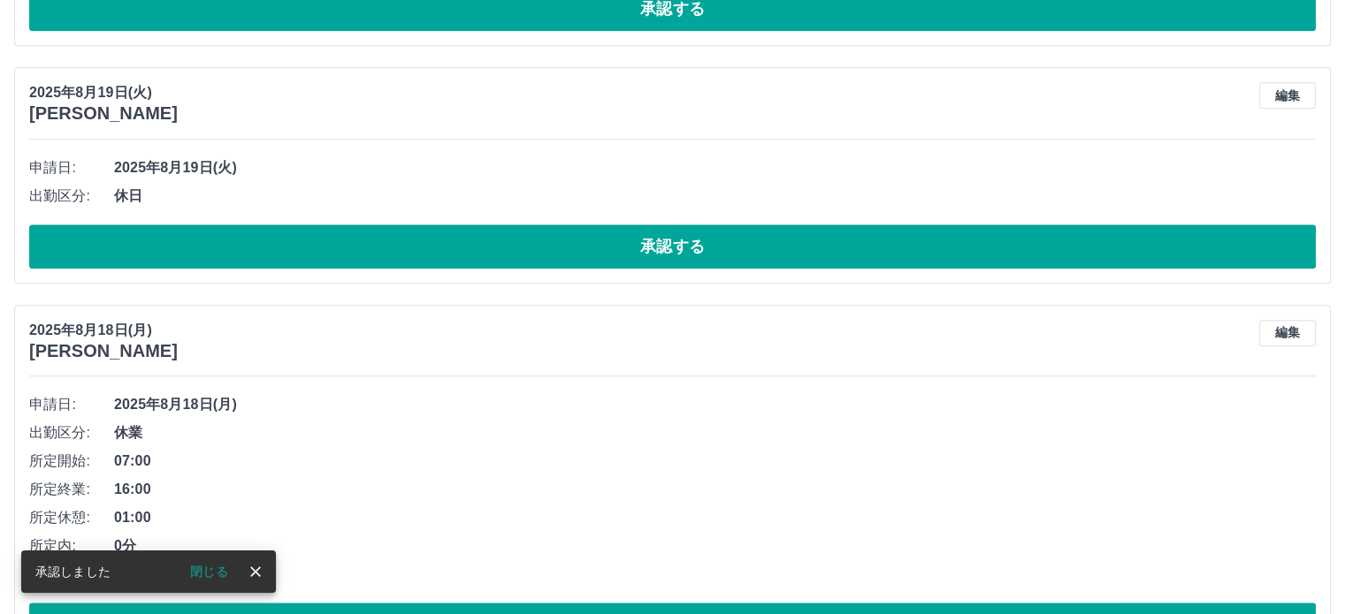
scroll to position [1754, 0]
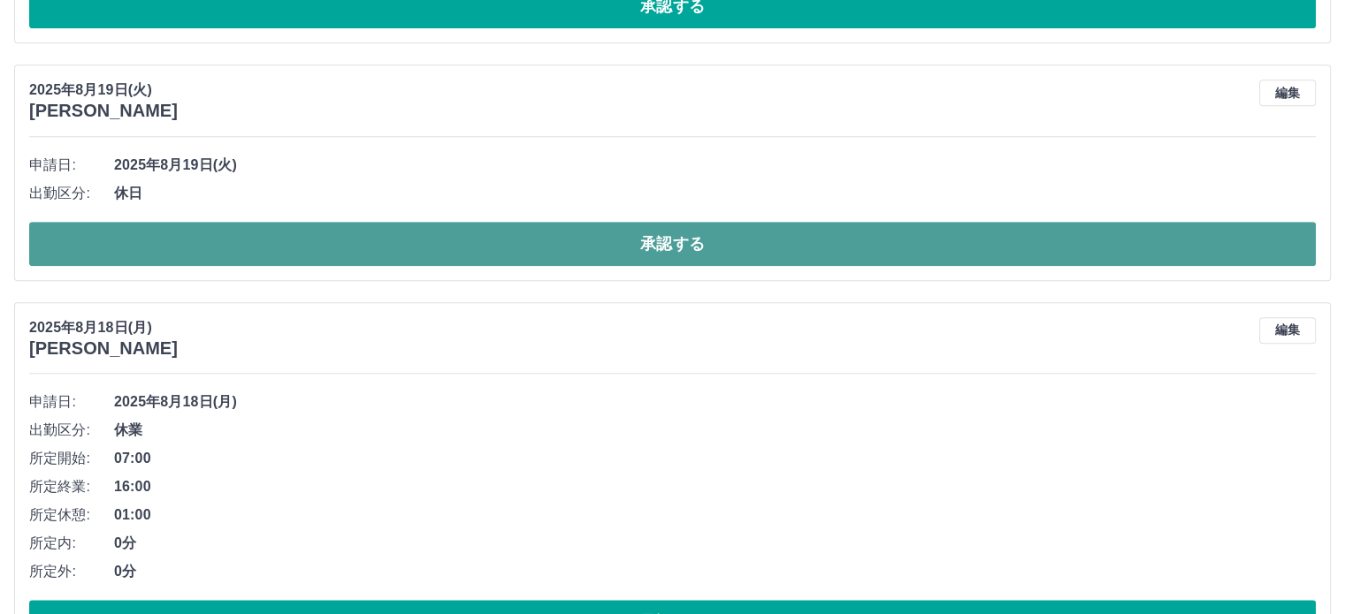
click at [729, 248] on button "承認する" at bounding box center [672, 244] width 1286 height 44
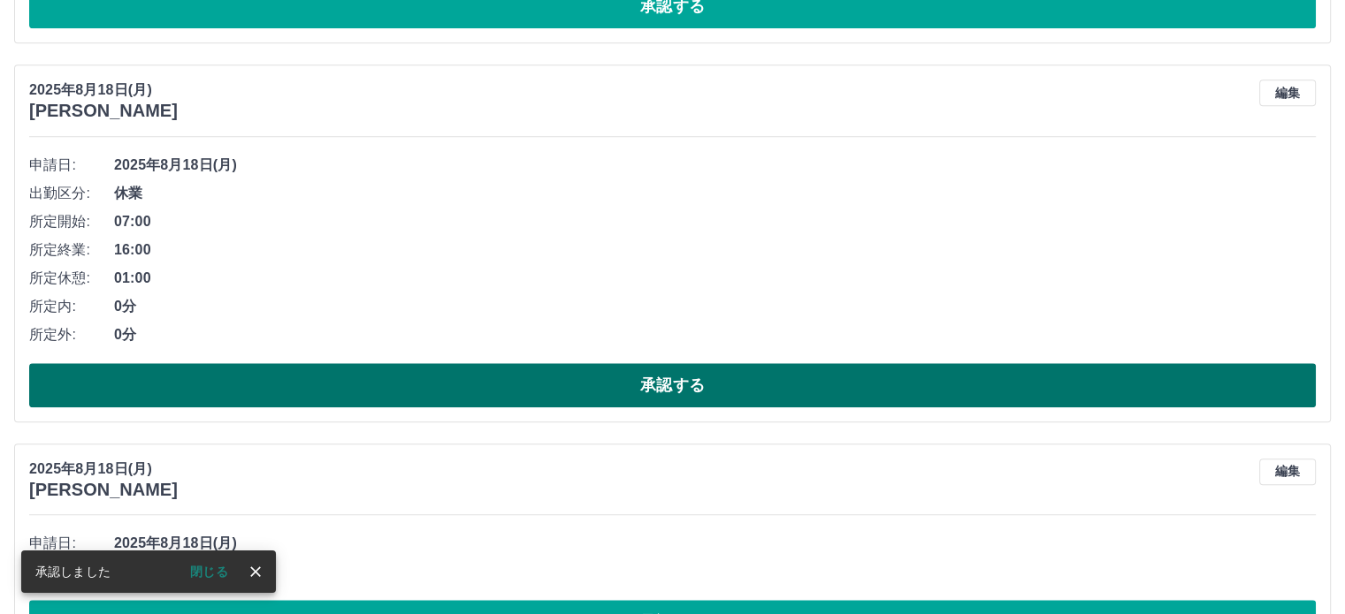
click at [686, 378] on button "承認する" at bounding box center [672, 385] width 1286 height 44
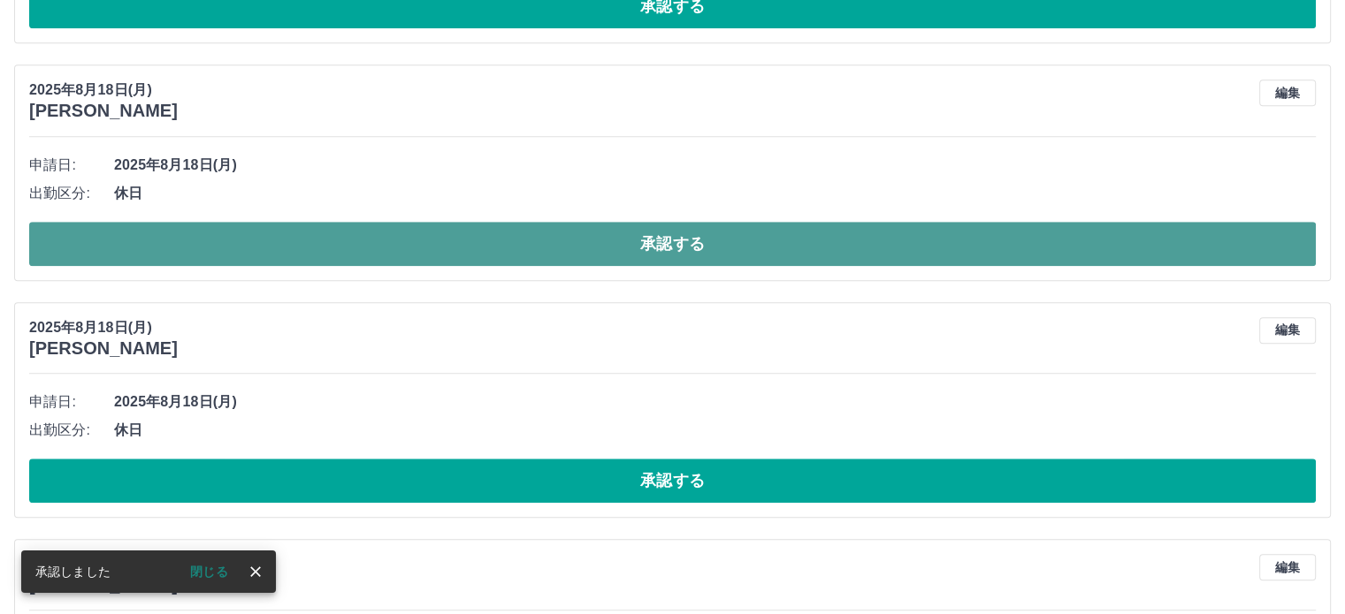
click at [724, 250] on button "承認する" at bounding box center [672, 244] width 1286 height 44
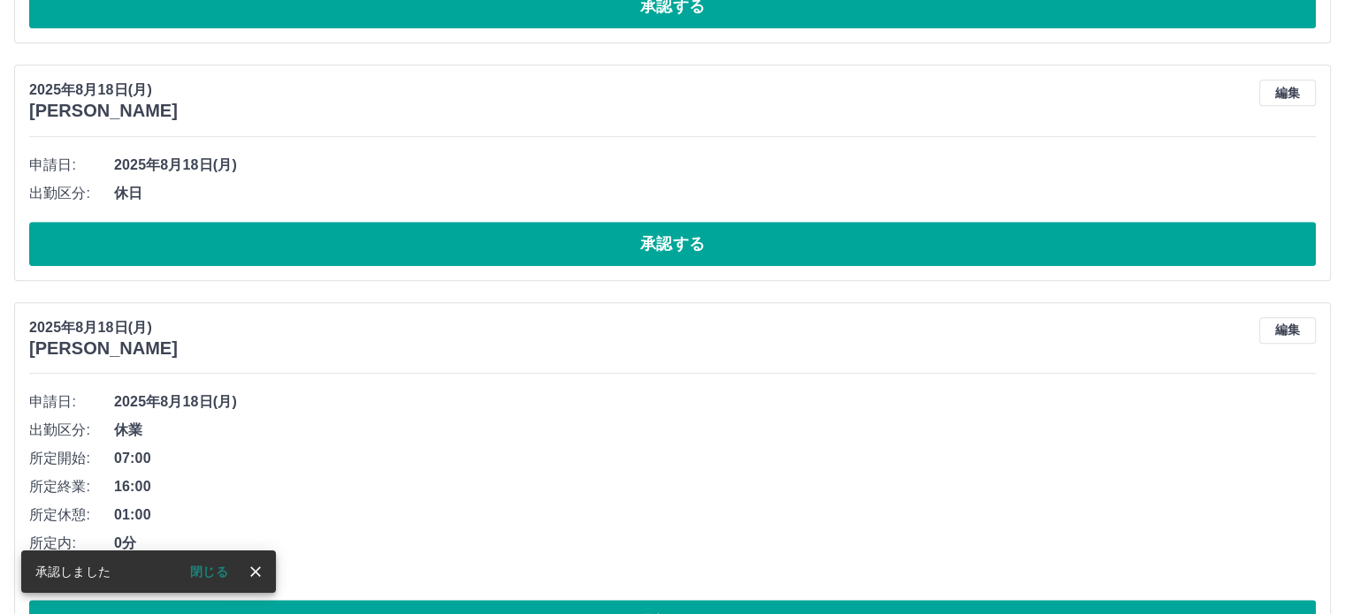
click at [724, 250] on button "承認する" at bounding box center [672, 244] width 1286 height 44
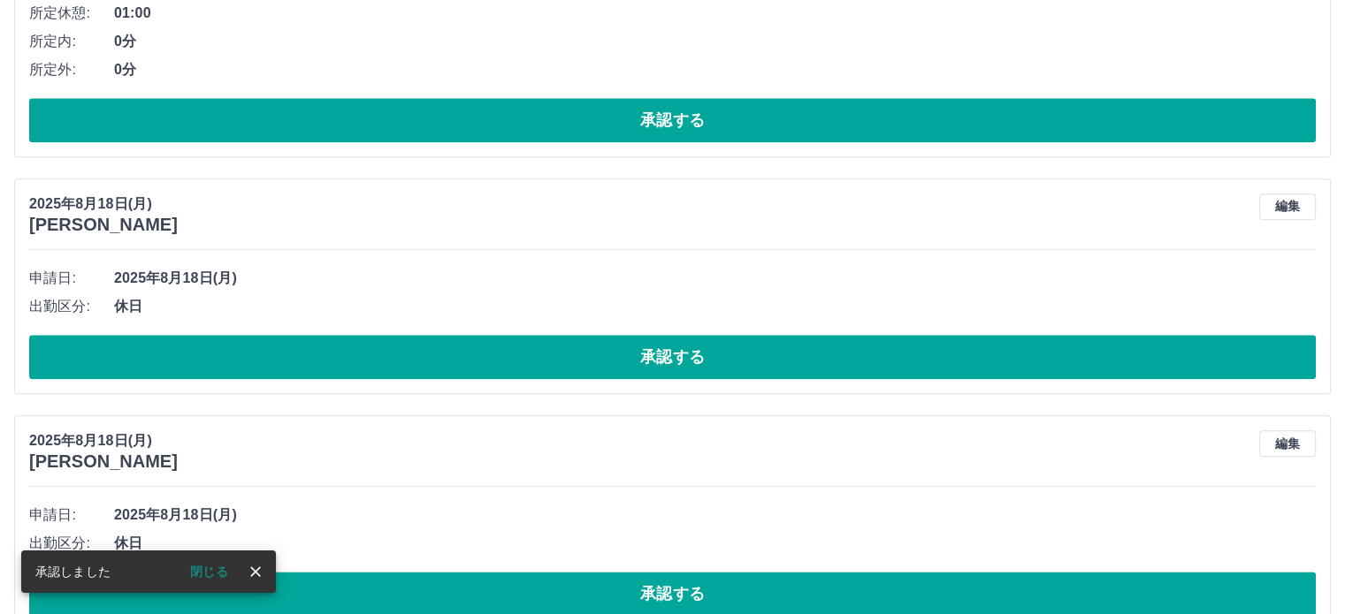
scroll to position [2108, 0]
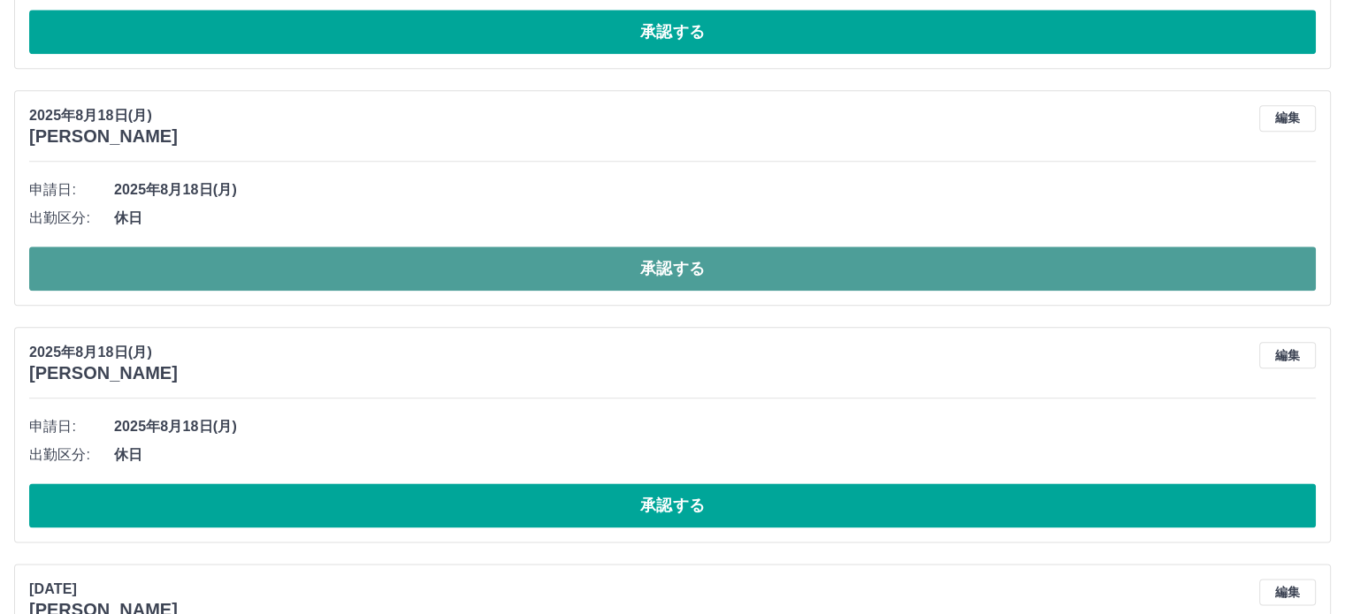
click at [719, 264] on button "承認する" at bounding box center [672, 269] width 1286 height 44
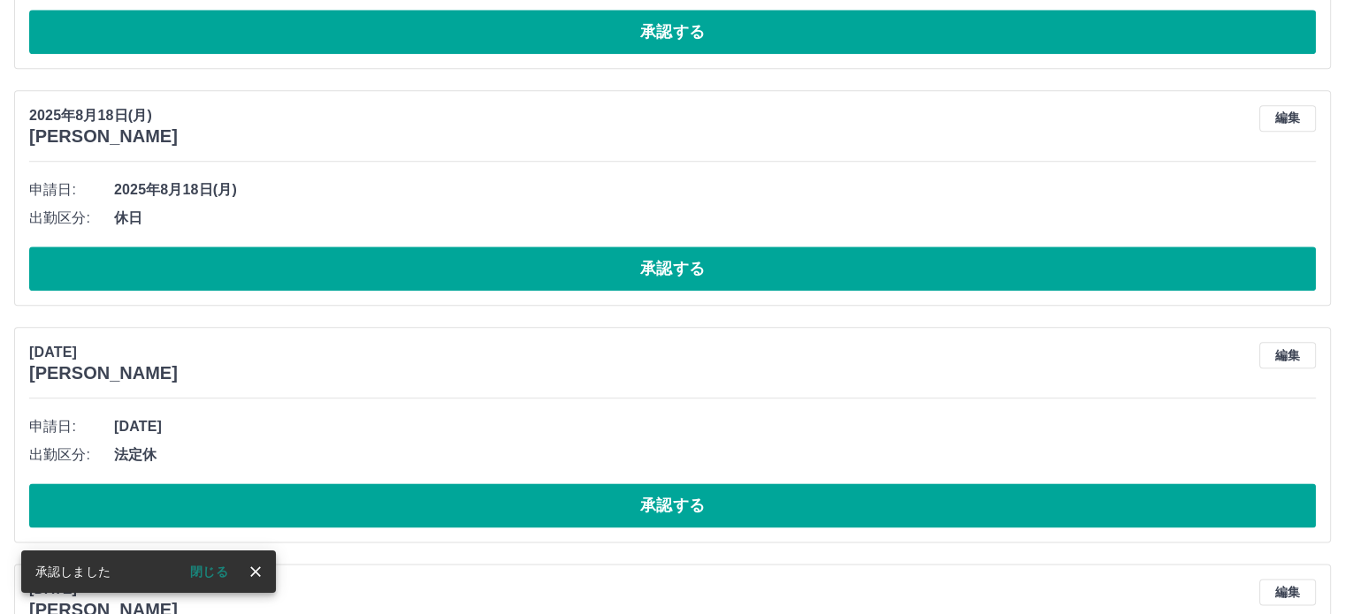
click at [719, 264] on button "承認する" at bounding box center [672, 269] width 1286 height 44
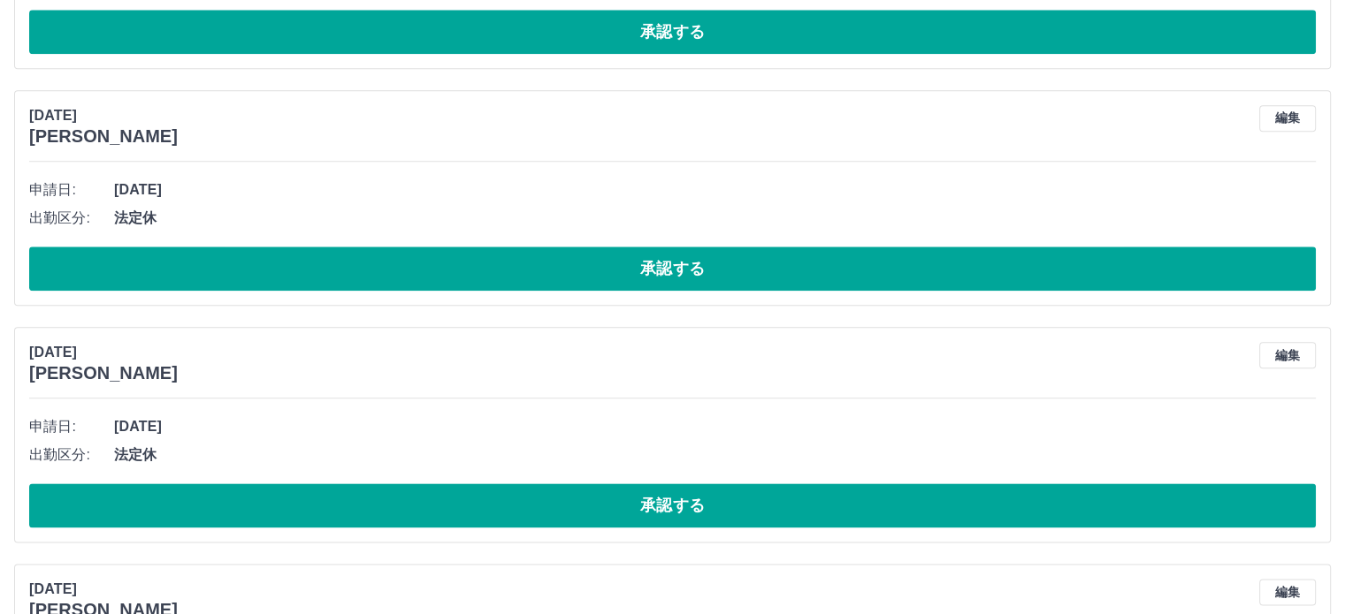
click at [719, 264] on button "承認する" at bounding box center [672, 269] width 1286 height 44
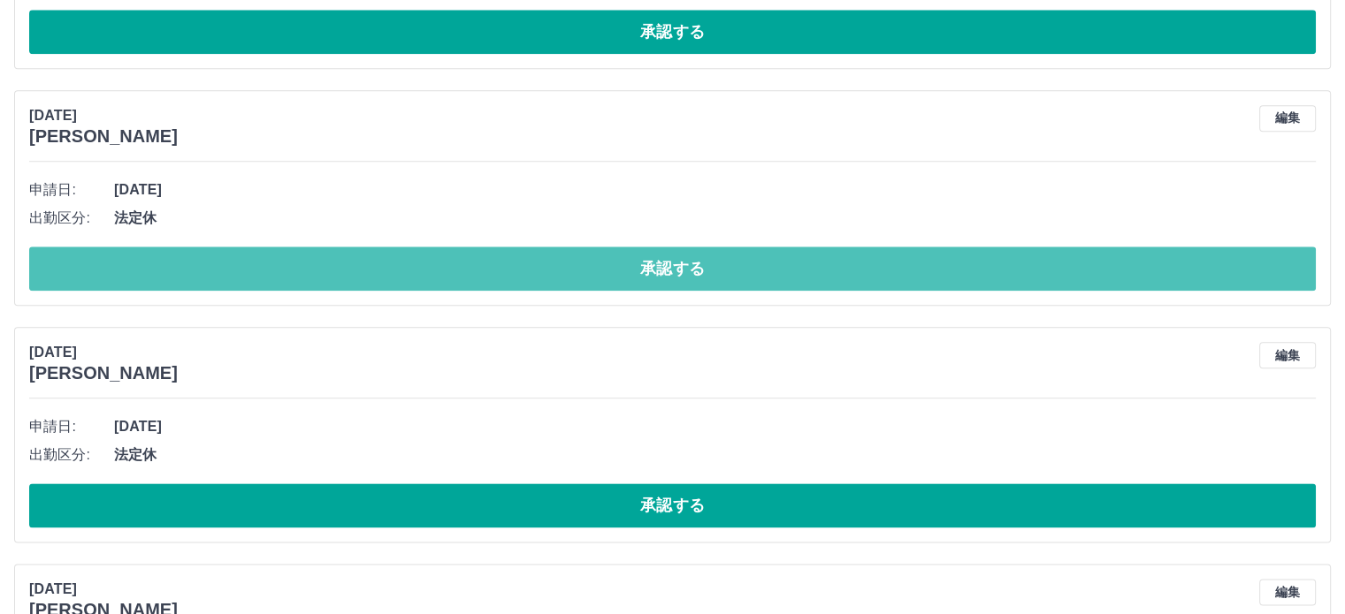
click at [742, 263] on button "承認する" at bounding box center [672, 269] width 1286 height 44
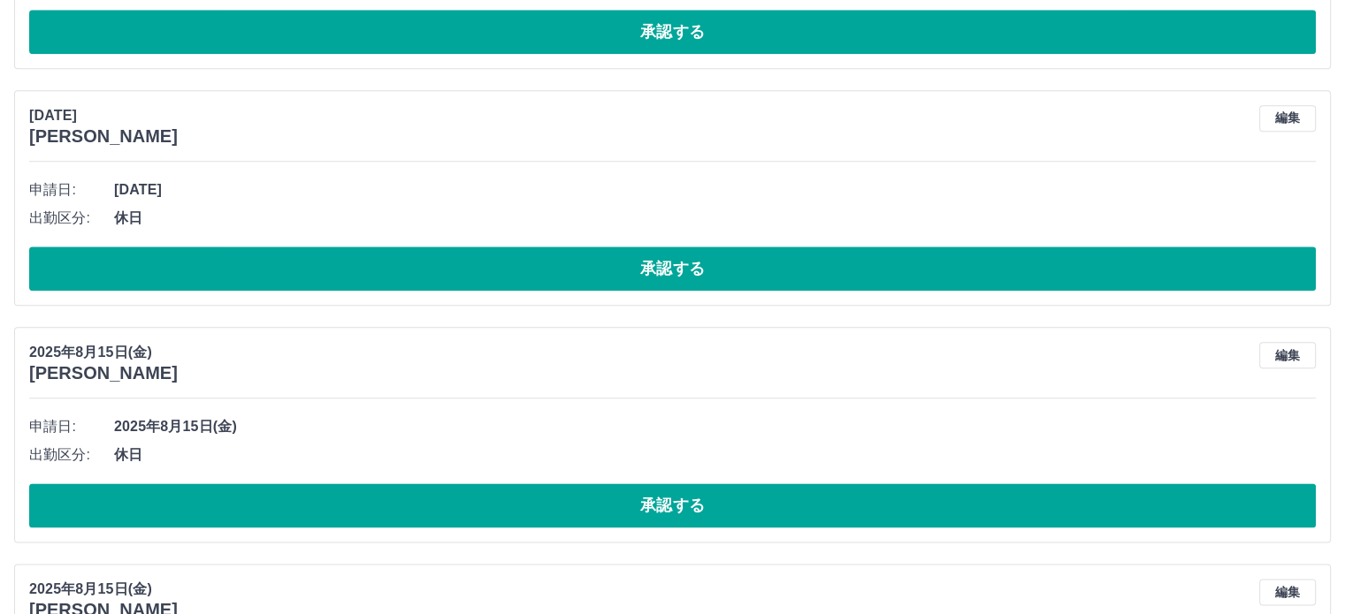
click at [742, 263] on button "承認する" at bounding box center [672, 269] width 1286 height 44
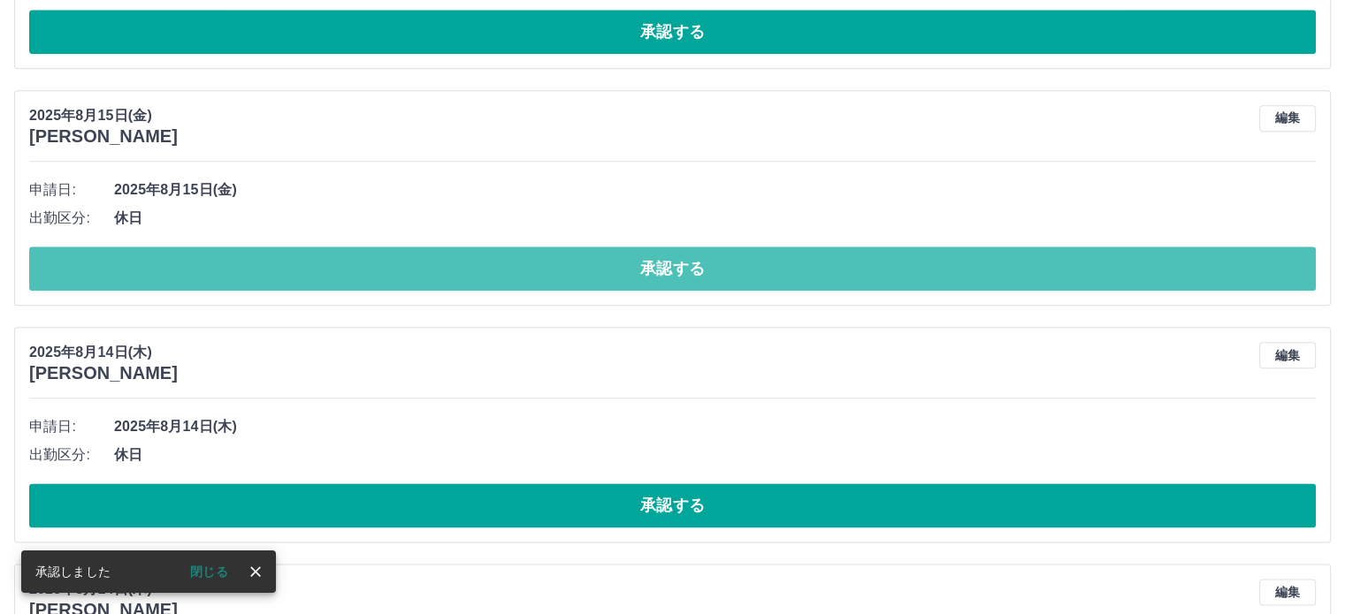
click at [742, 263] on button "承認する" at bounding box center [672, 269] width 1286 height 44
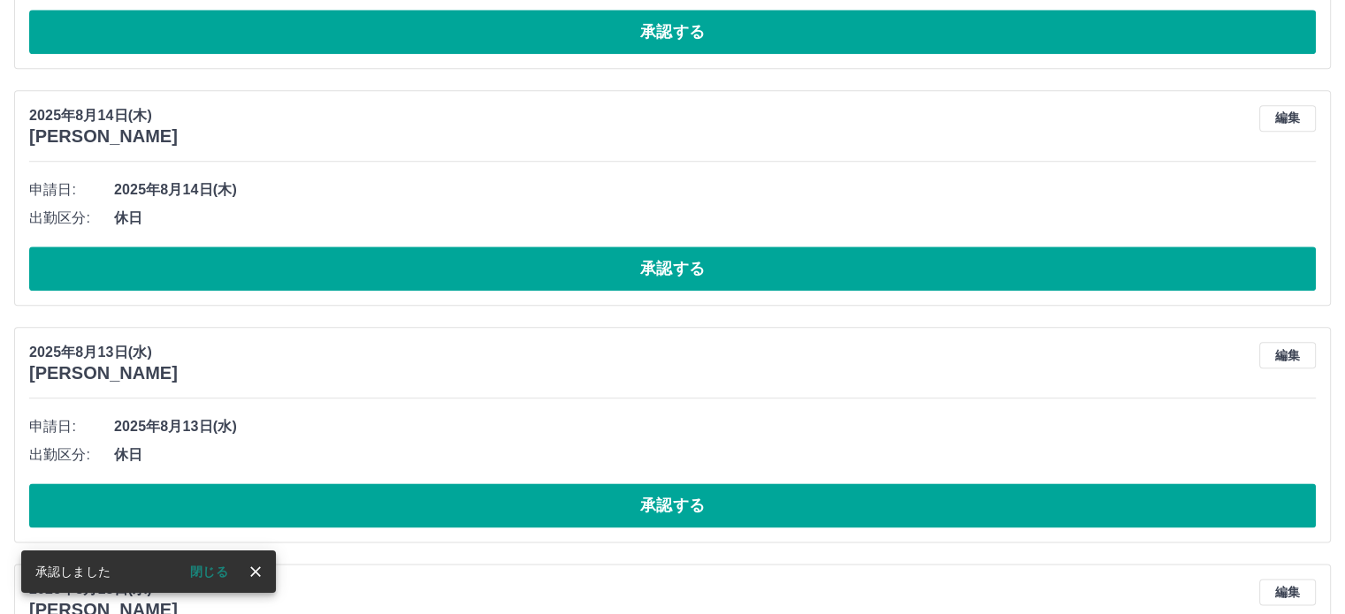
click at [742, 263] on button "承認する" at bounding box center [672, 269] width 1286 height 44
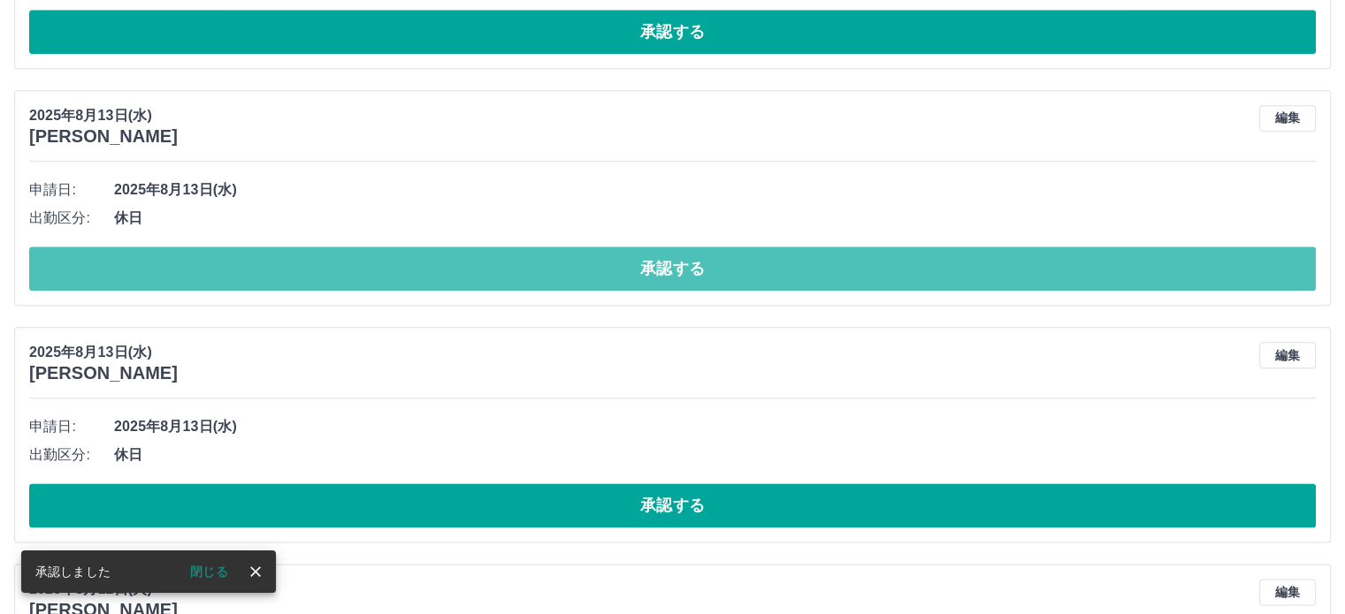
click at [742, 263] on button "承認する" at bounding box center [672, 269] width 1286 height 44
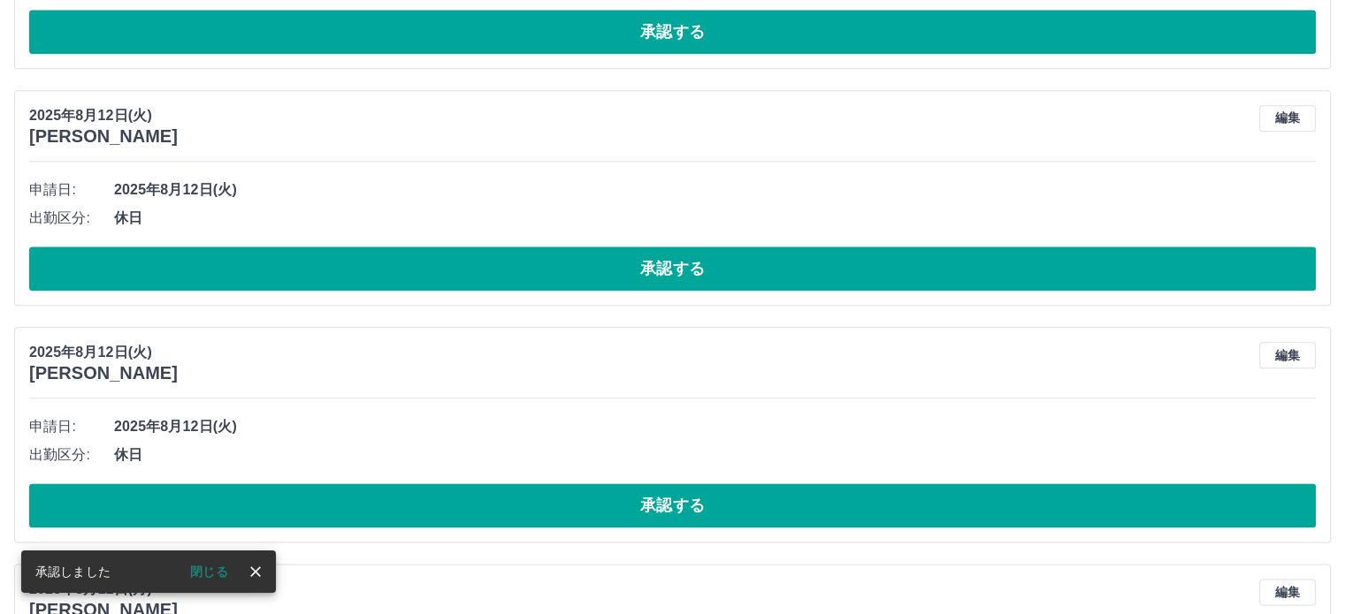
click at [742, 263] on button "承認する" at bounding box center [672, 269] width 1286 height 44
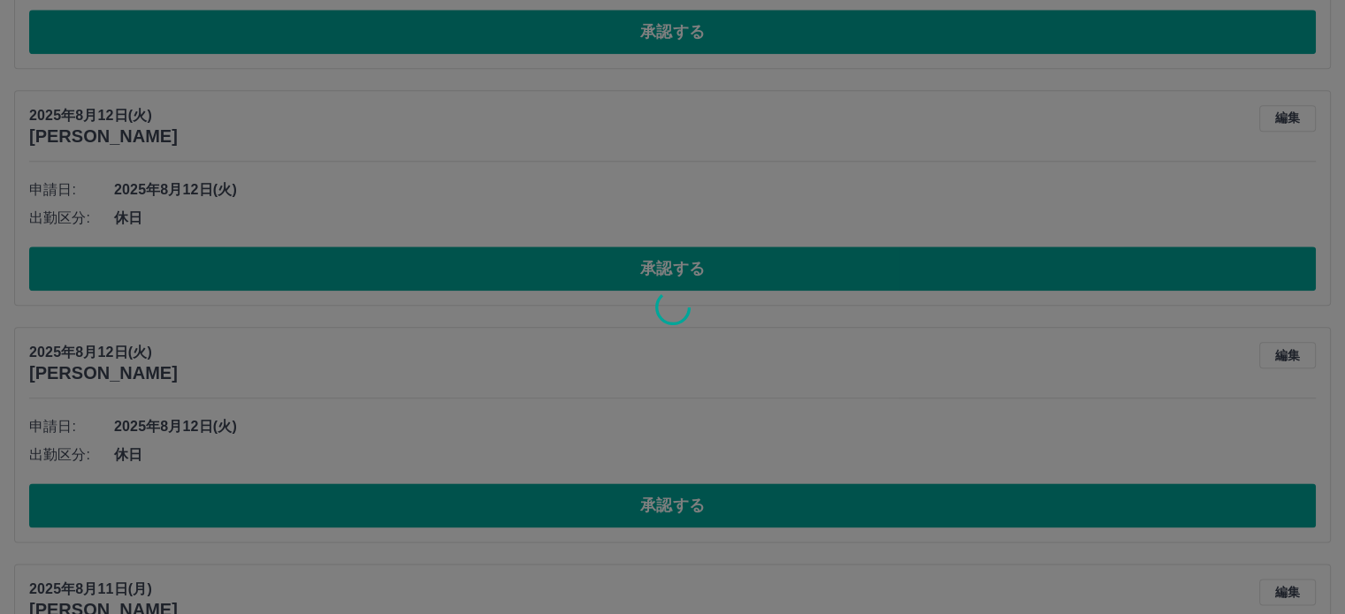
scroll to position [2054, 0]
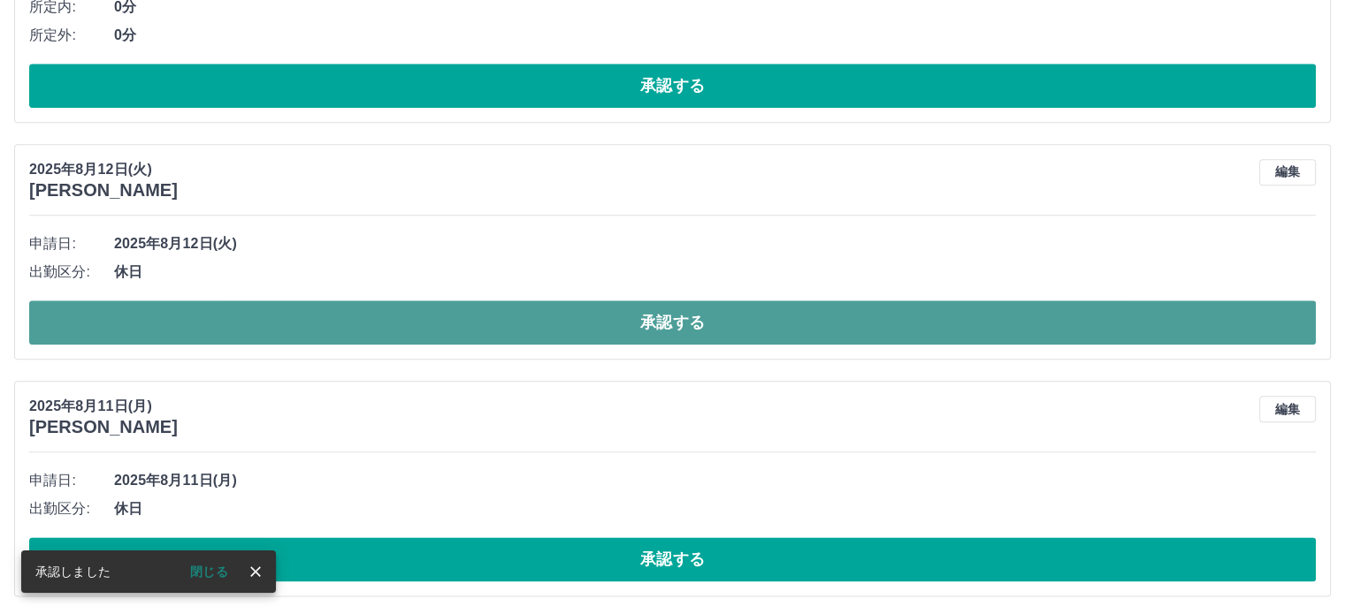
click at [713, 321] on button "承認する" at bounding box center [672, 323] width 1286 height 44
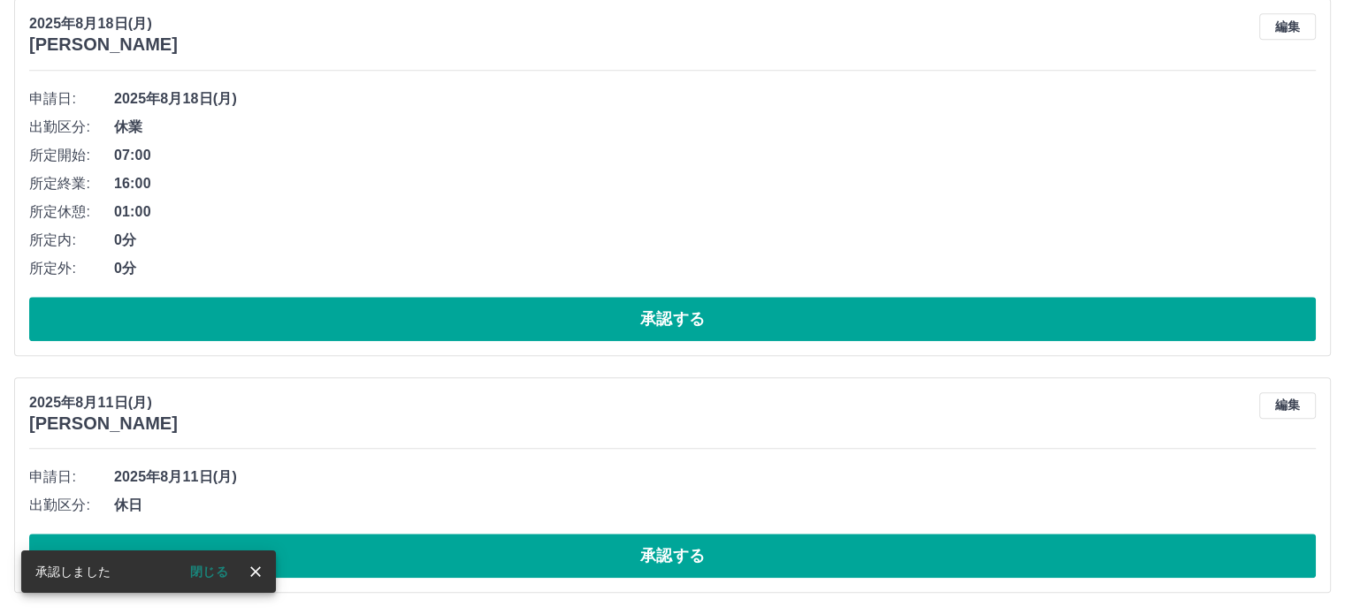
scroll to position [1817, 0]
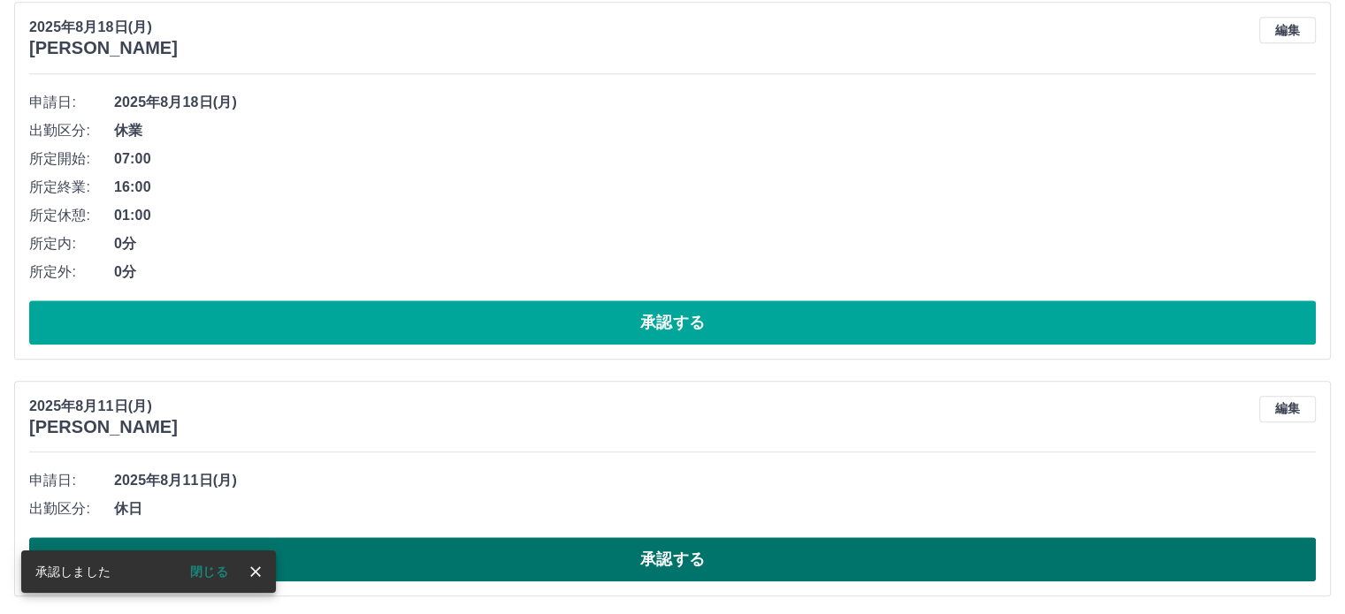
click at [736, 560] on button "承認する" at bounding box center [672, 559] width 1286 height 44
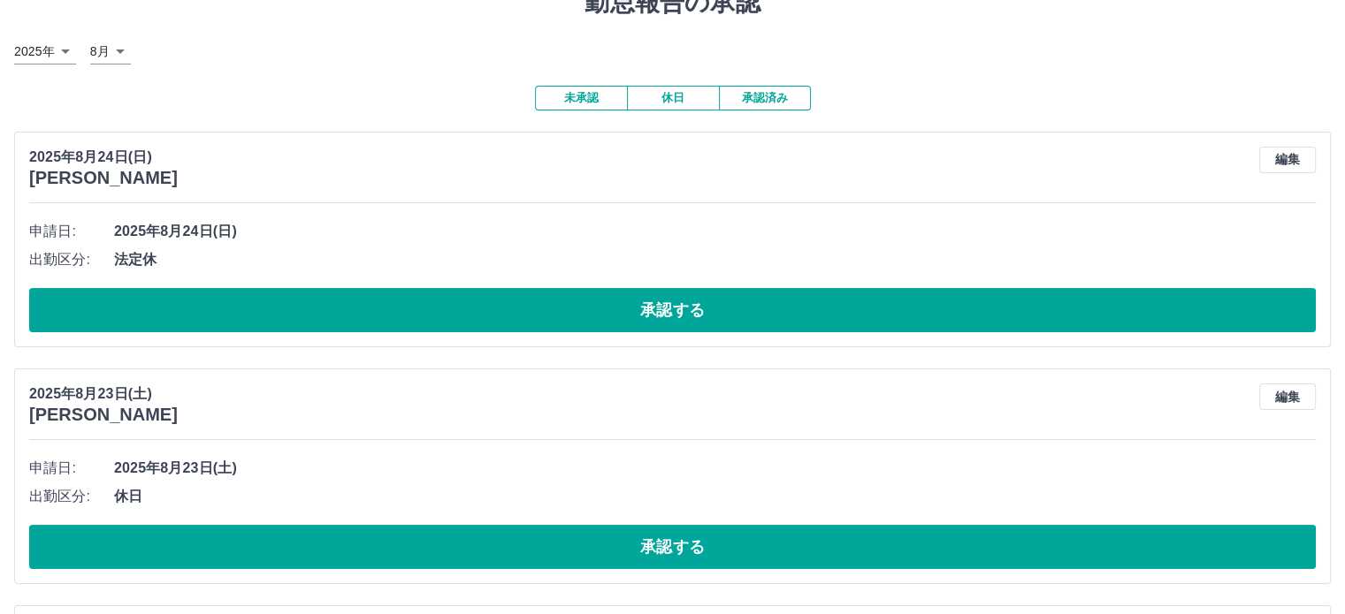
scroll to position [0, 0]
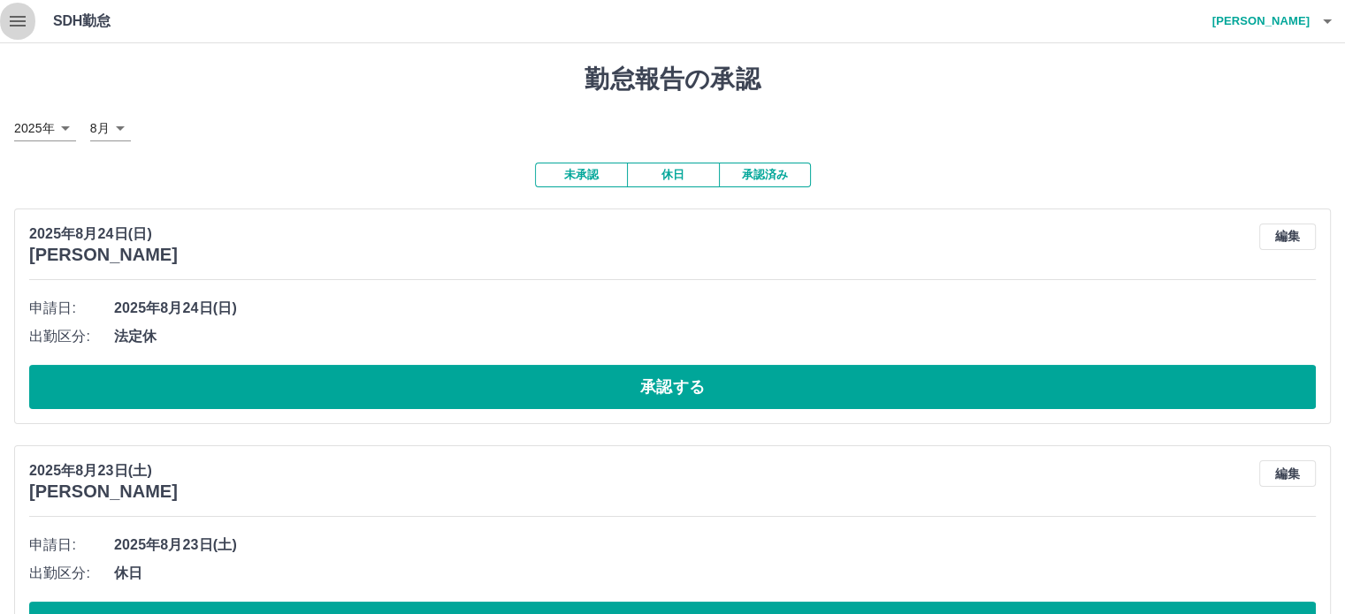
click at [11, 13] on icon "button" at bounding box center [17, 21] width 21 height 21
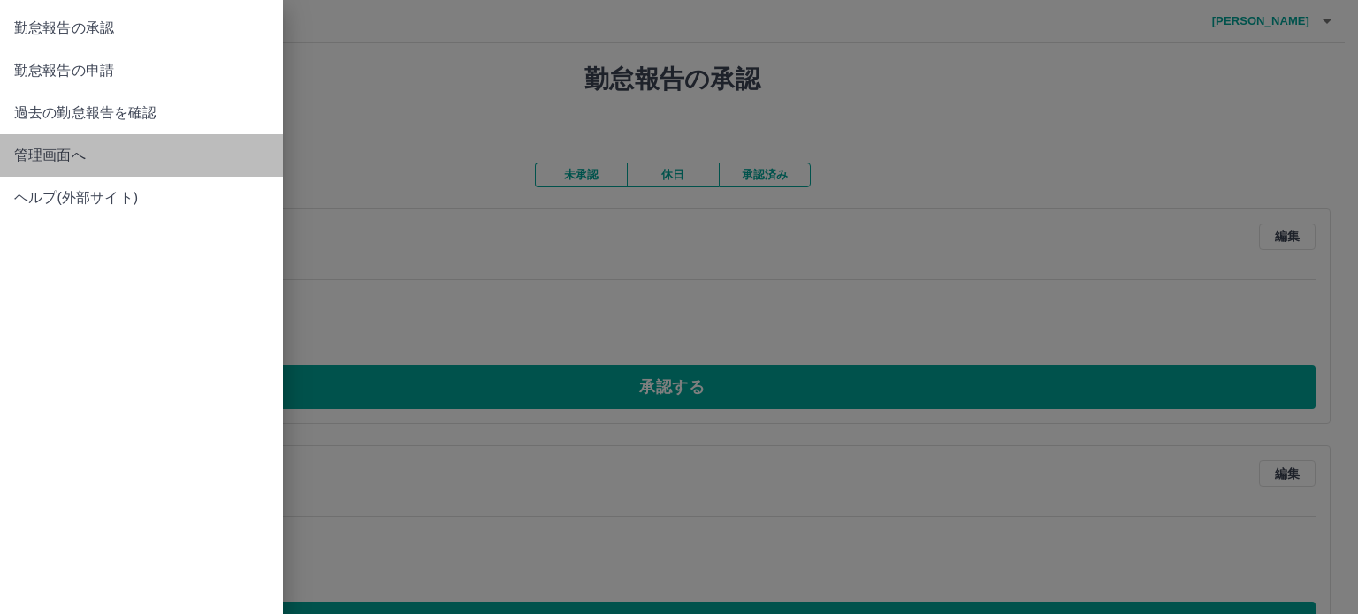
click at [31, 152] on span "管理画面へ" at bounding box center [141, 155] width 255 height 21
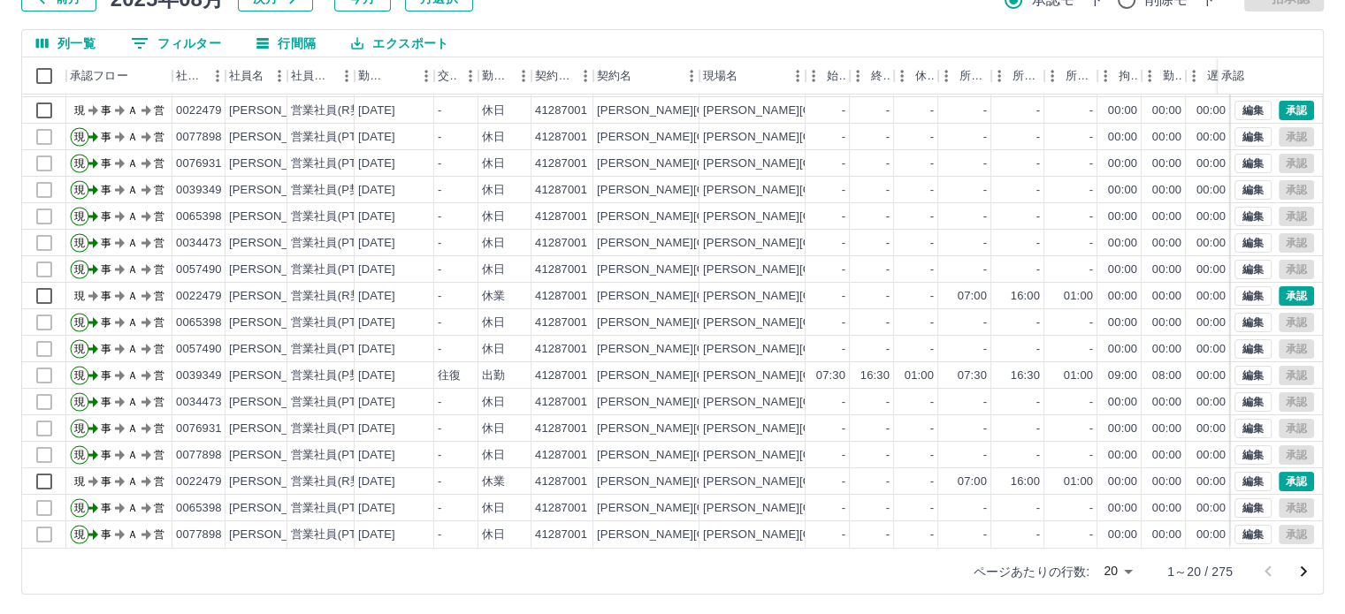
scroll to position [133, 0]
click at [1296, 564] on icon "次のページへ" at bounding box center [1302, 570] width 21 height 21
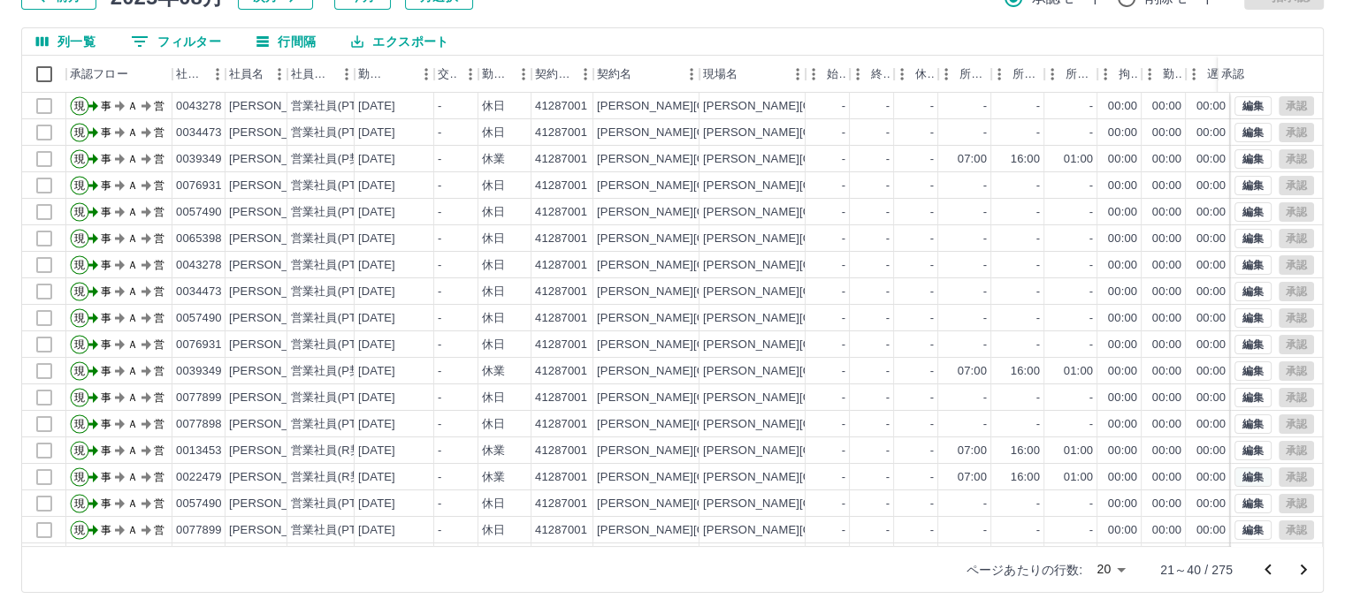
scroll to position [89, 0]
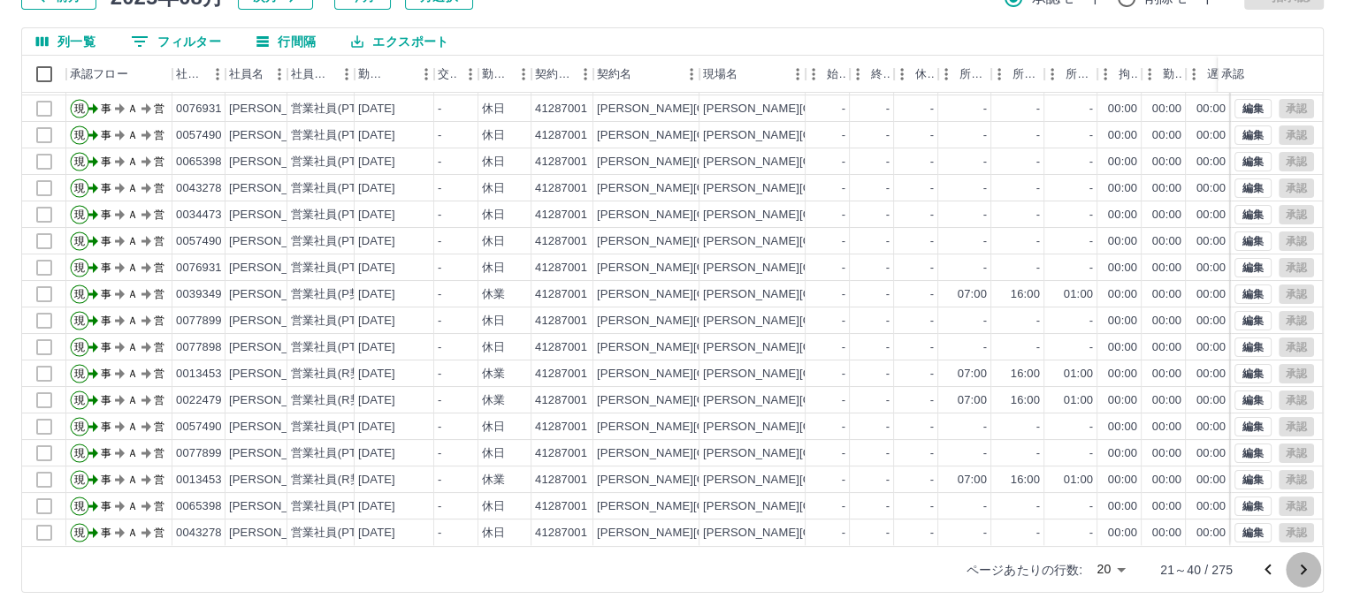
click at [1298, 565] on icon "次のページへ" at bounding box center [1302, 570] width 21 height 21
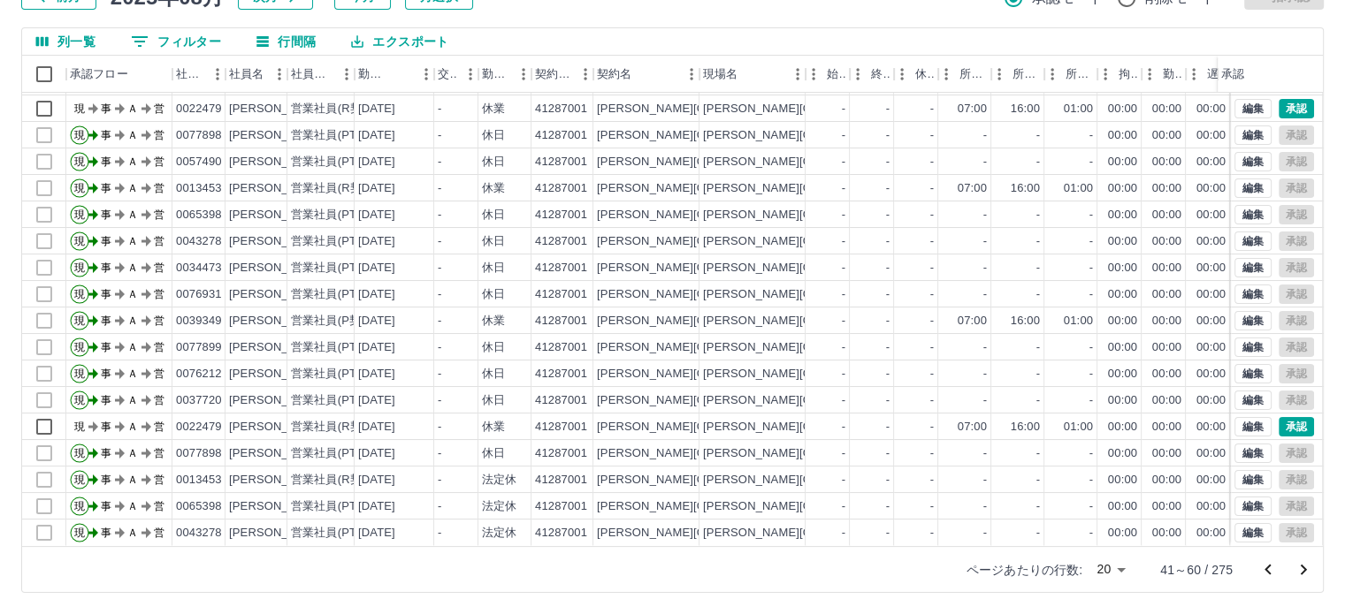
click at [1294, 563] on icon "次のページへ" at bounding box center [1302, 570] width 21 height 21
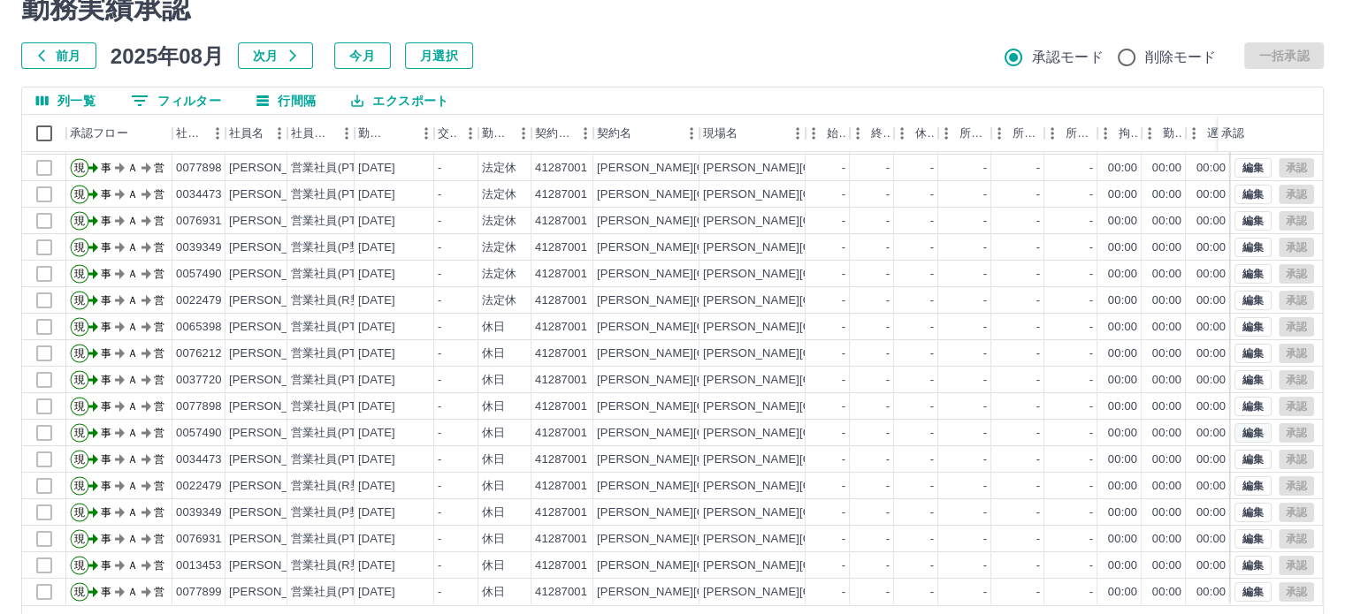
scroll to position [133, 0]
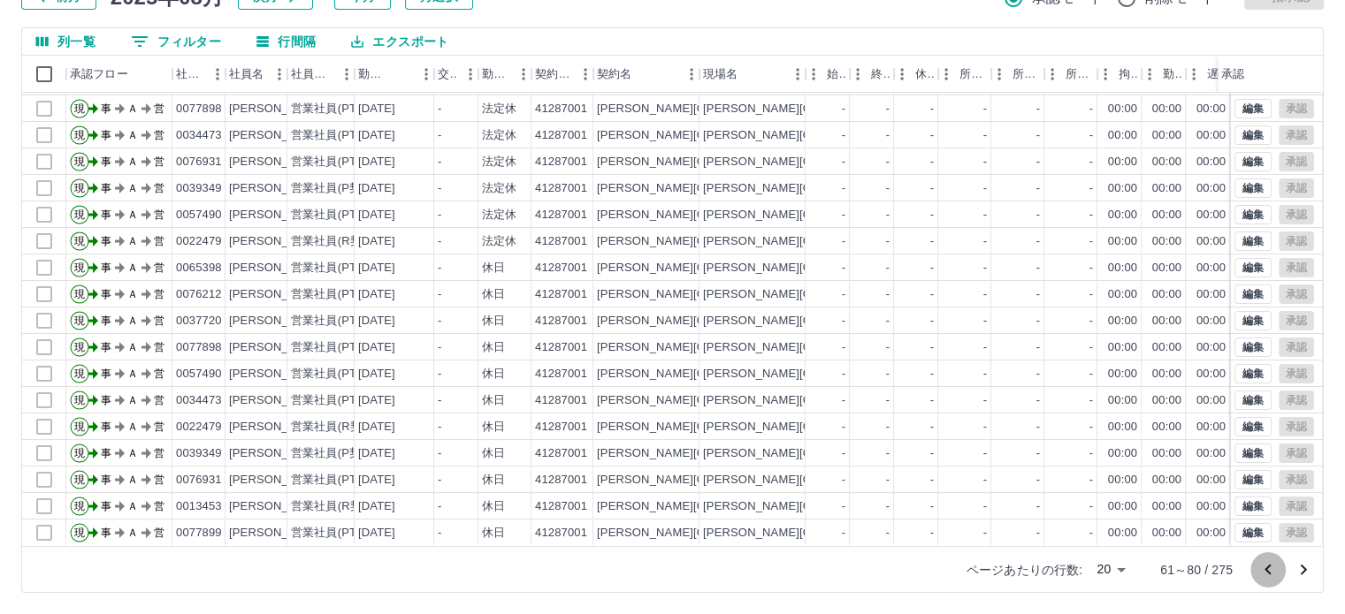
click at [1262, 565] on icon "前のページへ" at bounding box center [1267, 570] width 21 height 21
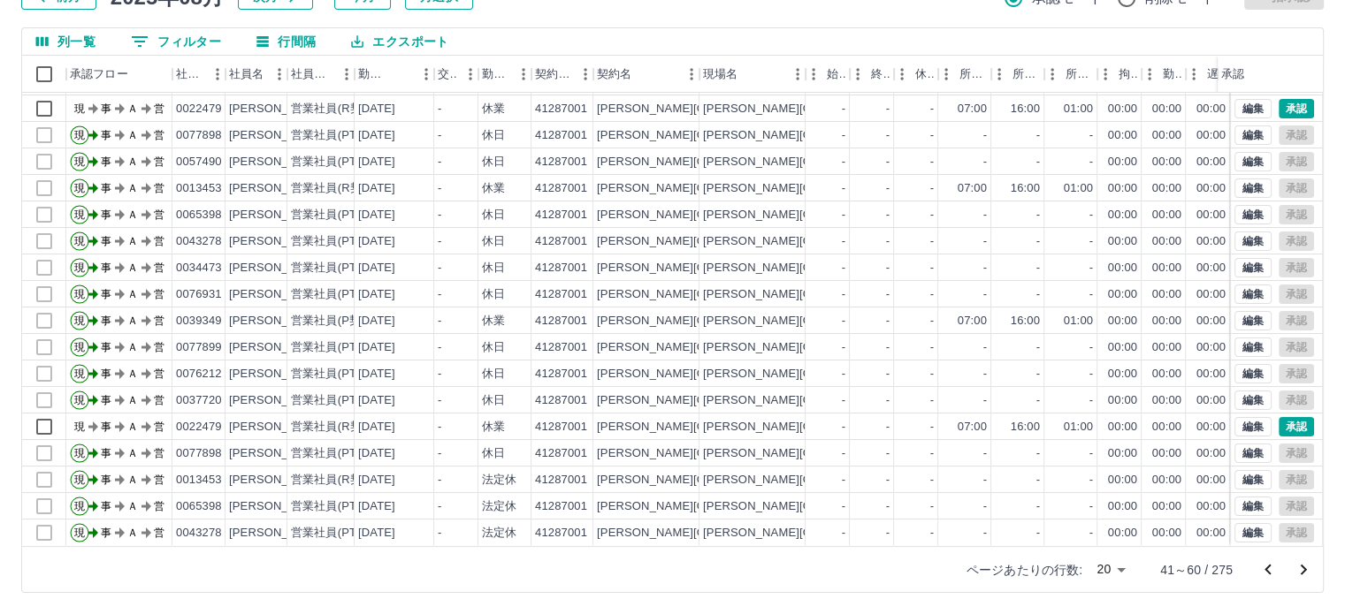
scroll to position [89, 0]
drag, startPoint x: 764, startPoint y: 4, endPoint x: 8, endPoint y: 106, distance: 762.7
click at [8, 106] on div "勤務実績承認 前月 2025年08月 次月 今月 月選択 承認モード 削除モード 一括承認 列一覧 0 フィルター 行間隔 エクスポート 承認フロー 社員番号…" at bounding box center [672, 263] width 1345 height 704
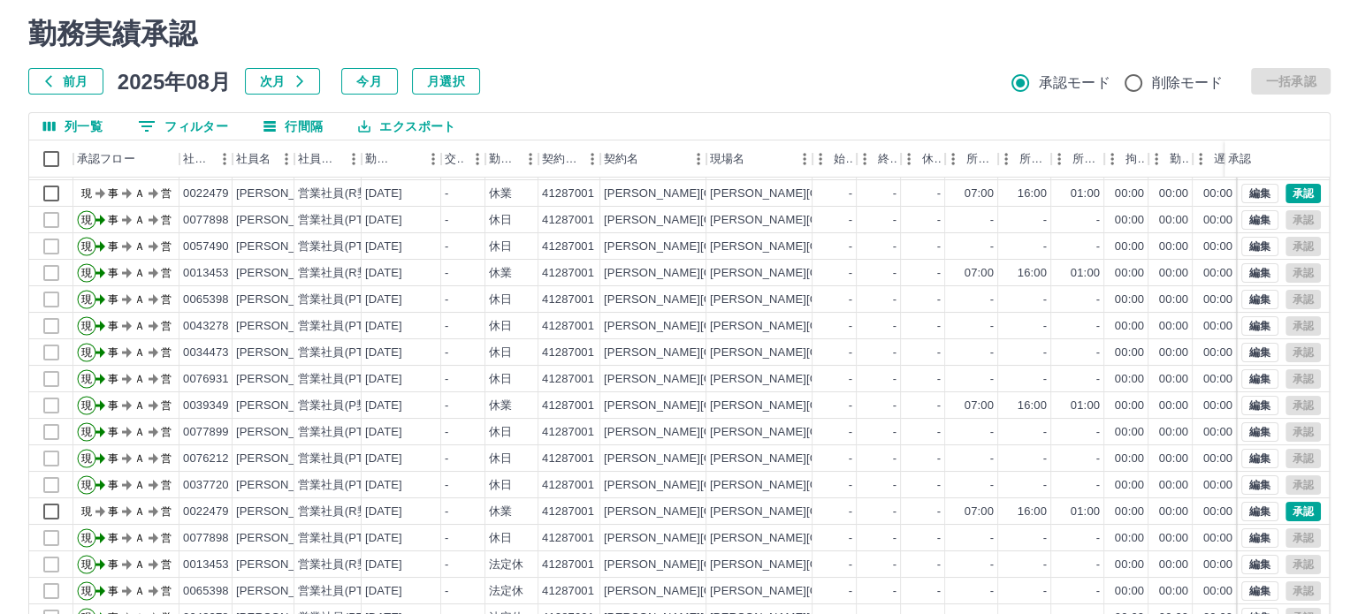
scroll to position [0, 0]
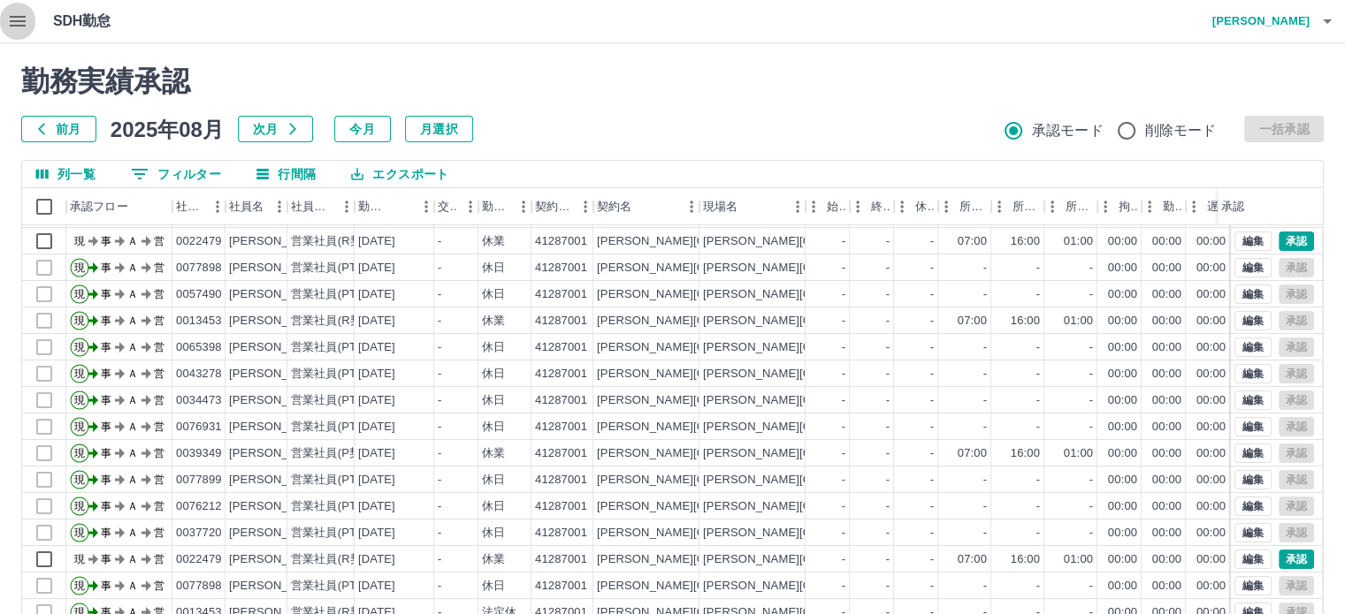
click at [9, 11] on icon "button" at bounding box center [17, 21] width 21 height 21
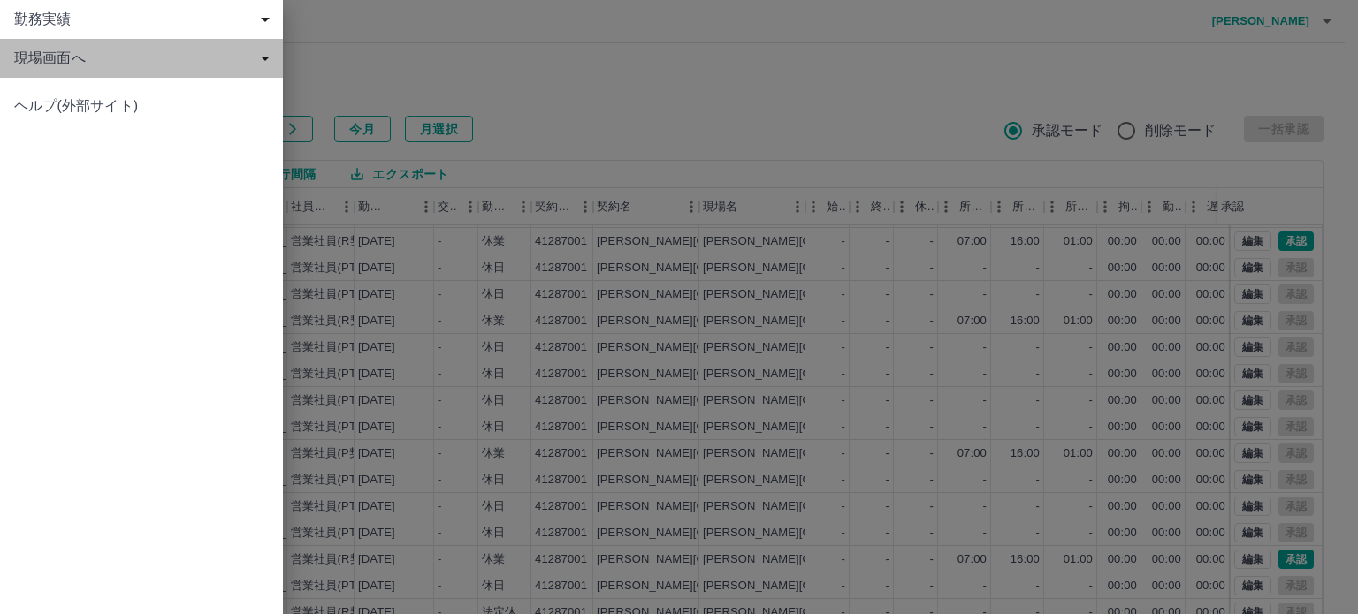
click at [9, 53] on div "現場画面へ" at bounding box center [141, 58] width 283 height 39
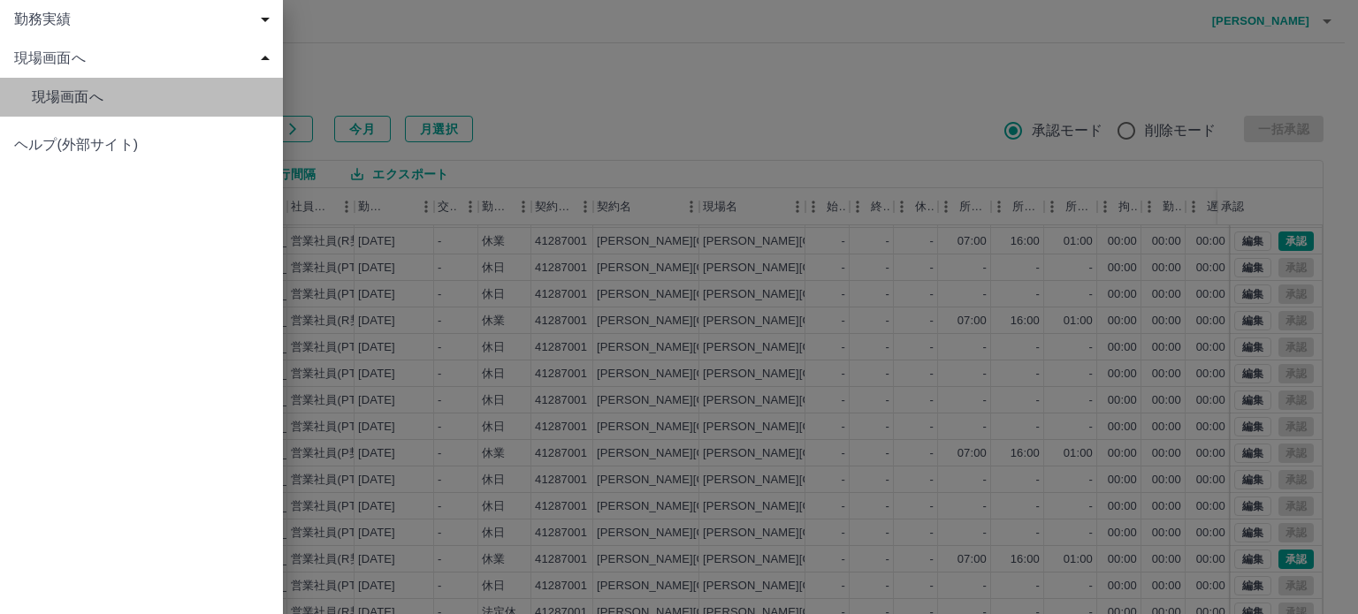
click at [40, 101] on span "現場画面へ" at bounding box center [150, 97] width 237 height 21
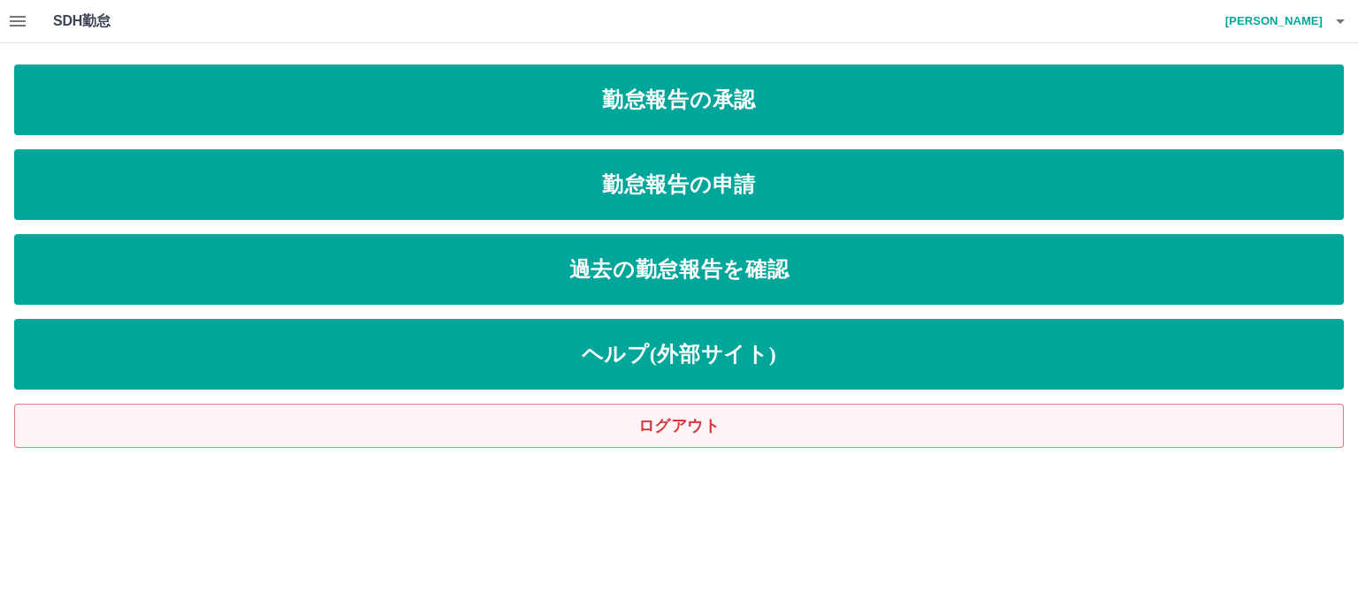
click at [615, 436] on link "ログアウト" at bounding box center [679, 426] width 1330 height 44
